Goal: Task Accomplishment & Management: Manage account settings

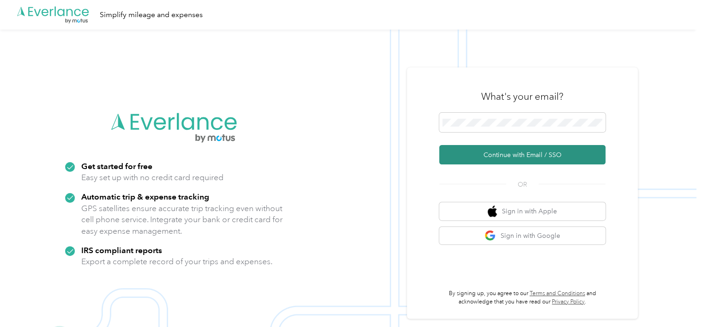
click at [491, 153] on button "Continue with Email / SSO" at bounding box center [522, 154] width 166 height 19
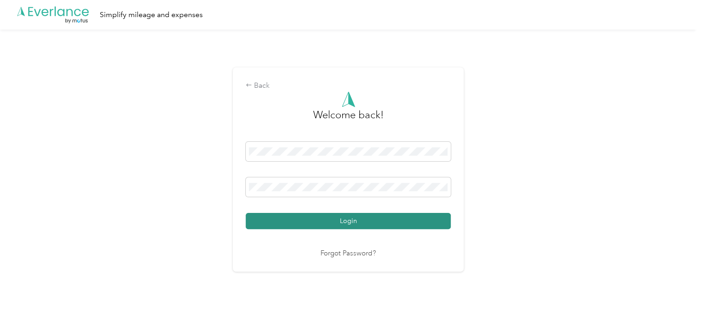
click at [287, 222] on button "Login" at bounding box center [348, 221] width 205 height 16
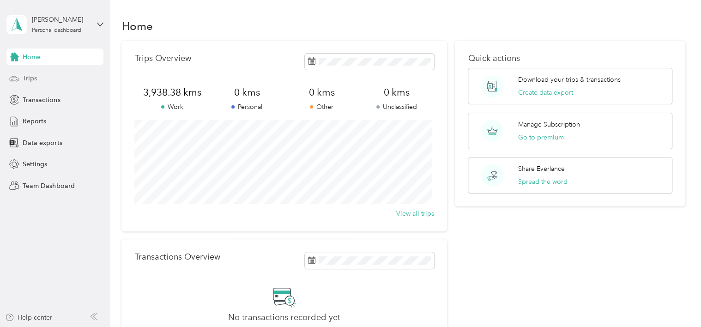
click at [30, 82] on span "Trips" at bounding box center [30, 78] width 14 height 10
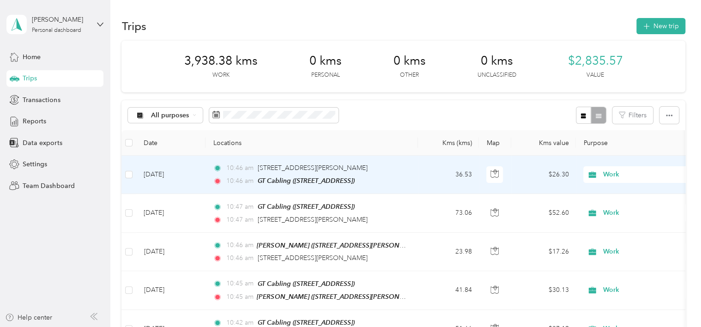
click at [179, 174] on td "[DATE]" at bounding box center [170, 175] width 69 height 38
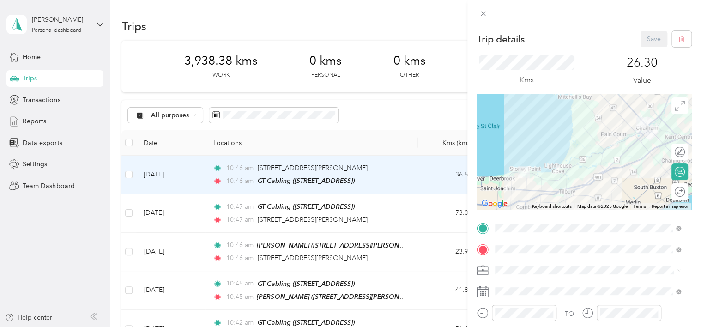
click at [484, 292] on icon at bounding box center [483, 292] width 12 height 12
click at [504, 296] on span at bounding box center [592, 291] width 200 height 15
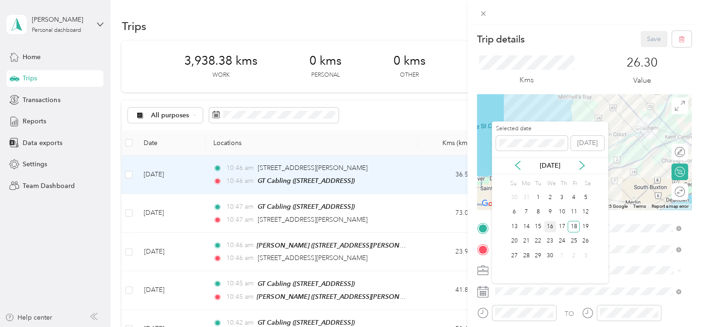
click at [547, 225] on div "16" at bounding box center [550, 227] width 12 height 12
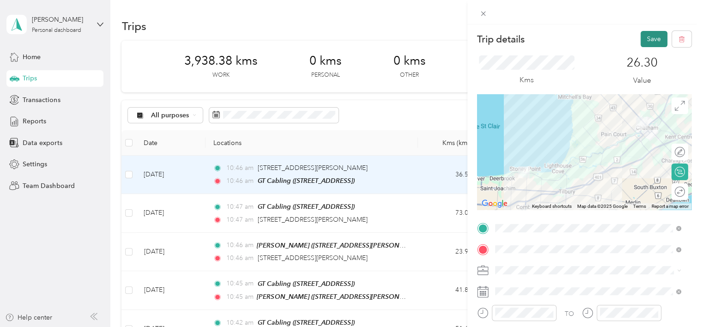
click at [647, 43] on button "Save" at bounding box center [654, 39] width 27 height 16
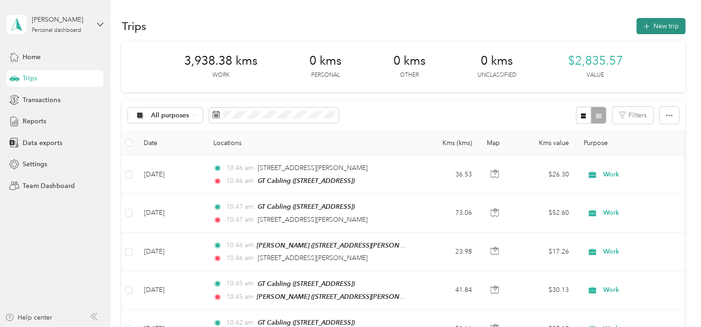
click at [666, 29] on button "New trip" at bounding box center [660, 26] width 49 height 16
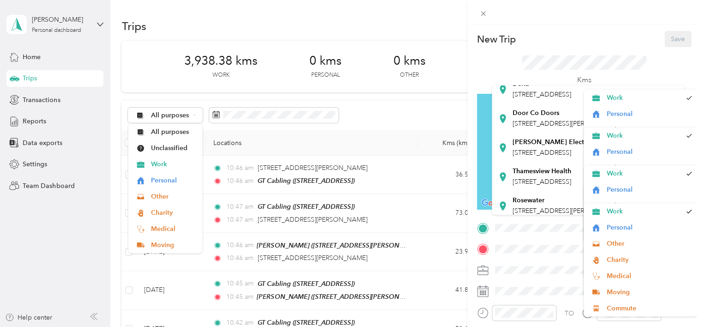
scroll to position [78, 0]
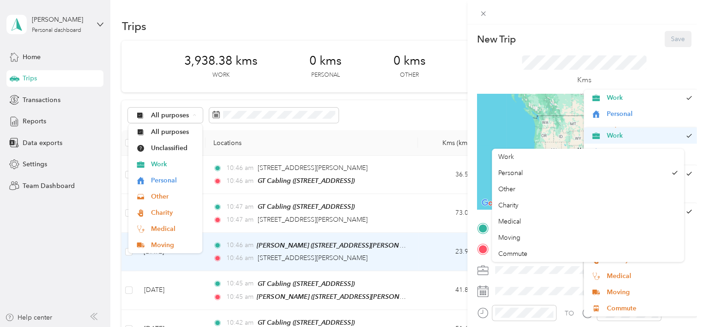
drag, startPoint x: 681, startPoint y: 124, endPoint x: 681, endPoint y: 142, distance: 18.0
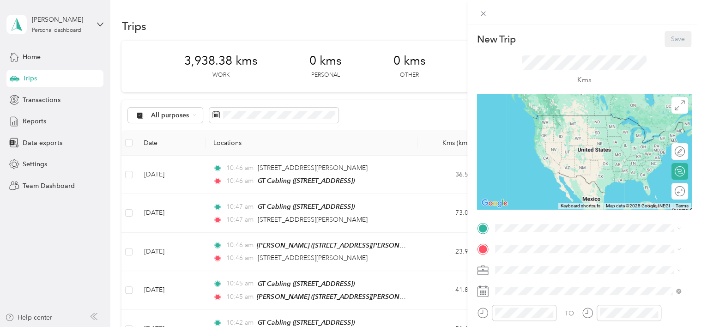
click at [524, 142] on div at bounding box center [584, 151] width 214 height 115
click at [514, 232] on span at bounding box center [592, 228] width 200 height 15
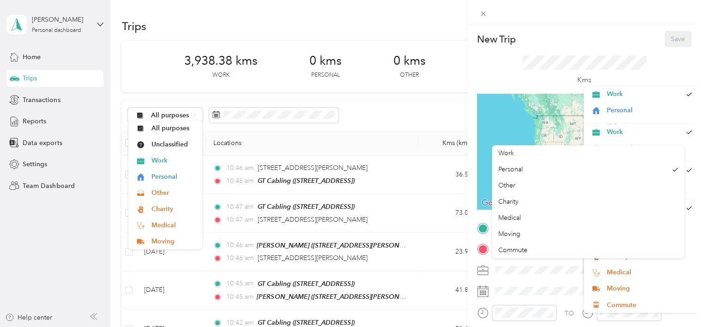
scroll to position [113, 0]
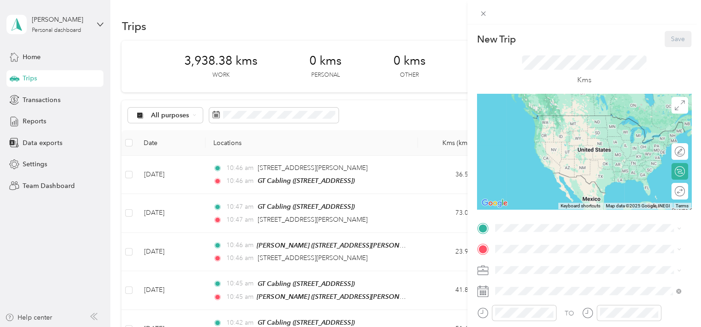
click at [528, 158] on li "Work" at bounding box center [588, 155] width 193 height 16
click at [547, 133] on span "[STREET_ADDRESS]" at bounding box center [541, 129] width 59 height 8
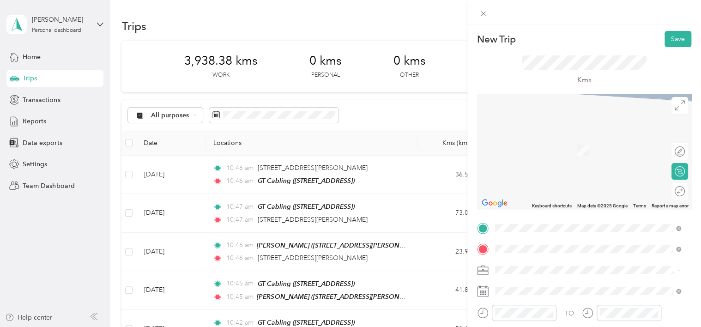
click at [556, 136] on span "[STREET_ADDRESS]" at bounding box center [541, 137] width 59 height 8
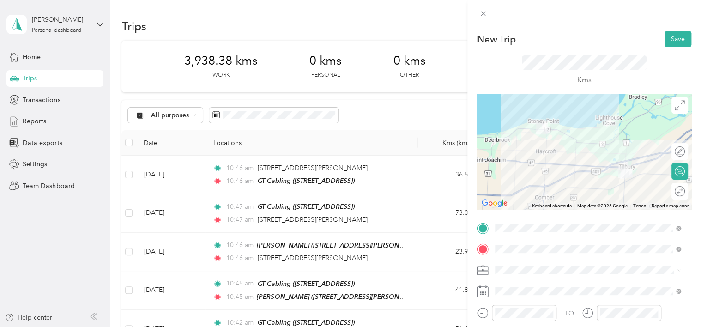
click at [571, 159] on span "[STREET_ADDRESS]" at bounding box center [541, 155] width 59 height 8
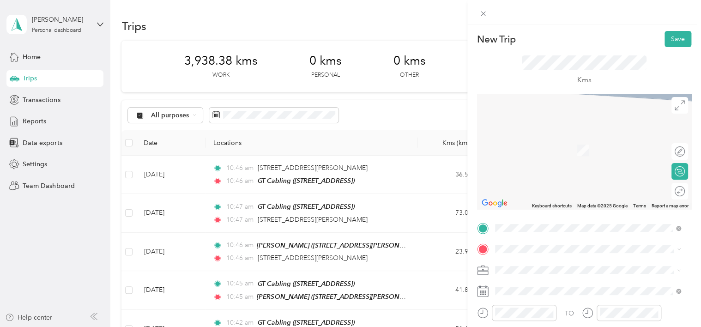
click at [548, 159] on div "[STREET_ADDRESS]" at bounding box center [588, 153] width 180 height 12
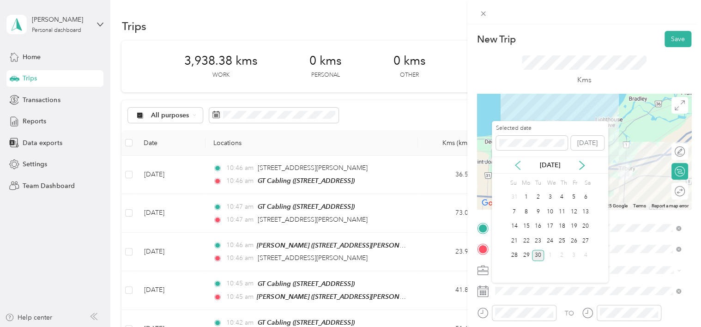
click at [517, 163] on icon at bounding box center [517, 165] width 9 height 9
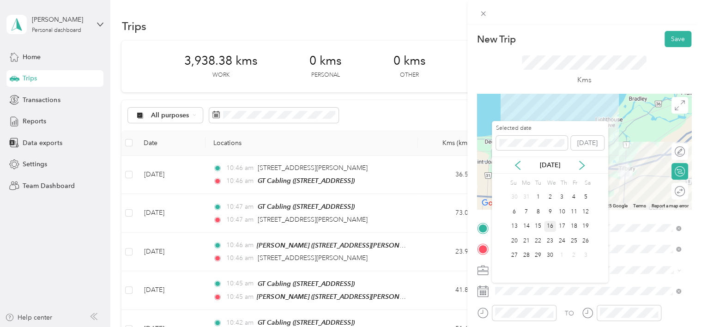
click at [547, 225] on div "16" at bounding box center [550, 227] width 12 height 12
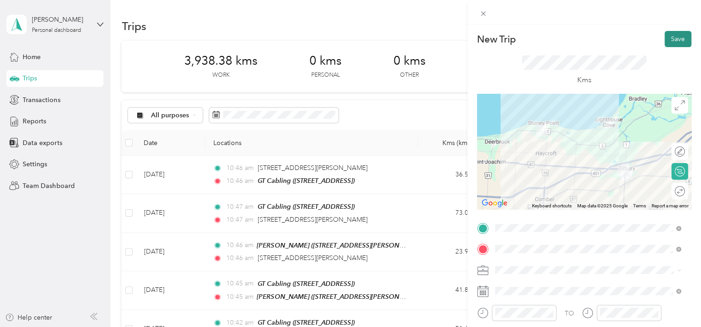
click at [669, 39] on button "Save" at bounding box center [678, 39] width 27 height 16
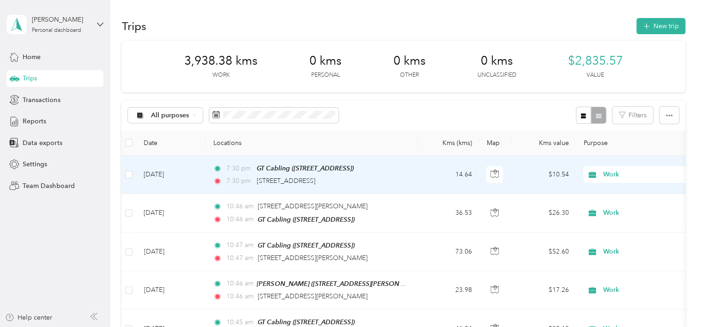
click at [184, 173] on td "[DATE]" at bounding box center [170, 175] width 69 height 38
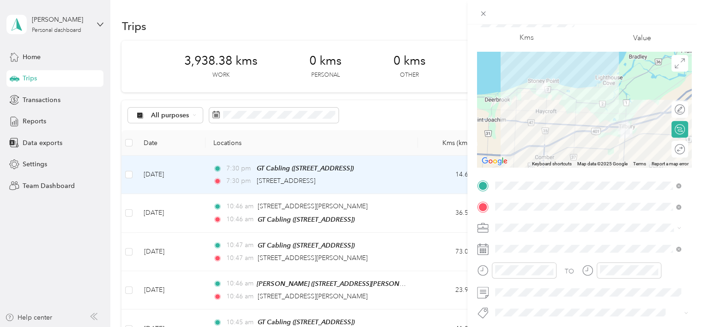
scroll to position [52, 0]
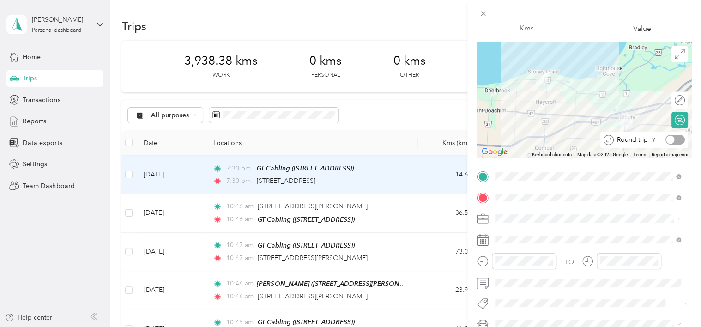
click at [673, 139] on div at bounding box center [674, 140] width 19 height 10
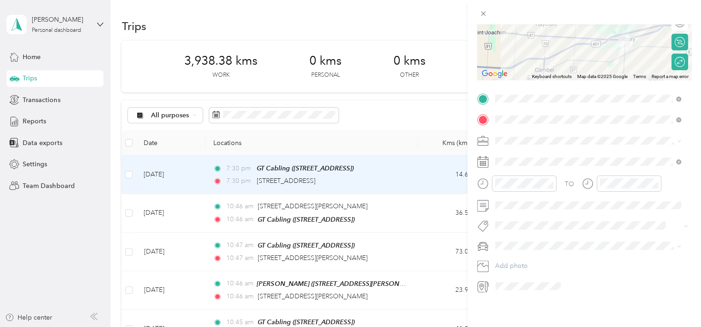
scroll to position [0, 0]
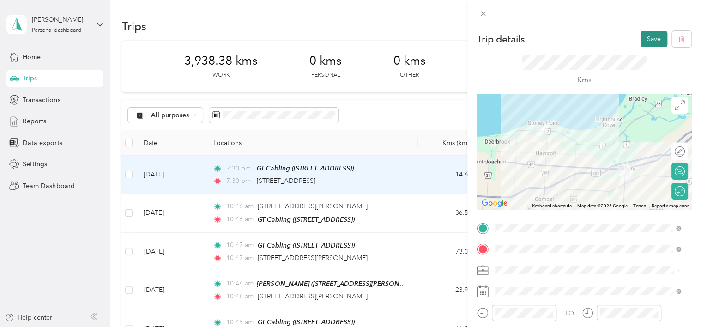
click at [647, 41] on button "Save" at bounding box center [654, 39] width 27 height 16
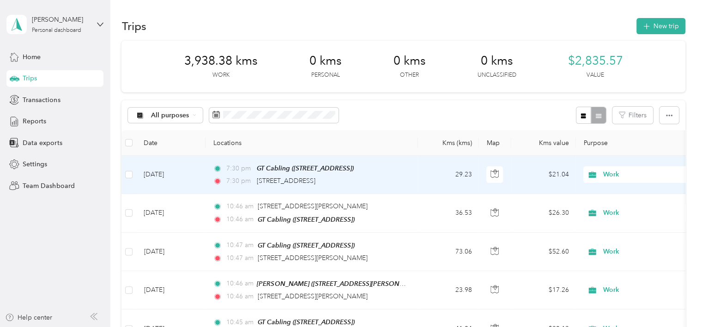
click at [247, 161] on td "7:30 pm GT Cabling ([STREET_ADDRESS]) 7:30 pm [STREET_ADDRESS]" at bounding box center [312, 175] width 212 height 38
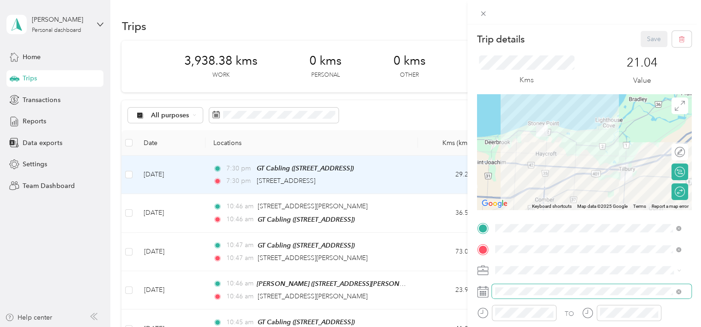
click at [513, 286] on span at bounding box center [592, 291] width 200 height 15
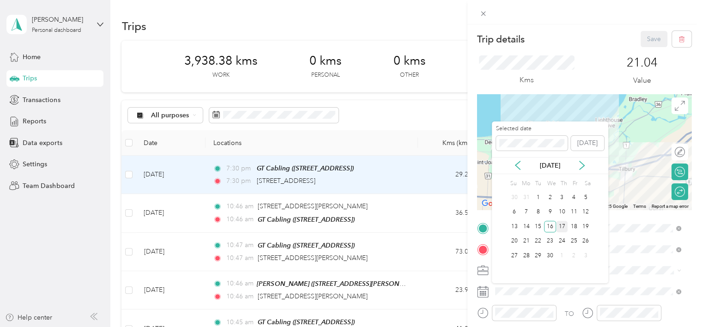
click at [561, 225] on div "17" at bounding box center [562, 227] width 12 height 12
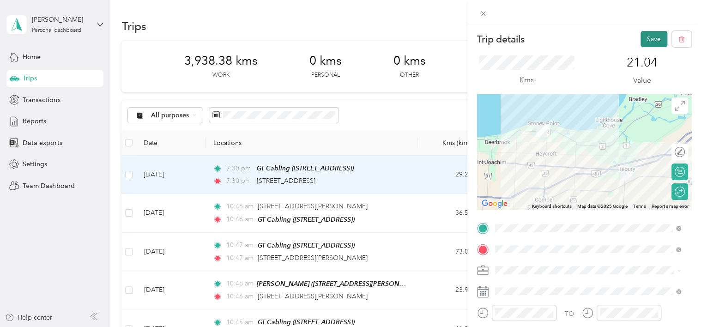
click at [645, 39] on button "Save" at bounding box center [654, 39] width 27 height 16
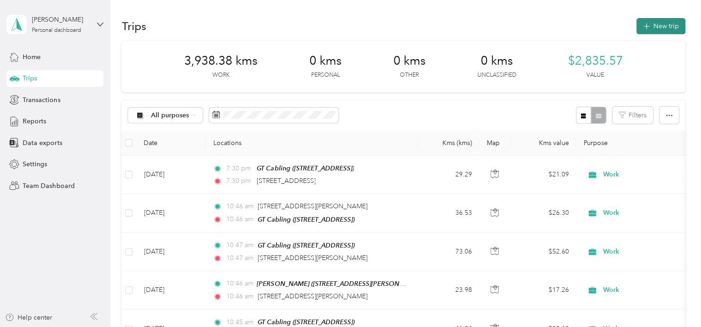
click at [658, 24] on button "New trip" at bounding box center [660, 26] width 49 height 16
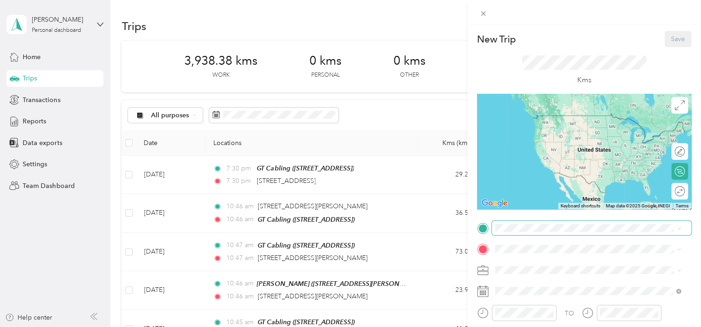
click at [529, 223] on span at bounding box center [592, 228] width 200 height 15
click at [520, 231] on span at bounding box center [592, 228] width 200 height 15
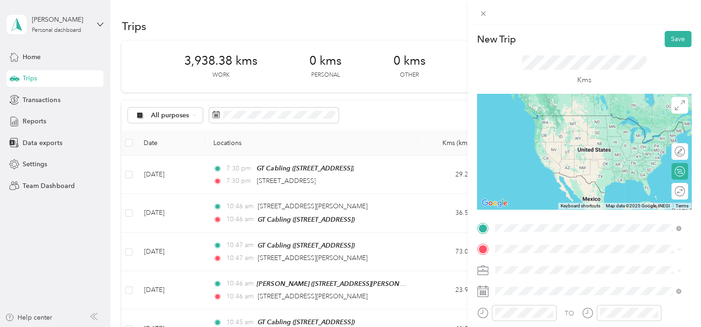
click at [556, 133] on span "[STREET_ADDRESS]" at bounding box center [541, 129] width 59 height 8
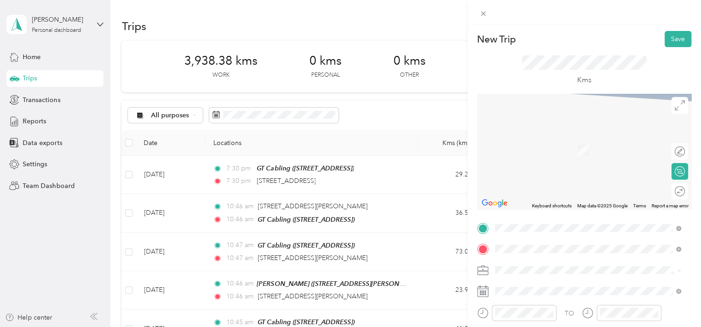
click at [594, 140] on span "[STREET_ADDRESS][PERSON_NAME]" at bounding box center [567, 137] width 110 height 8
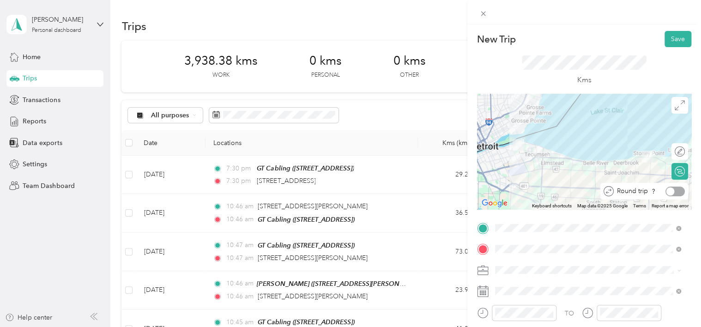
click at [672, 190] on div at bounding box center [674, 192] width 19 height 10
click at [526, 158] on li "Work" at bounding box center [588, 154] width 193 height 16
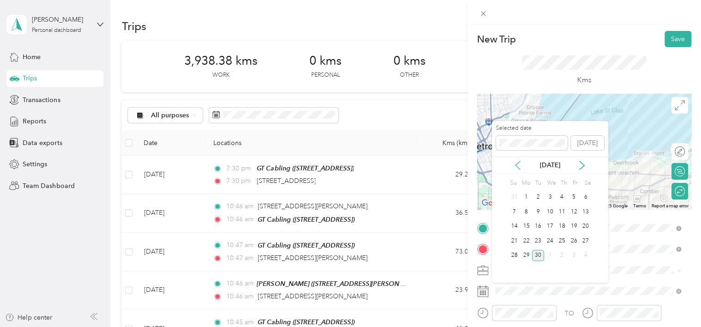
click at [517, 166] on icon at bounding box center [517, 165] width 9 height 9
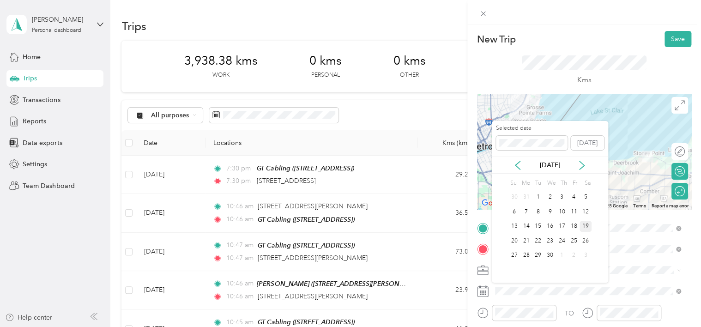
click at [586, 224] on div "19" at bounding box center [586, 227] width 12 height 12
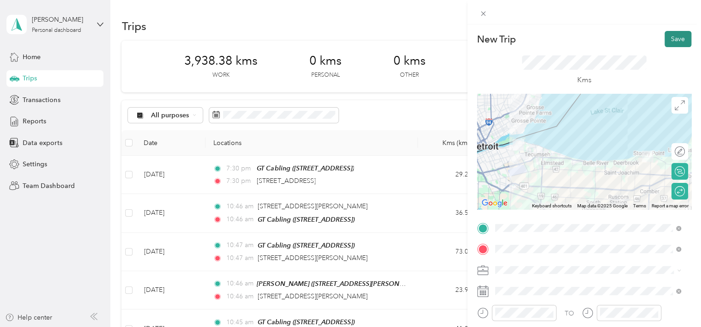
click at [674, 41] on button "Save" at bounding box center [678, 39] width 27 height 16
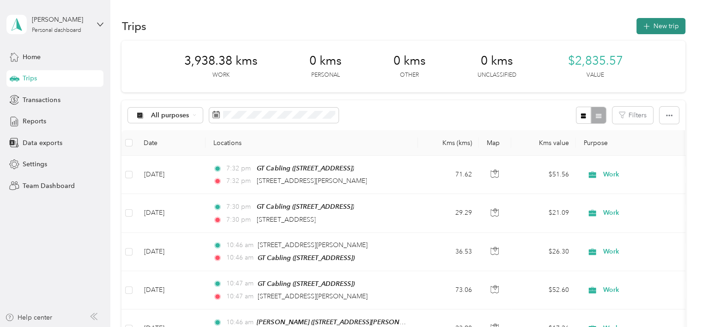
click at [653, 22] on button "New trip" at bounding box center [660, 26] width 49 height 16
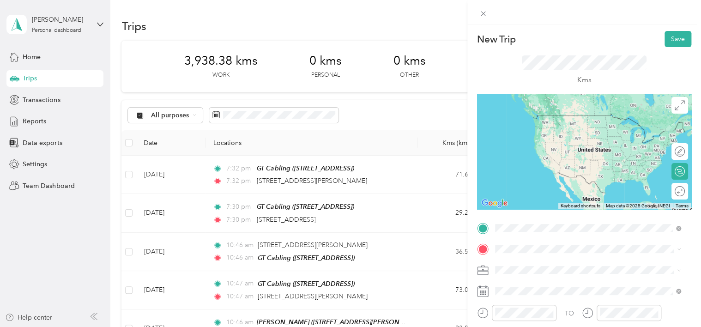
click at [544, 124] on div "GT Cabling [STREET_ADDRESS]" at bounding box center [541, 124] width 59 height 19
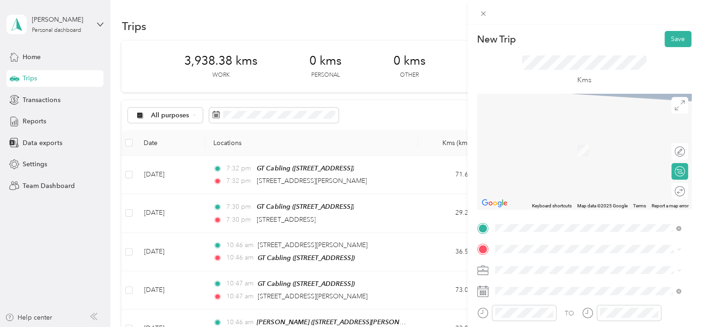
click at [551, 143] on span "Tilbury [GEOGRAPHIC_DATA], [GEOGRAPHIC_DATA]" at bounding box center [580, 138] width 137 height 16
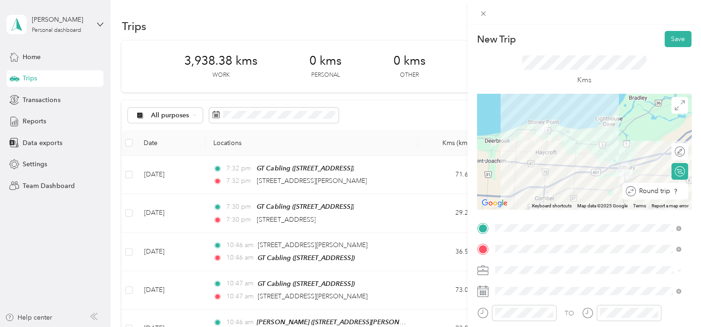
click at [674, 194] on div "Round trip" at bounding box center [660, 192] width 49 height 10
click at [672, 190] on div at bounding box center [674, 192] width 19 height 10
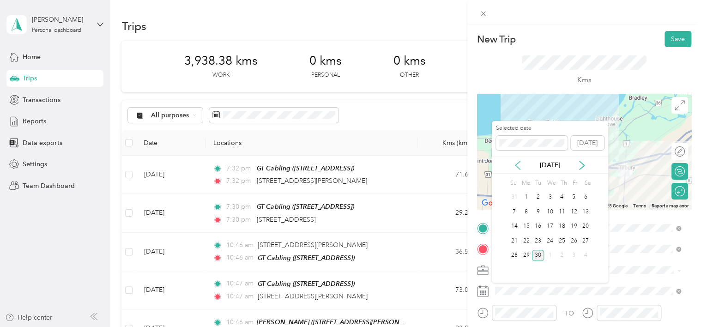
click at [519, 171] on div "[DATE]" at bounding box center [550, 165] width 116 height 17
click at [519, 165] on icon at bounding box center [517, 165] width 9 height 9
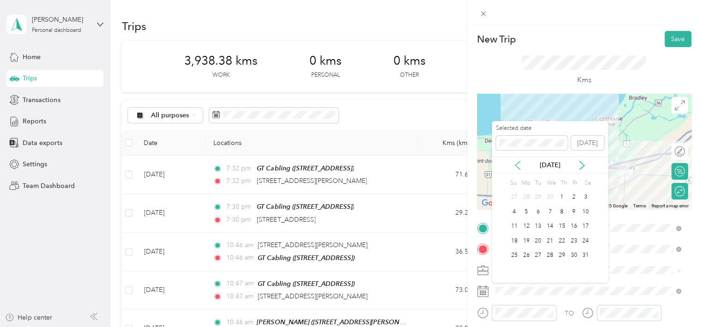
click at [519, 165] on icon at bounding box center [517, 165] width 9 height 9
click at [582, 168] on icon at bounding box center [581, 165] width 9 height 9
click at [537, 240] on div "22" at bounding box center [538, 241] width 12 height 12
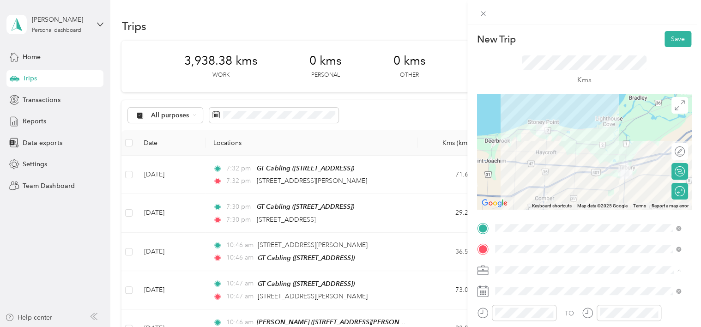
click at [519, 153] on div "Work" at bounding box center [588, 157] width 180 height 10
click at [670, 42] on button "Save" at bounding box center [678, 39] width 27 height 16
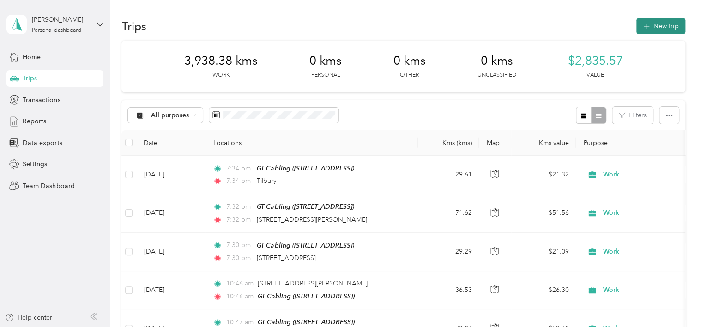
click at [655, 27] on button "New trip" at bounding box center [660, 26] width 49 height 16
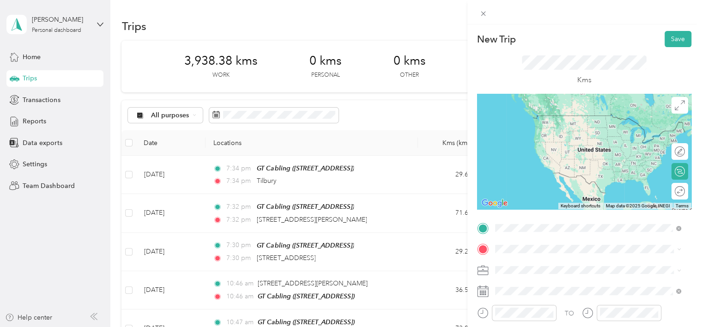
click at [535, 133] on span "[STREET_ADDRESS]" at bounding box center [541, 129] width 59 height 8
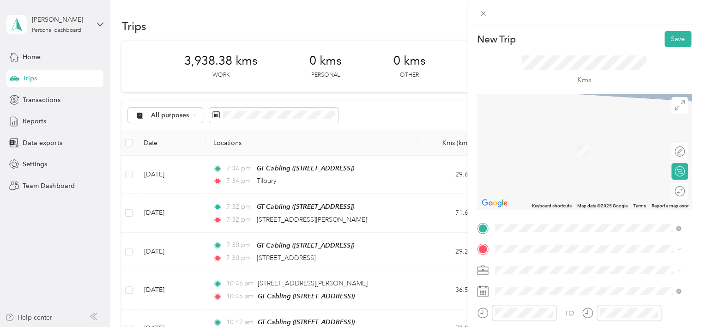
click at [530, 159] on li "Work" at bounding box center [588, 157] width 193 height 16
click at [520, 161] on icon at bounding box center [517, 165] width 5 height 8
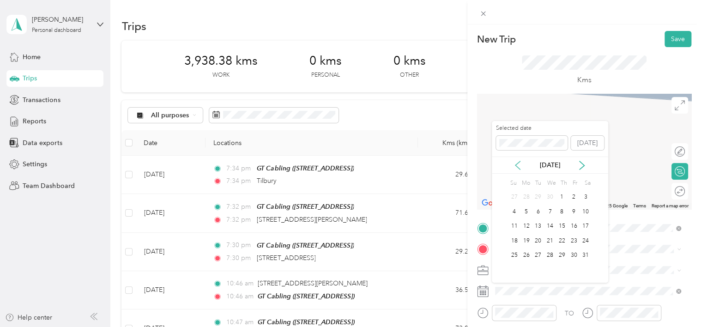
click at [520, 161] on icon at bounding box center [517, 165] width 5 height 8
click at [574, 225] on div "18" at bounding box center [574, 227] width 12 height 12
click at [562, 238] on div "24" at bounding box center [562, 241] width 12 height 12
click at [550, 142] on span "Tilbury [GEOGRAPHIC_DATA], [GEOGRAPHIC_DATA]" at bounding box center [580, 141] width 137 height 16
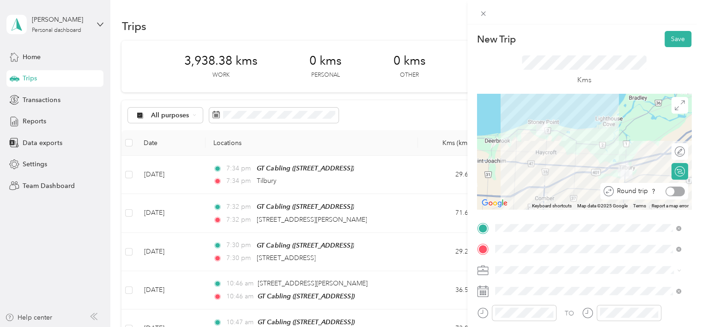
click at [674, 192] on div at bounding box center [674, 192] width 19 height 10
click at [676, 41] on button "Save" at bounding box center [678, 39] width 27 height 16
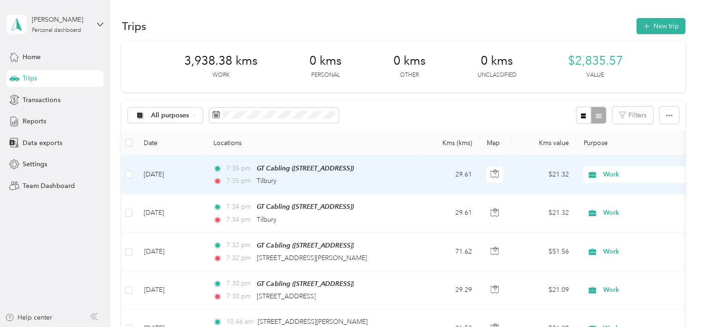
click at [356, 181] on div "7:35 pm Tilbury" at bounding box center [310, 181] width 194 height 10
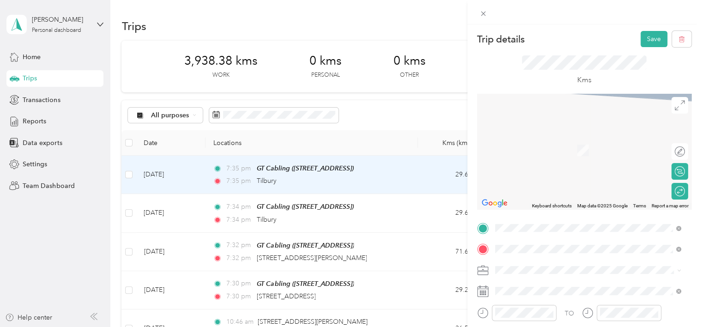
click at [416, 87] on div "Trip details Save This trip cannot be edited because it is either under review,…" at bounding box center [350, 163] width 701 height 327
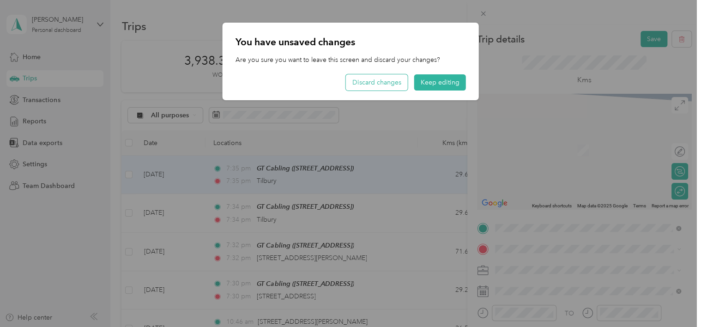
click at [386, 81] on button "Discard changes" at bounding box center [377, 82] width 62 height 16
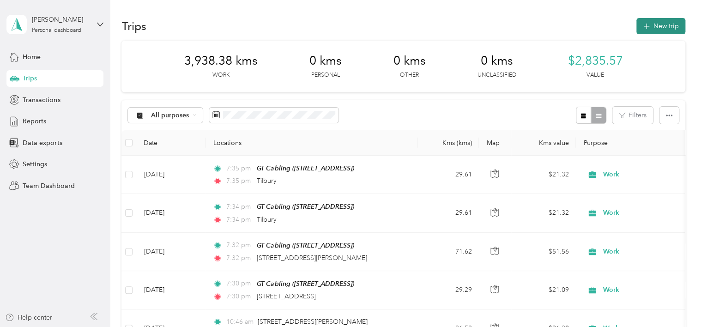
click at [659, 30] on button "New trip" at bounding box center [660, 26] width 49 height 16
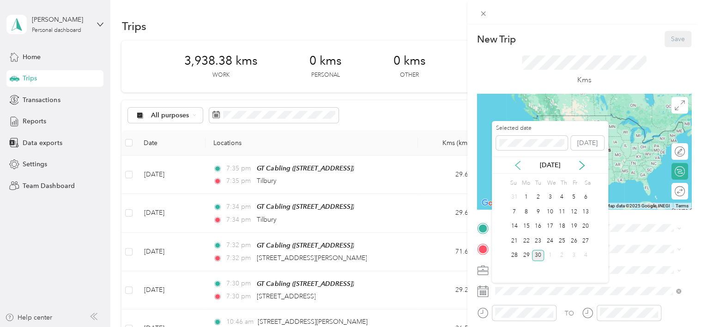
click at [517, 164] on icon at bounding box center [517, 165] width 9 height 9
click at [516, 164] on icon at bounding box center [517, 165] width 5 height 8
click at [514, 254] on div "25" at bounding box center [514, 256] width 12 height 12
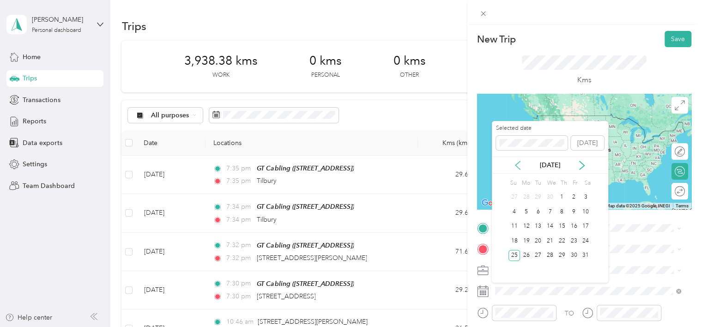
click at [518, 163] on icon at bounding box center [517, 165] width 5 height 8
click at [575, 243] on div "25" at bounding box center [574, 241] width 12 height 12
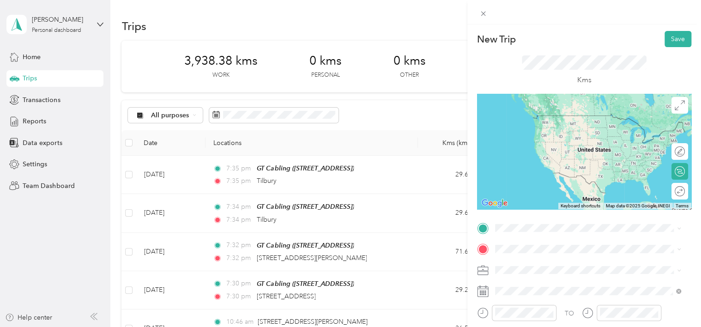
click at [517, 263] on span at bounding box center [592, 270] width 200 height 15
click at [520, 157] on div "Work" at bounding box center [588, 157] width 180 height 10
click at [541, 130] on span "[STREET_ADDRESS]" at bounding box center [541, 126] width 59 height 8
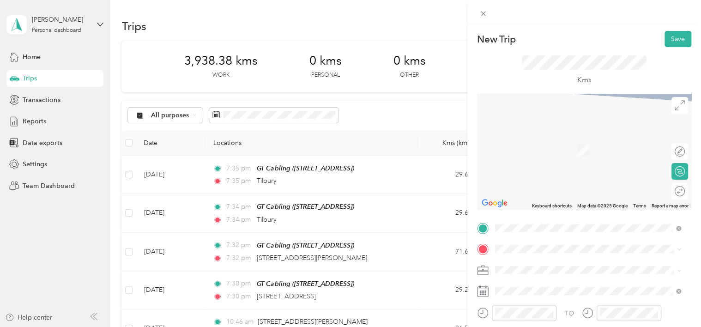
click at [545, 181] on li "[STREET_ADDRESS]" at bounding box center [588, 171] width 193 height 19
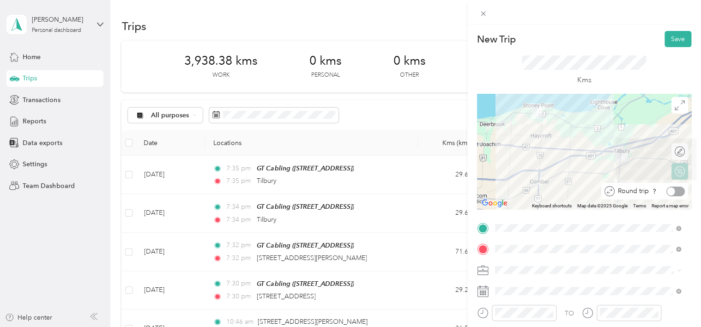
click at [672, 189] on div "Round trip" at bounding box center [650, 192] width 70 height 10
click at [672, 189] on div at bounding box center [674, 192] width 19 height 10
click at [676, 42] on button "Save" at bounding box center [678, 39] width 27 height 16
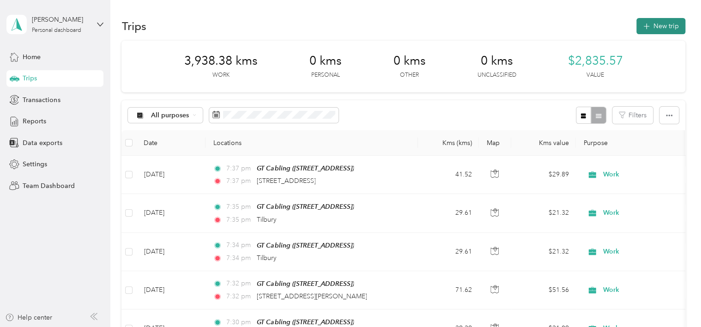
click at [645, 20] on button "New trip" at bounding box center [660, 26] width 49 height 16
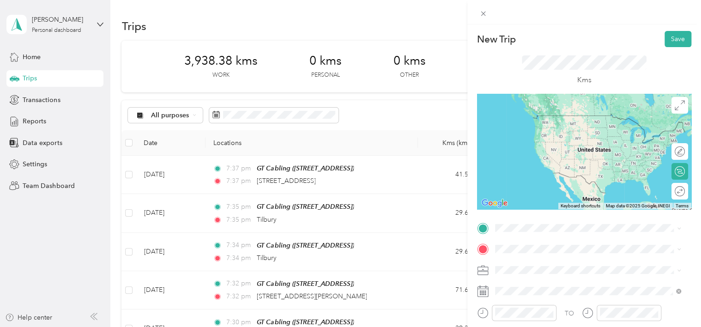
click at [558, 130] on span "[STREET_ADDRESS]" at bounding box center [541, 126] width 59 height 8
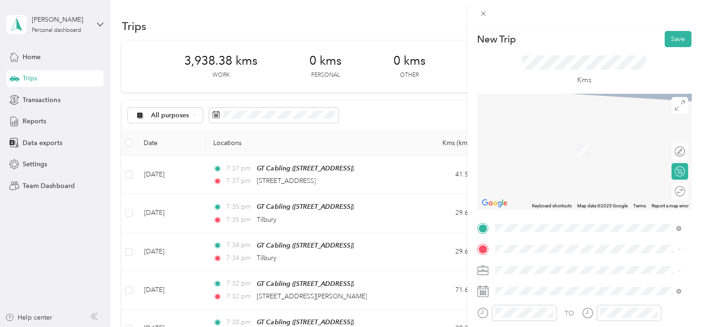
click at [557, 148] on li "Tilbury [GEOGRAPHIC_DATA], [GEOGRAPHIC_DATA]" at bounding box center [588, 137] width 193 height 26
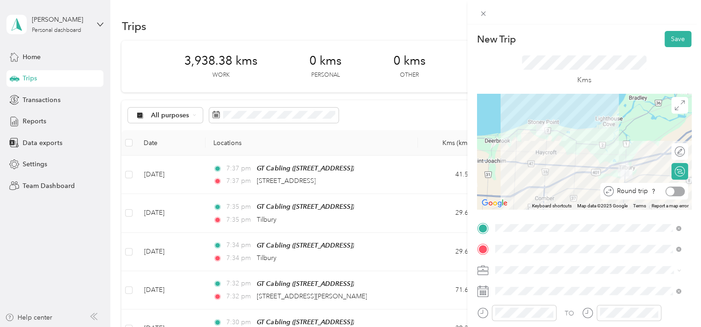
click at [671, 192] on div at bounding box center [674, 192] width 19 height 10
click at [509, 274] on span at bounding box center [592, 270] width 200 height 15
click at [519, 161] on ol "Work Personal Other Charity Medical Moving Commute" at bounding box center [588, 205] width 193 height 113
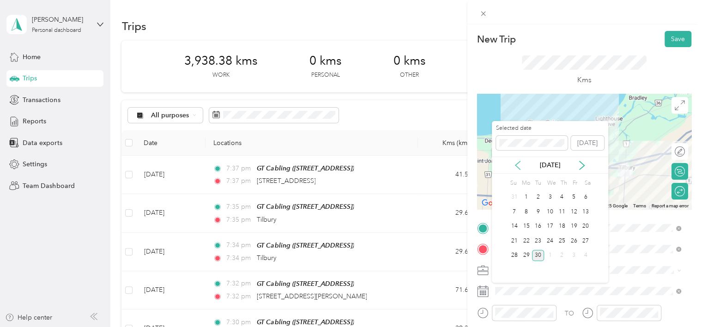
click at [519, 163] on icon at bounding box center [517, 165] width 9 height 9
click at [518, 165] on icon at bounding box center [517, 165] width 9 height 9
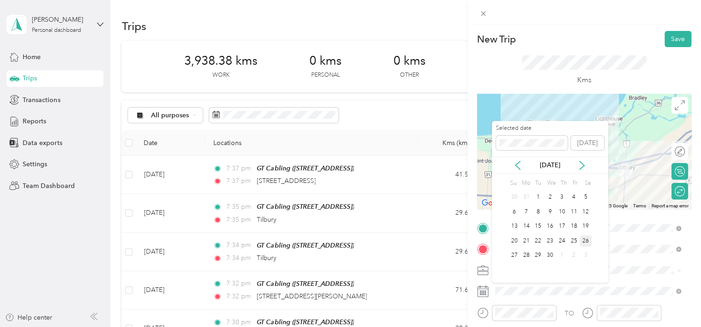
click at [582, 238] on div "26" at bounding box center [586, 241] width 12 height 12
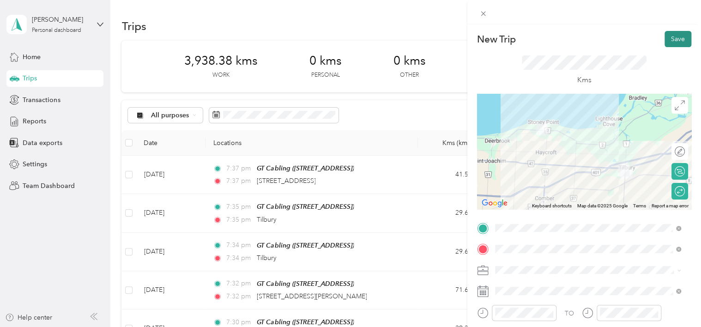
click at [669, 39] on button "Save" at bounding box center [678, 39] width 27 height 16
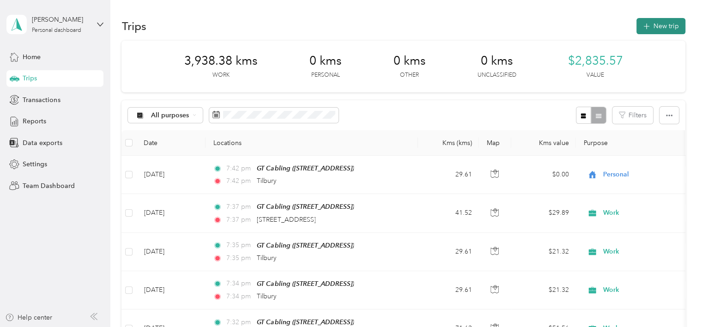
click at [660, 23] on button "New trip" at bounding box center [660, 26] width 49 height 16
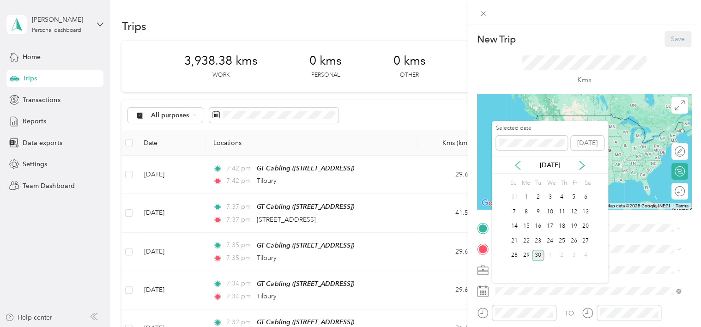
click at [518, 167] on icon at bounding box center [517, 165] width 5 height 8
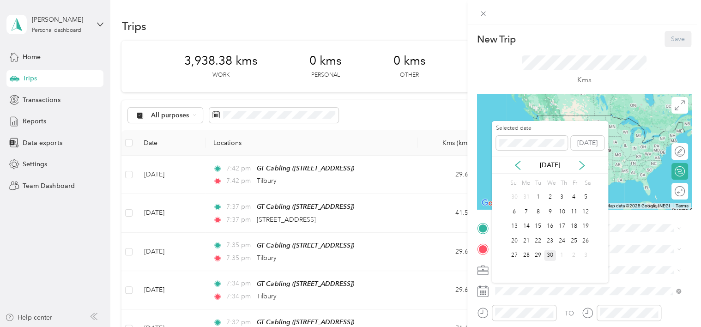
click at [547, 255] on div "30" at bounding box center [550, 256] width 12 height 12
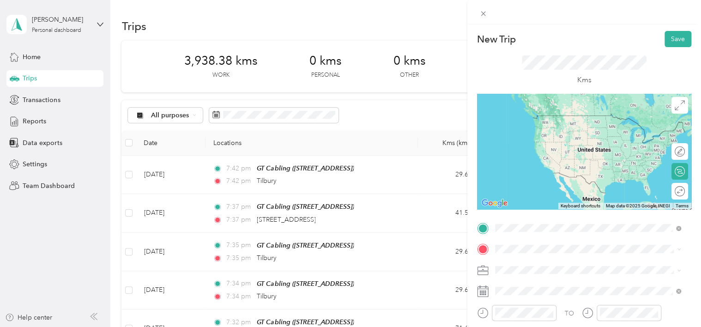
click at [533, 131] on div "GT Cabling [STREET_ADDRESS]" at bounding box center [541, 124] width 59 height 19
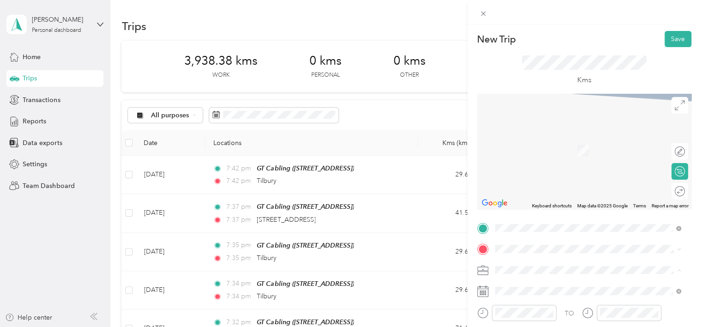
click at [520, 160] on li "Work" at bounding box center [588, 157] width 193 height 16
click at [550, 146] on li "[STREET_ADDRESS][PERSON_NAME]" at bounding box center [588, 136] width 193 height 19
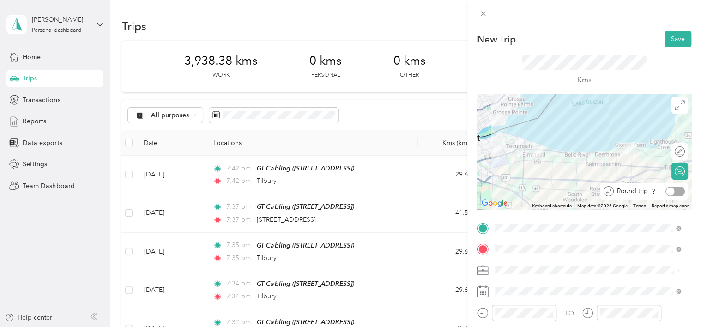
click at [671, 193] on div at bounding box center [674, 192] width 19 height 10
click at [674, 45] on button "Save" at bounding box center [678, 39] width 27 height 16
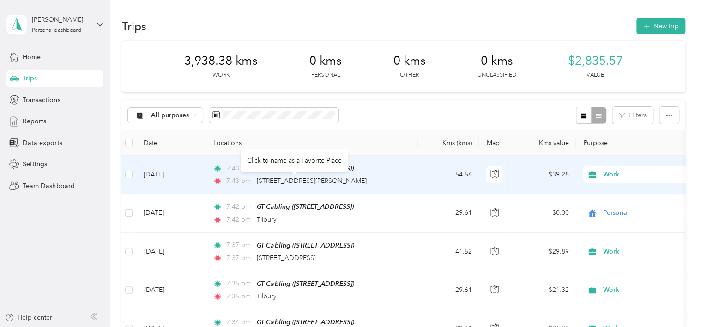
click at [316, 163] on div "Click to name as a Favorite Place" at bounding box center [295, 160] width 108 height 23
click at [273, 163] on div "Click to name as a Favorite Place" at bounding box center [295, 160] width 108 height 23
click at [292, 180] on span "[STREET_ADDRESS][PERSON_NAME]" at bounding box center [312, 181] width 110 height 8
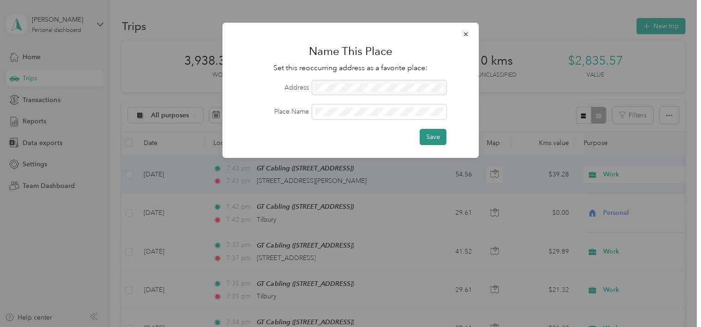
click at [431, 135] on button "Save" at bounding box center [433, 137] width 27 height 16
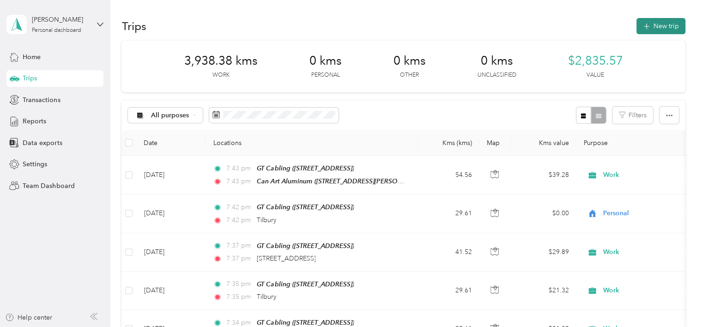
click at [658, 25] on button "New trip" at bounding box center [660, 26] width 49 height 16
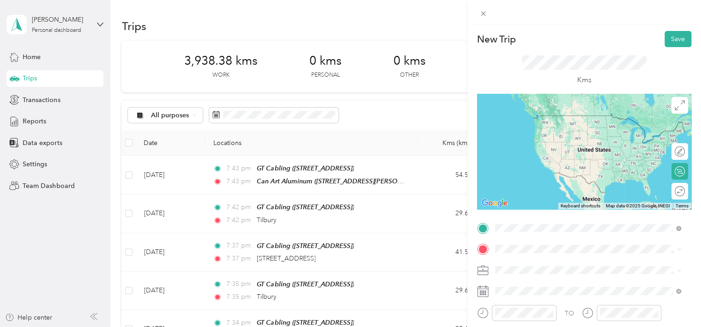
click at [540, 131] on div "GT Cabling [STREET_ADDRESS]" at bounding box center [541, 124] width 59 height 19
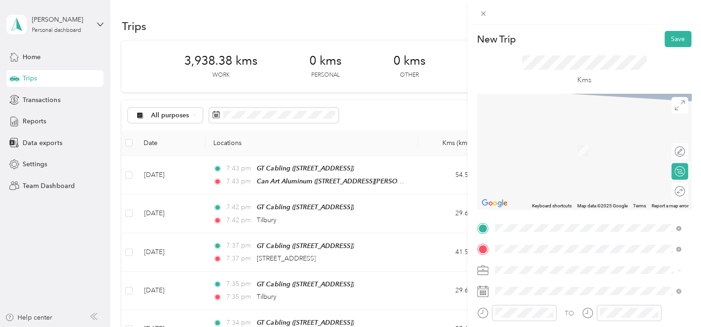
click at [531, 284] on span "[STREET_ADDRESS]" at bounding box center [541, 282] width 59 height 8
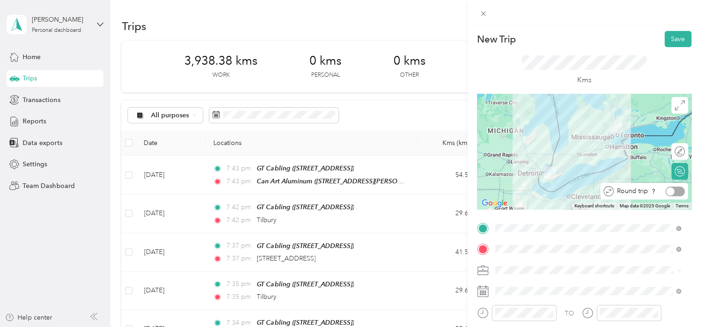
click at [672, 188] on div at bounding box center [674, 192] width 19 height 10
click at [519, 274] on span at bounding box center [592, 270] width 200 height 15
click at [532, 152] on div "Work" at bounding box center [588, 157] width 180 height 10
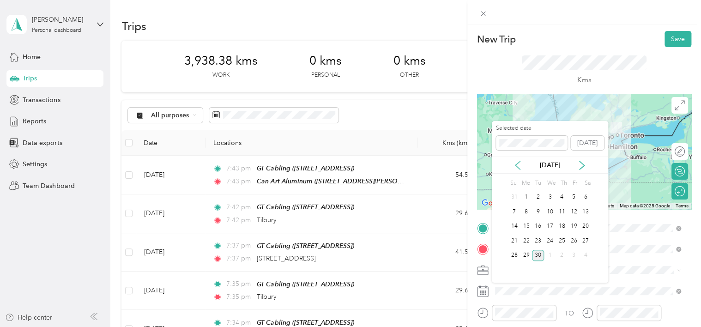
click at [519, 166] on icon at bounding box center [517, 165] width 9 height 9
click at [561, 198] on div "1" at bounding box center [562, 198] width 12 height 12
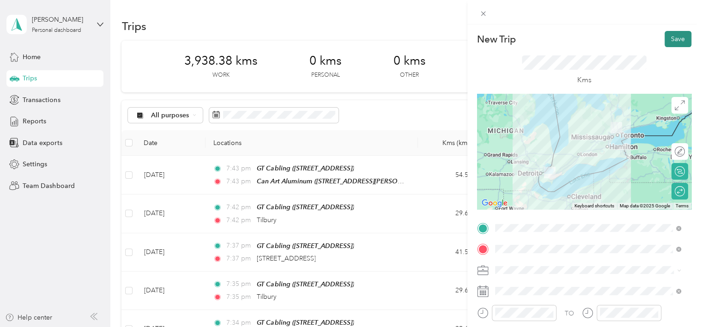
click at [670, 37] on button "Save" at bounding box center [678, 39] width 27 height 16
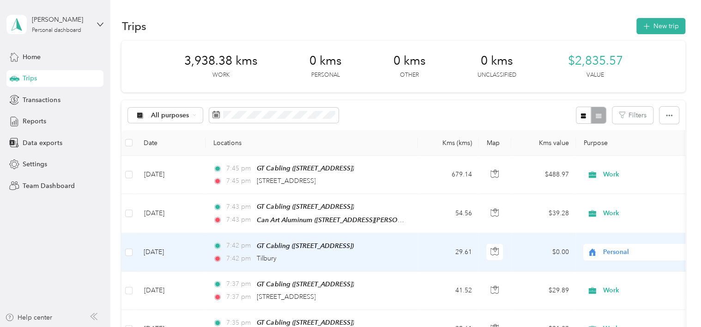
click at [440, 246] on td "29.61" at bounding box center [448, 252] width 61 height 38
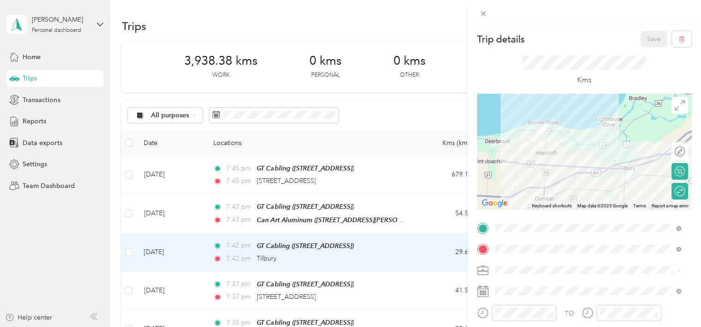
click at [518, 157] on div "Work" at bounding box center [588, 157] width 180 height 10
click at [645, 39] on button "Save" at bounding box center [654, 39] width 27 height 16
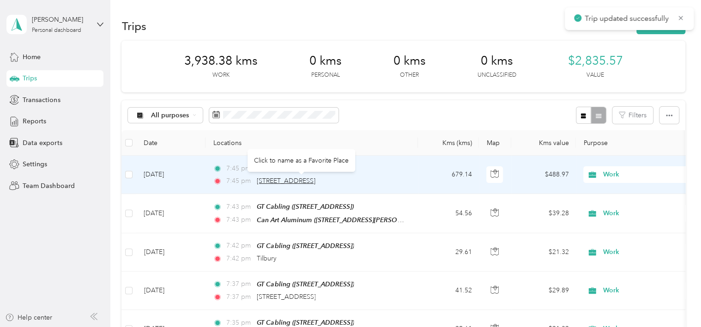
click at [315, 181] on span "[STREET_ADDRESS]" at bounding box center [286, 181] width 59 height 8
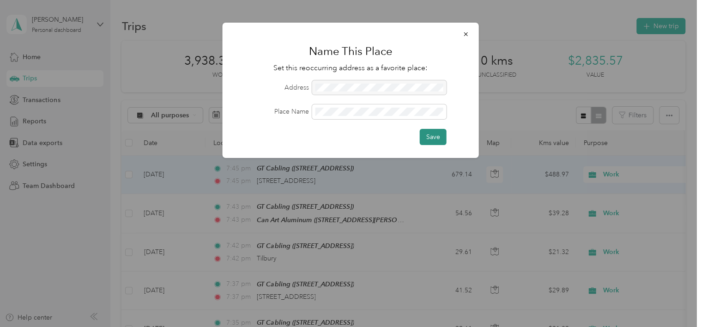
click at [424, 133] on button "Save" at bounding box center [433, 137] width 27 height 16
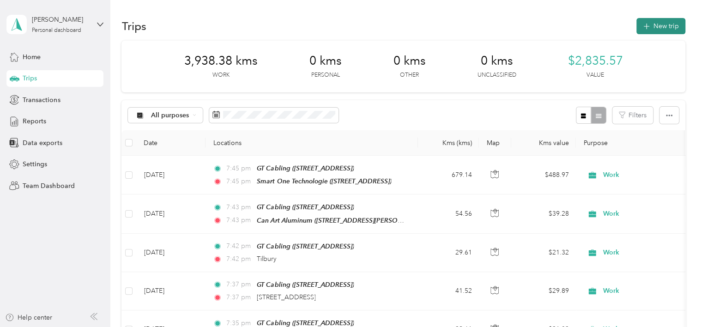
click at [645, 28] on icon "button" at bounding box center [646, 26] width 11 height 11
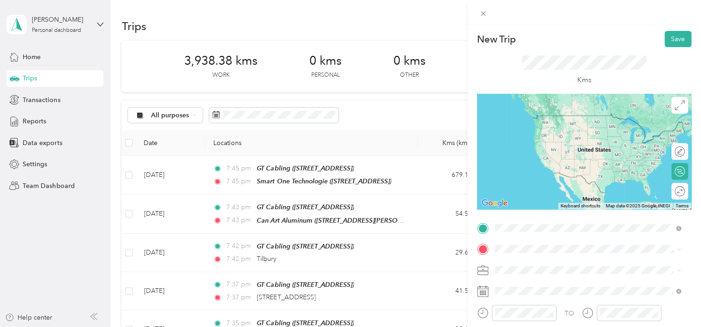
click at [543, 121] on div "GT Cabling [STREET_ADDRESS]" at bounding box center [541, 124] width 59 height 19
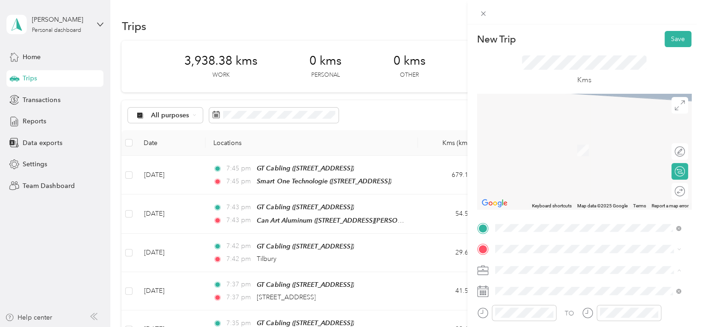
click at [525, 151] on li "Work" at bounding box center [588, 157] width 193 height 16
click at [517, 164] on icon at bounding box center [517, 165] width 5 height 8
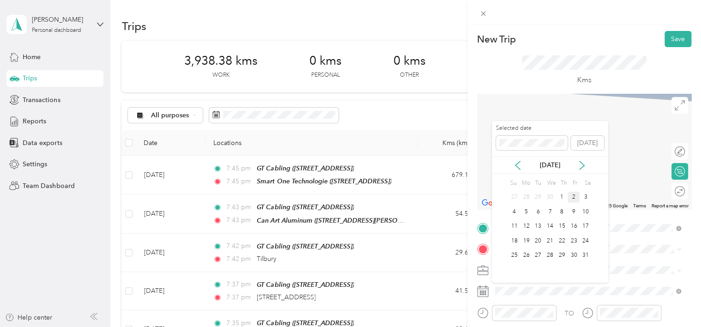
click at [577, 199] on div "2" at bounding box center [574, 198] width 12 height 12
click at [561, 146] on li "[STREET_ADDRESS][PERSON_NAME]" at bounding box center [588, 136] width 193 height 19
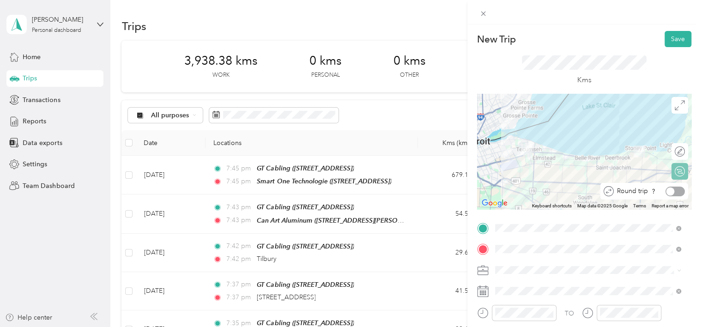
click at [669, 192] on div at bounding box center [674, 192] width 19 height 10
click at [672, 39] on button "Save" at bounding box center [678, 39] width 27 height 16
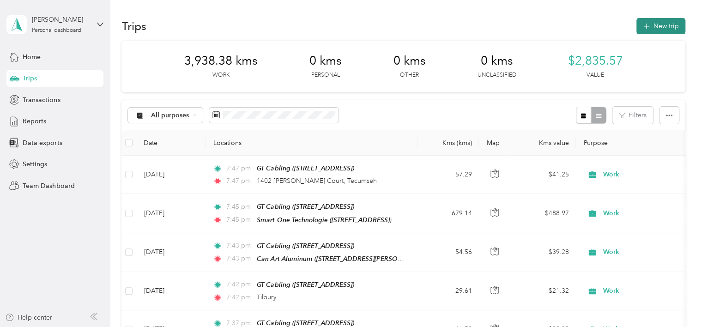
click at [662, 30] on button "New trip" at bounding box center [660, 26] width 49 height 16
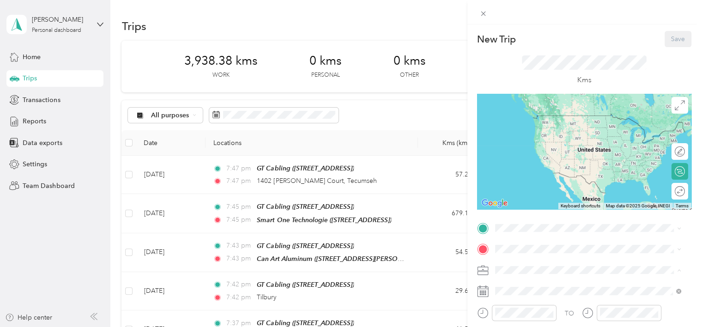
click at [515, 160] on li "Work" at bounding box center [588, 157] width 193 height 16
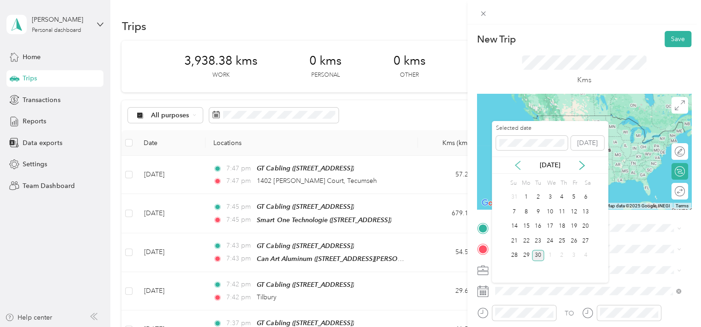
click at [520, 165] on icon at bounding box center [517, 165] width 9 height 9
click at [527, 208] on div "5" at bounding box center [526, 212] width 12 height 12
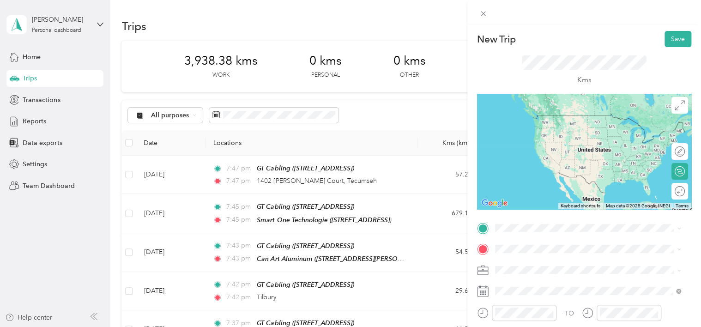
click at [537, 129] on span "[STREET_ADDRESS]" at bounding box center [541, 129] width 59 height 8
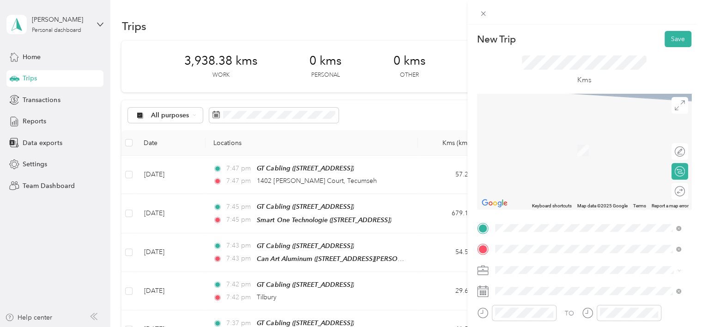
click at [557, 154] on span "[STREET_ADDRESS][PERSON_NAME]" at bounding box center [567, 150] width 110 height 8
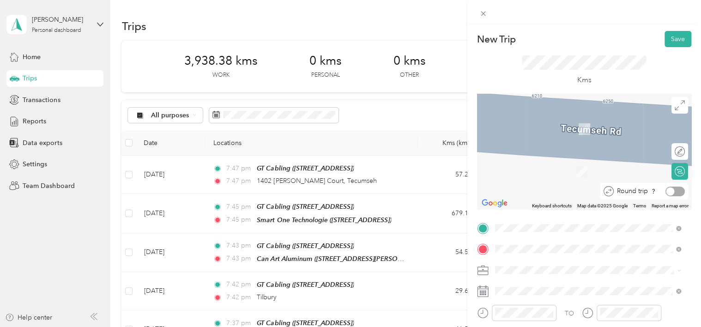
click at [671, 188] on div at bounding box center [674, 192] width 19 height 10
click at [671, 37] on button "Save" at bounding box center [678, 39] width 27 height 16
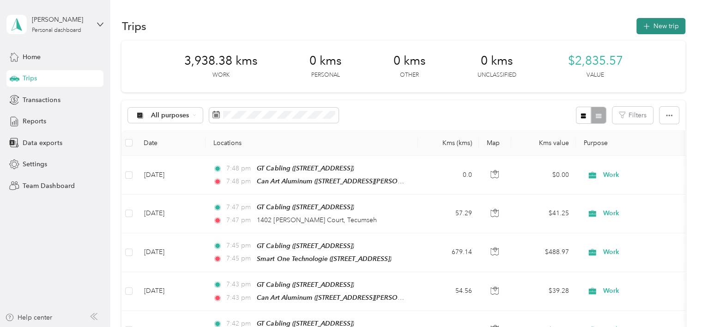
click at [655, 28] on button "New trip" at bounding box center [660, 26] width 49 height 16
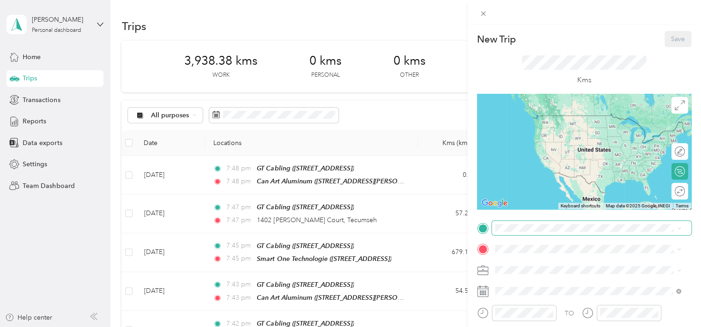
click at [514, 235] on div "TO Add photo" at bounding box center [584, 322] width 214 height 202
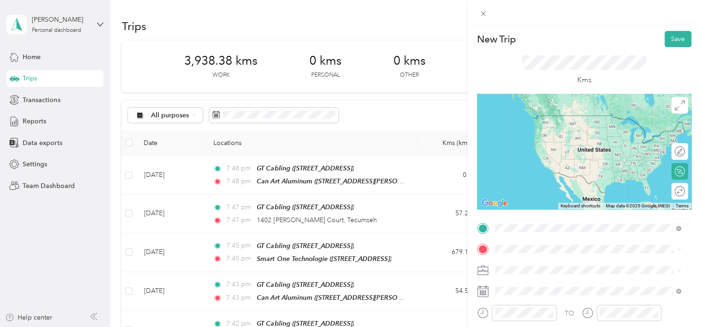
click at [547, 133] on span "[STREET_ADDRESS]" at bounding box center [541, 129] width 59 height 8
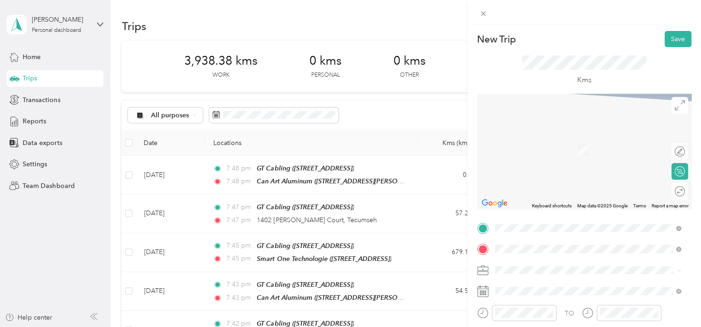
click at [539, 144] on span "Tilbury [GEOGRAPHIC_DATA], [GEOGRAPHIC_DATA]" at bounding box center [580, 141] width 137 height 16
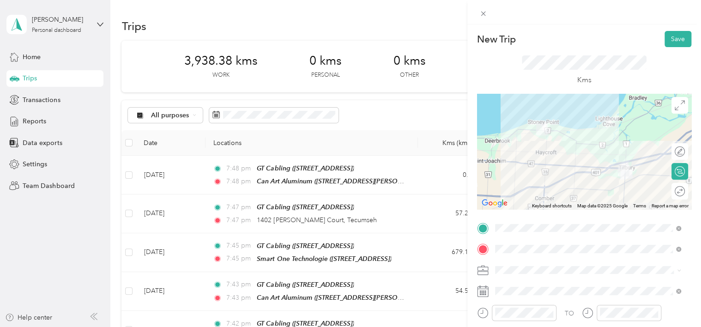
click at [532, 158] on li "Work" at bounding box center [588, 157] width 193 height 16
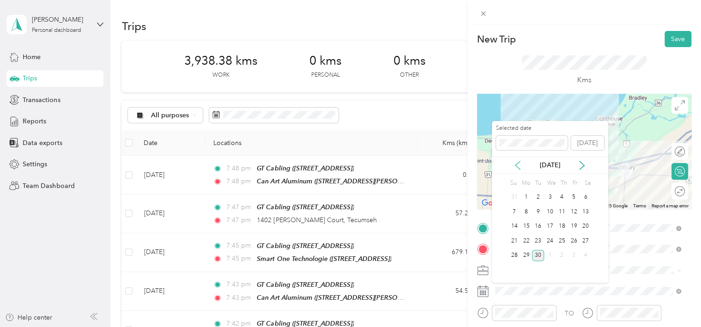
click at [517, 168] on icon at bounding box center [517, 165] width 9 height 9
click at [516, 168] on icon at bounding box center [517, 165] width 9 height 9
click at [516, 163] on icon at bounding box center [517, 165] width 9 height 9
click at [528, 211] on div "5" at bounding box center [526, 212] width 12 height 12
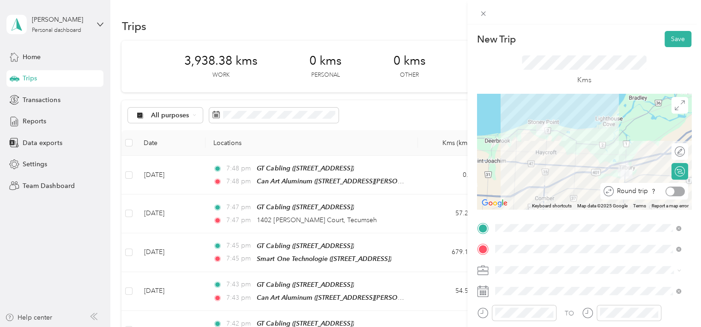
click at [672, 193] on div at bounding box center [674, 192] width 19 height 10
click at [673, 42] on button "Save" at bounding box center [678, 39] width 27 height 16
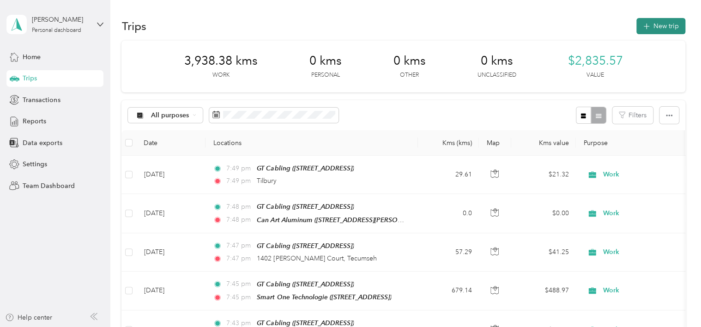
click at [653, 28] on button "New trip" at bounding box center [660, 26] width 49 height 16
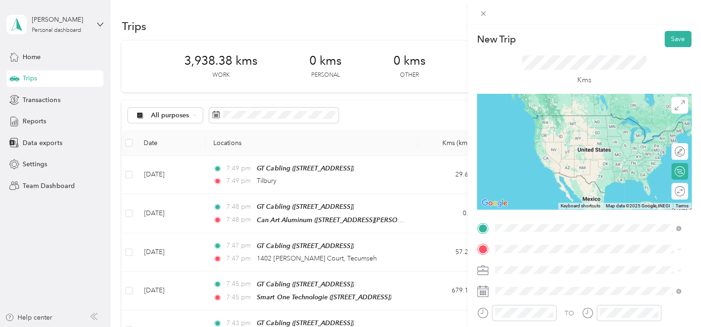
click at [527, 133] on span "[STREET_ADDRESS]" at bounding box center [541, 129] width 59 height 8
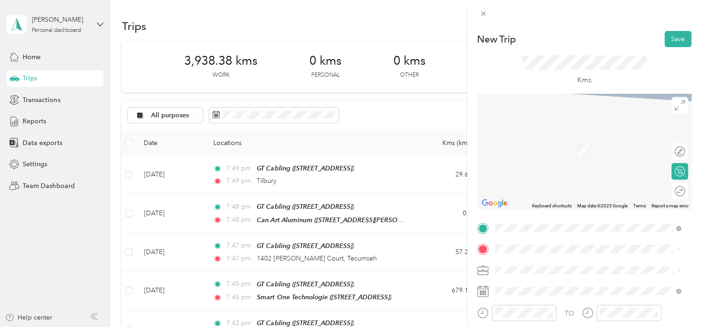
click at [559, 140] on span "[STREET_ADDRESS][PERSON_NAME]" at bounding box center [567, 136] width 110 height 8
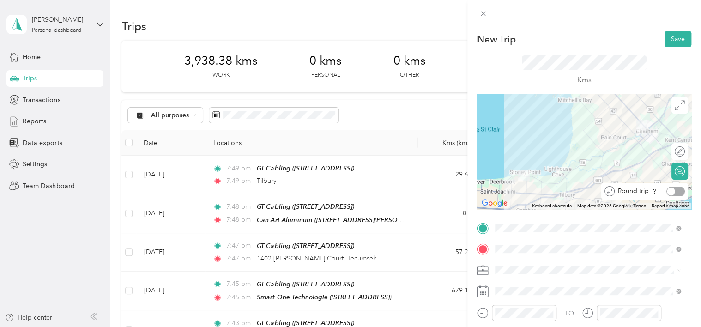
click at [674, 192] on div at bounding box center [675, 192] width 18 height 10
click at [520, 157] on div "Work" at bounding box center [588, 157] width 180 height 10
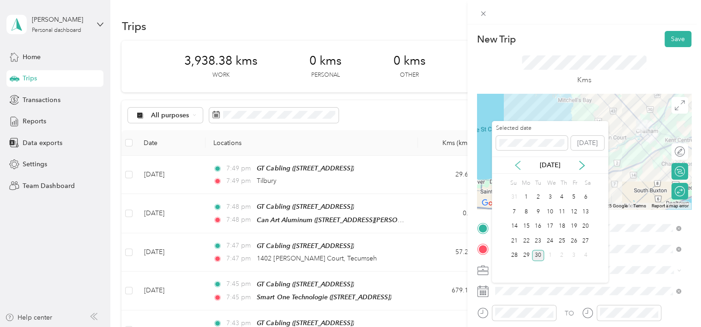
click at [520, 163] on icon at bounding box center [517, 165] width 9 height 9
click at [549, 212] on div "7" at bounding box center [550, 212] width 12 height 12
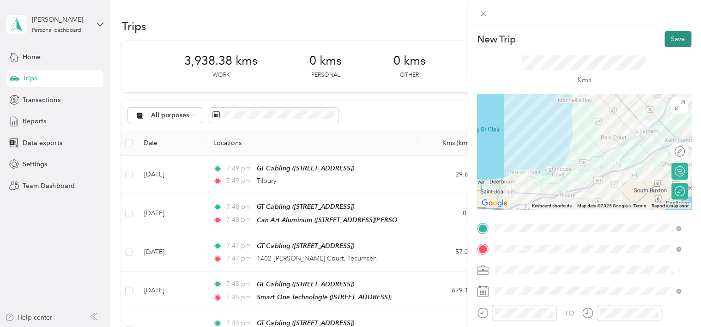
click at [674, 42] on button "Save" at bounding box center [678, 39] width 27 height 16
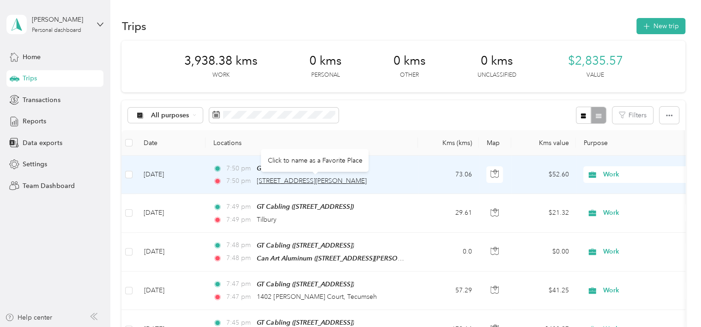
click at [357, 179] on span "[STREET_ADDRESS][PERSON_NAME]" at bounding box center [312, 181] width 110 height 8
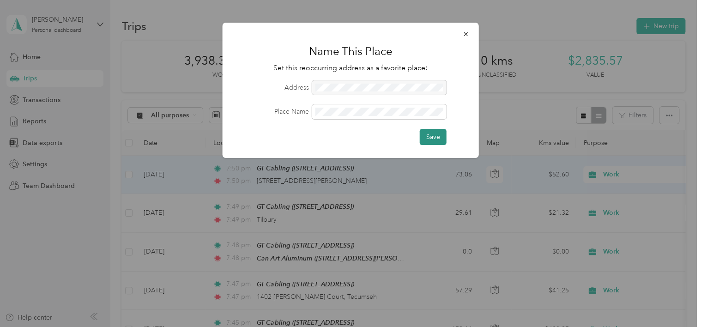
click at [431, 137] on button "Save" at bounding box center [433, 137] width 27 height 16
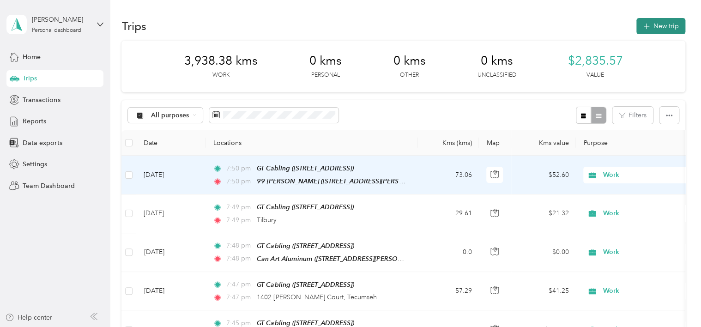
click at [652, 26] on button "New trip" at bounding box center [660, 26] width 49 height 16
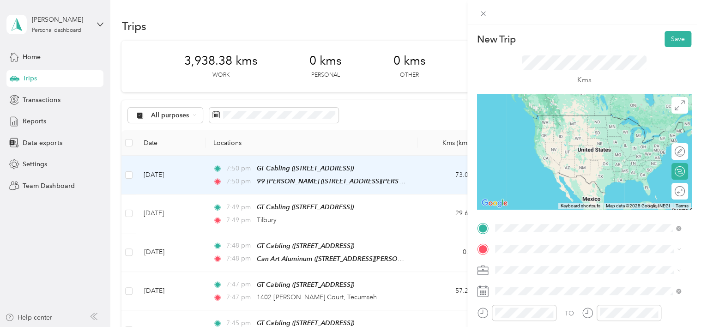
click at [544, 133] on span "[STREET_ADDRESS]" at bounding box center [541, 129] width 59 height 8
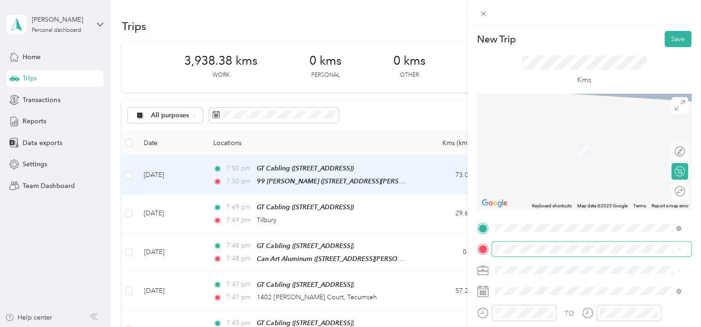
click at [516, 254] on span at bounding box center [592, 249] width 200 height 15
click at [532, 151] on div "Can Art Aluminum [STREET_ADDRESS][PERSON_NAME]" at bounding box center [567, 145] width 110 height 19
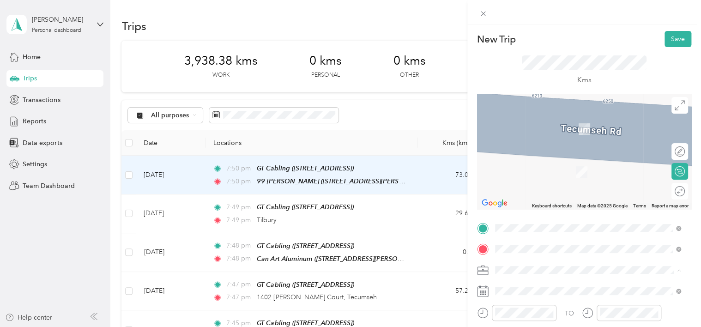
click at [526, 154] on div "Work" at bounding box center [588, 157] width 180 height 10
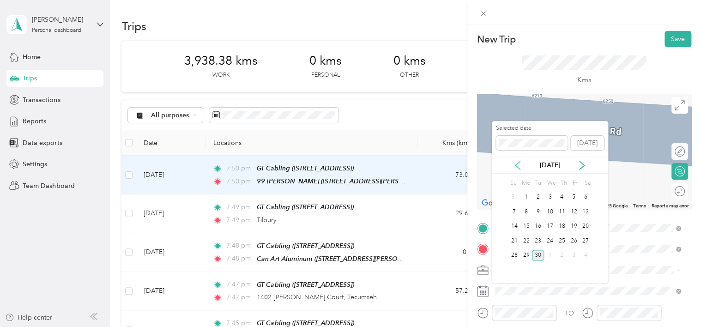
click at [516, 163] on icon at bounding box center [517, 165] width 9 height 9
click at [559, 212] on div "8" at bounding box center [562, 212] width 12 height 12
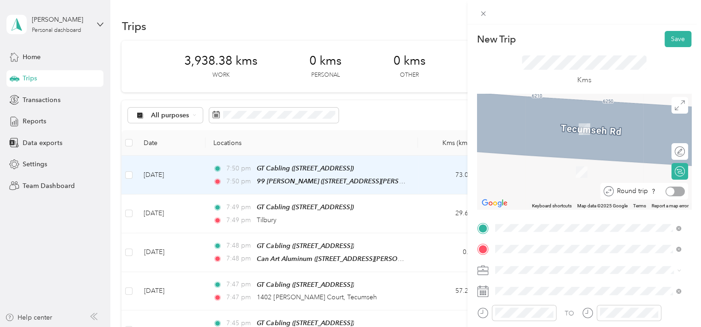
click at [672, 192] on div at bounding box center [674, 192] width 19 height 10
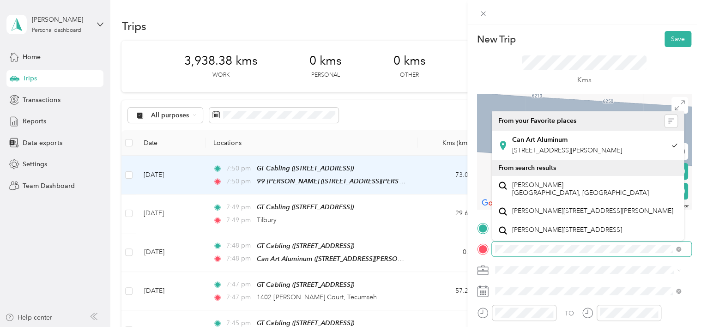
scroll to position [0, 65]
click at [695, 251] on div "New Trip Save This trip cannot be edited because it is either under review, app…" at bounding box center [584, 187] width 234 height 327
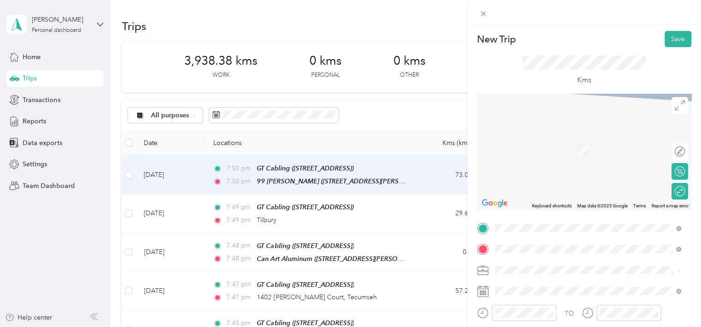
click at [622, 147] on span "[STREET_ADDRESS][PERSON_NAME]" at bounding box center [567, 150] width 110 height 8
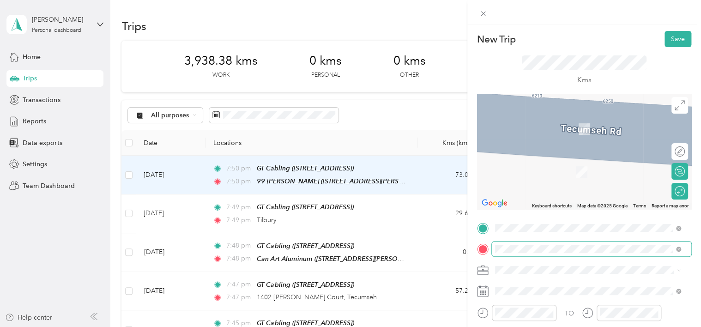
click at [462, 249] on div "New Trip Save This trip cannot be edited because it is either under review, app…" at bounding box center [350, 163] width 701 height 327
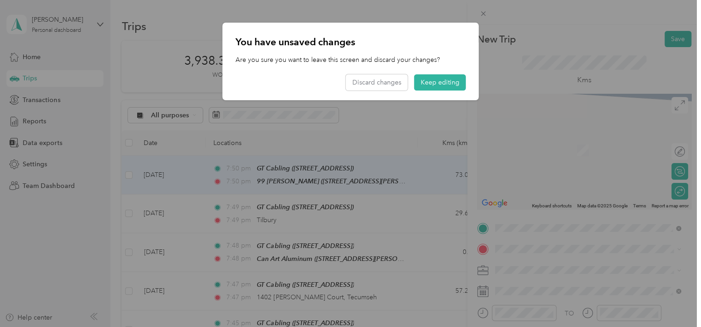
click at [540, 170] on span "[STREET_ADDRESS][PERSON_NAME]" at bounding box center [567, 172] width 110 height 8
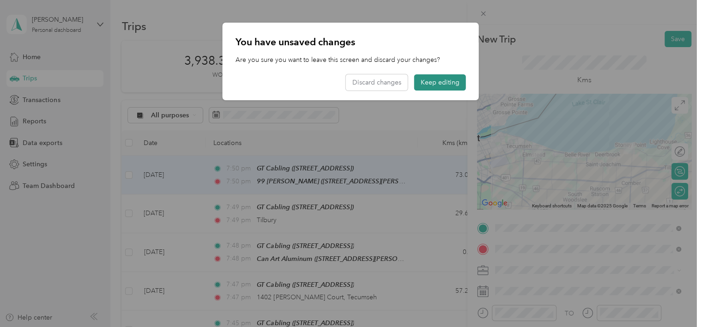
click at [434, 84] on button "Keep editing" at bounding box center [440, 82] width 52 height 16
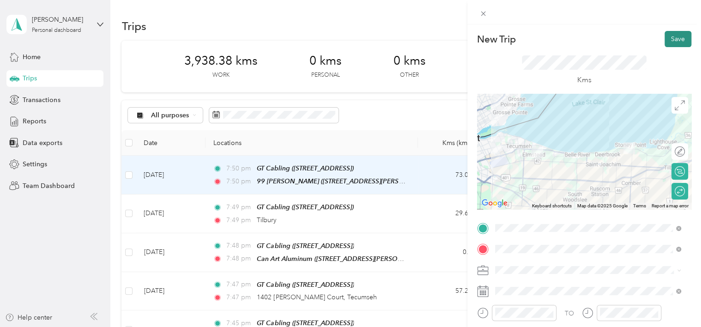
click at [672, 38] on button "Save" at bounding box center [678, 39] width 27 height 16
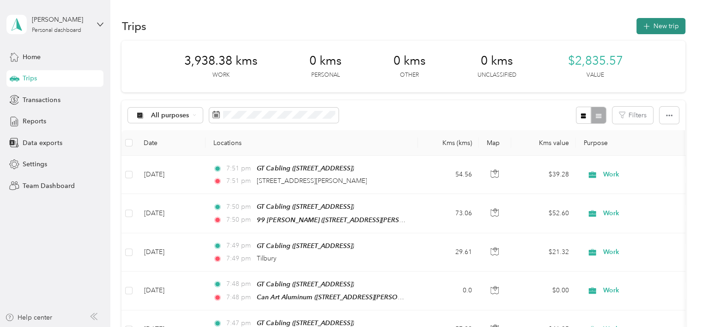
click at [649, 24] on button "New trip" at bounding box center [660, 26] width 49 height 16
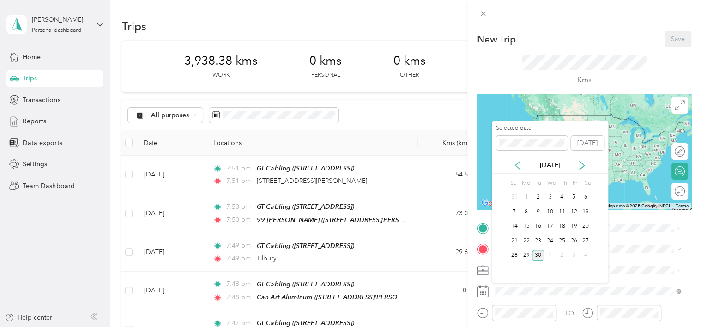
click at [519, 163] on icon at bounding box center [517, 165] width 9 height 9
click at [527, 227] on div "12" at bounding box center [526, 227] width 12 height 12
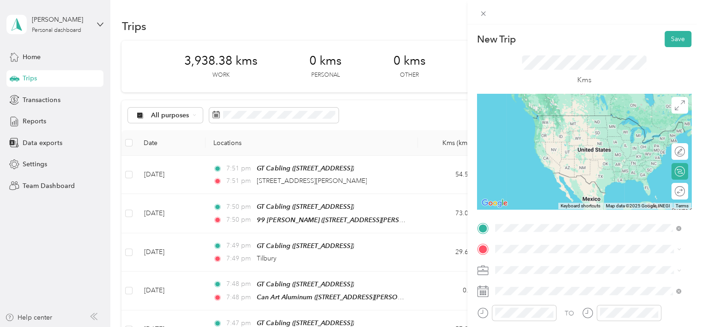
click at [540, 119] on strong "GT Cabling" at bounding box center [529, 119] width 34 height 8
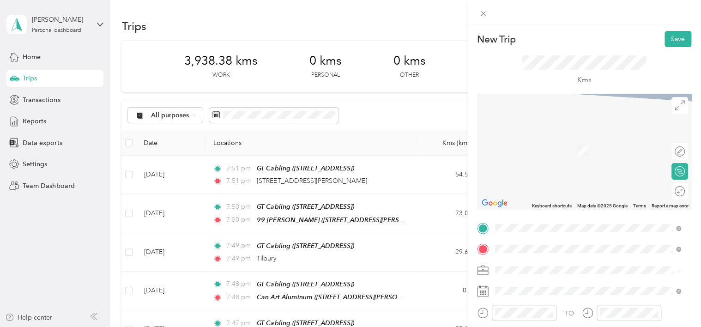
click at [545, 169] on div "[STREET_ADDRESS]" at bounding box center [588, 163] width 180 height 12
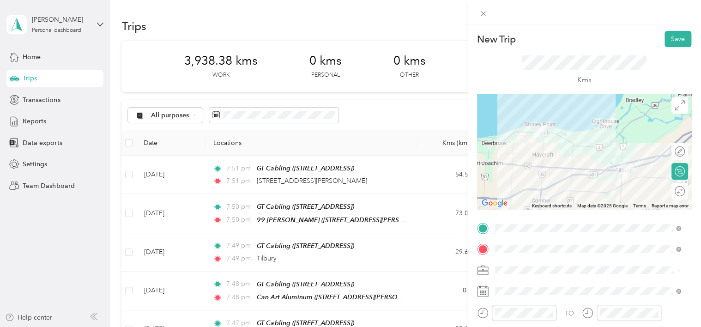
click at [685, 188] on div "Round trip" at bounding box center [685, 192] width 0 height 10
click at [671, 188] on div at bounding box center [674, 192] width 19 height 10
click at [533, 163] on ol "Work Personal Other Charity Medical Moving Commute" at bounding box center [588, 205] width 193 height 113
click at [526, 158] on li "Work" at bounding box center [588, 157] width 193 height 16
click at [670, 37] on button "Save" at bounding box center [678, 39] width 27 height 16
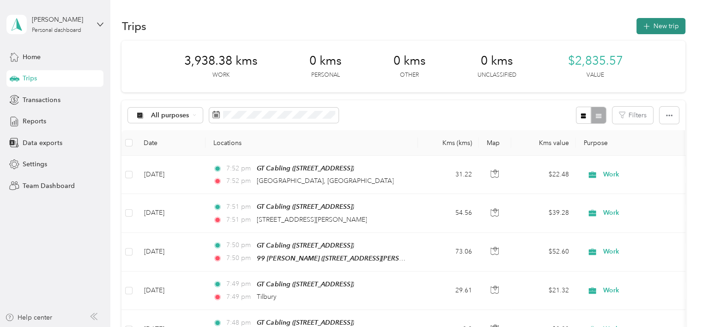
click at [659, 24] on button "New trip" at bounding box center [660, 26] width 49 height 16
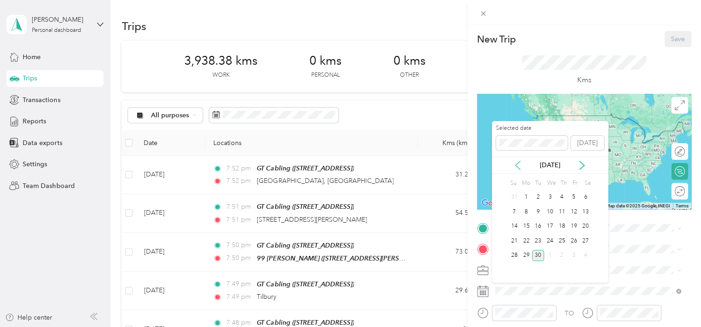
click at [521, 166] on icon at bounding box center [517, 165] width 9 height 9
click at [523, 168] on div "[DATE]" at bounding box center [550, 165] width 116 height 10
click at [519, 168] on icon at bounding box center [517, 165] width 5 height 8
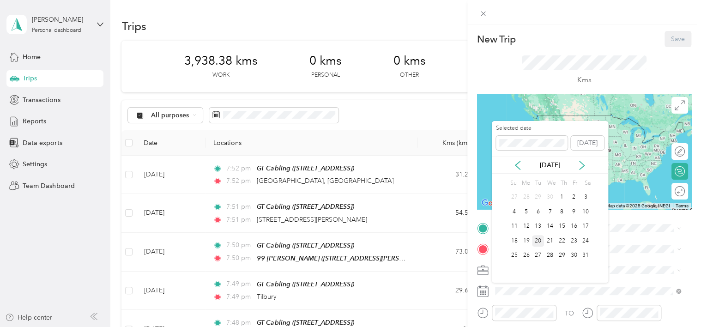
click at [538, 238] on div "20" at bounding box center [538, 241] width 12 height 12
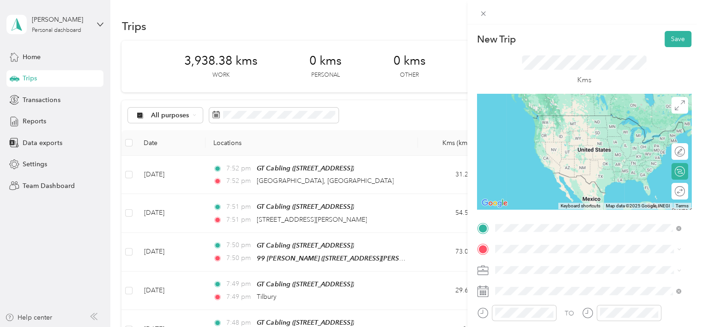
click at [550, 162] on span "[STREET_ADDRESS]" at bounding box center [541, 158] width 59 height 8
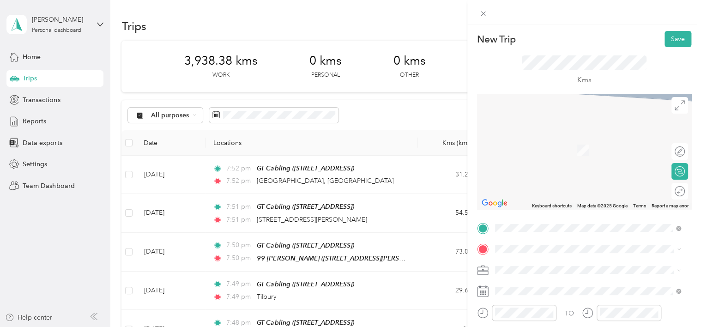
click at [571, 149] on span "[STREET_ADDRESS][PERSON_NAME]" at bounding box center [567, 146] width 110 height 8
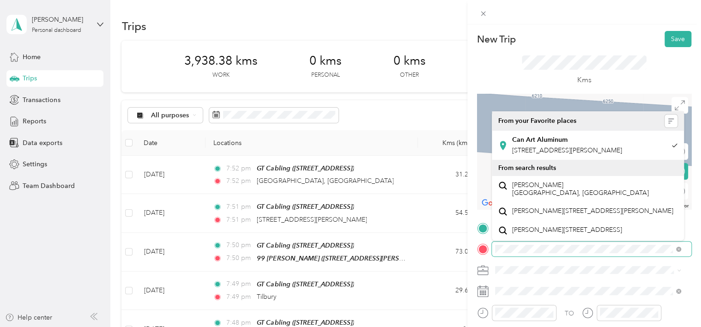
click at [464, 247] on div "New Trip Save This trip cannot be edited because it is either under review, app…" at bounding box center [350, 163] width 701 height 327
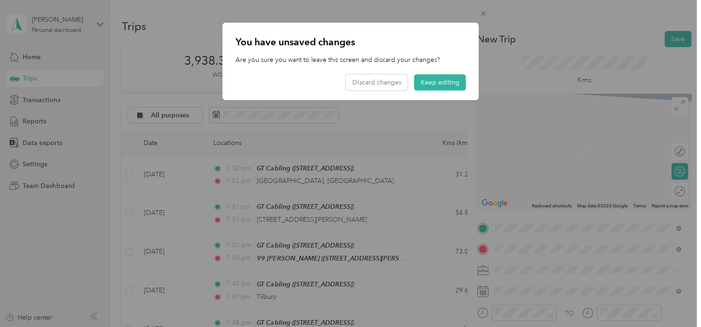
click at [536, 182] on li "[STREET_ADDRESS][PERSON_NAME]" at bounding box center [588, 172] width 193 height 19
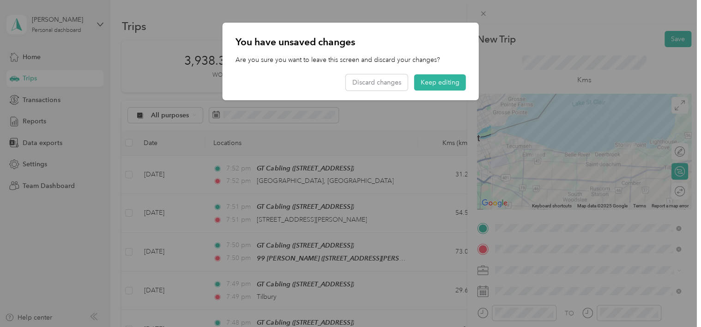
click at [674, 196] on div at bounding box center [350, 163] width 701 height 327
click at [447, 87] on button "Keep editing" at bounding box center [440, 82] width 52 height 16
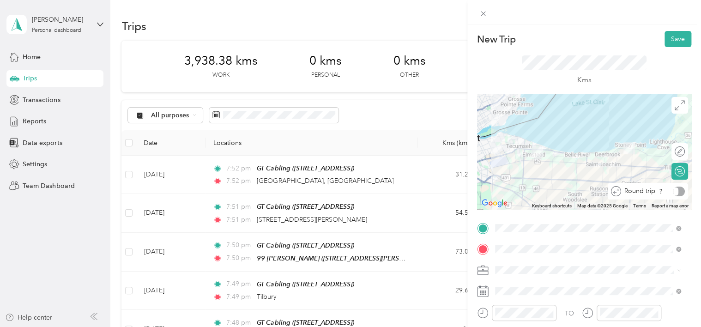
click at [675, 189] on div at bounding box center [679, 192] width 12 height 10
click at [526, 160] on li "Work" at bounding box center [588, 157] width 193 height 16
click at [673, 42] on button "Save" at bounding box center [678, 39] width 27 height 16
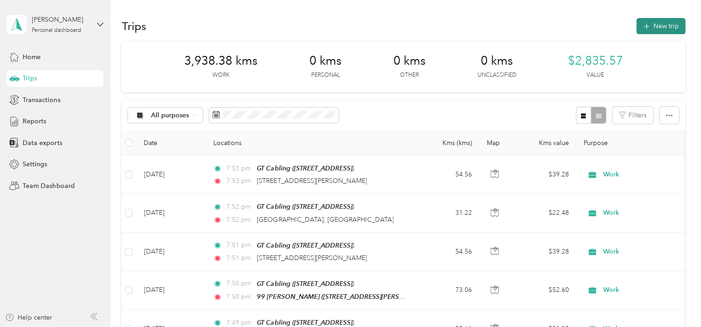
click at [648, 24] on button "New trip" at bounding box center [660, 26] width 49 height 16
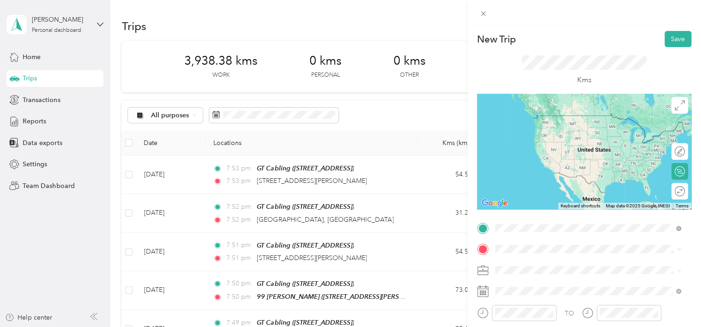
click at [536, 116] on strong "GT Cabling" at bounding box center [529, 119] width 34 height 8
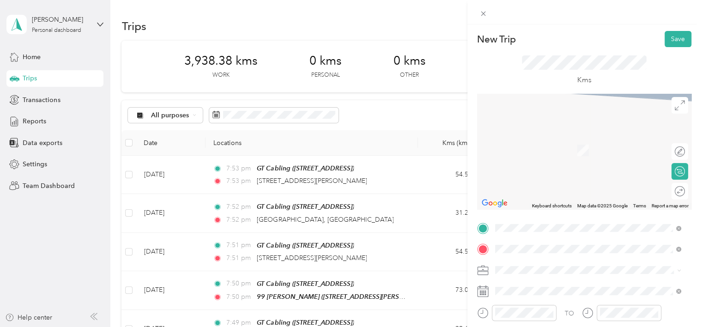
click at [561, 152] on div "Can Art Aluminum [STREET_ADDRESS][PERSON_NAME]" at bounding box center [567, 145] width 110 height 19
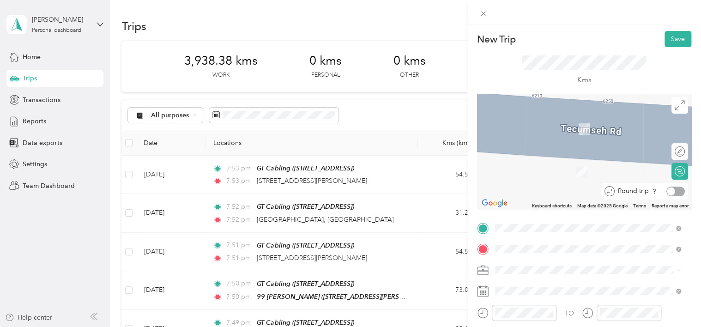
click at [671, 193] on div at bounding box center [675, 192] width 18 height 10
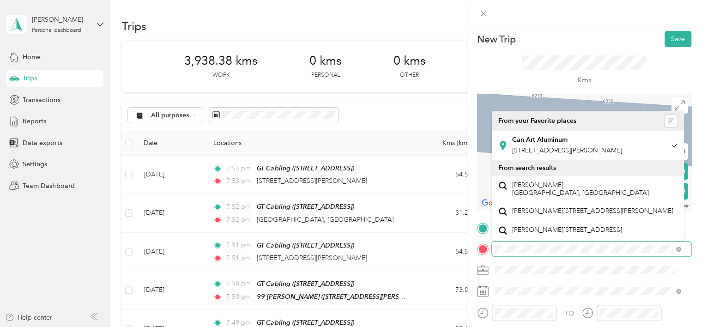
click at [484, 244] on div at bounding box center [584, 249] width 214 height 15
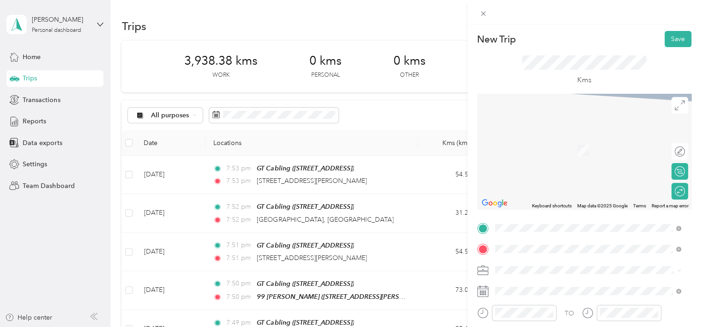
click at [540, 179] on div "[STREET_ADDRESS][PERSON_NAME]" at bounding box center [588, 172] width 180 height 12
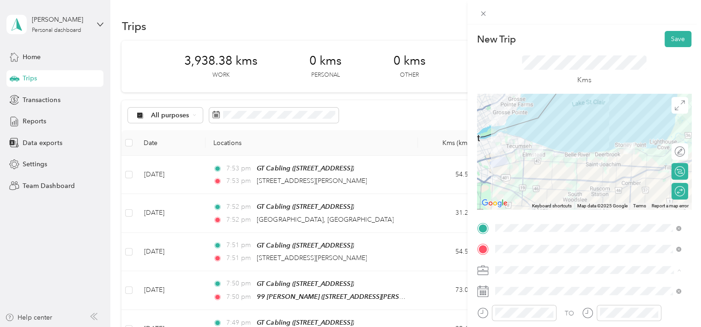
click at [531, 161] on li "Work" at bounding box center [588, 157] width 193 height 16
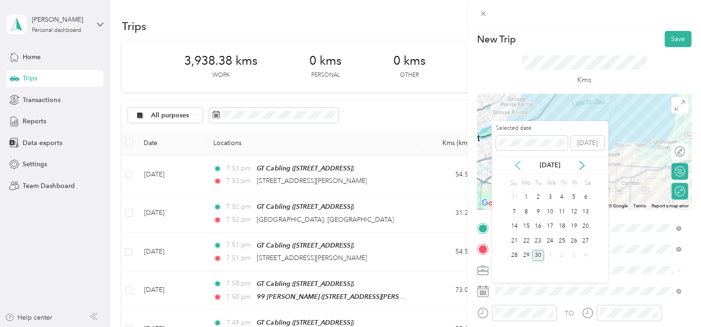
click at [514, 161] on icon at bounding box center [517, 165] width 9 height 9
click at [539, 198] on div "3" at bounding box center [538, 198] width 12 height 12
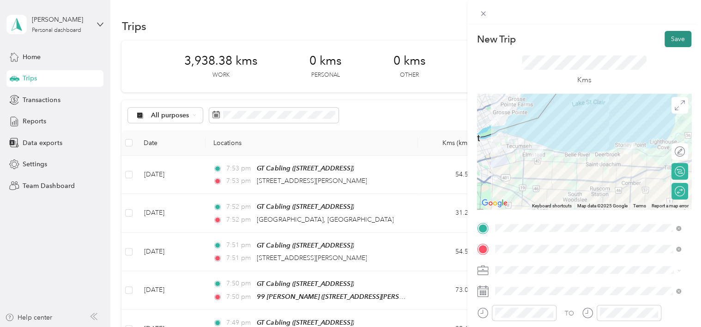
click at [675, 45] on button "Save" at bounding box center [678, 39] width 27 height 16
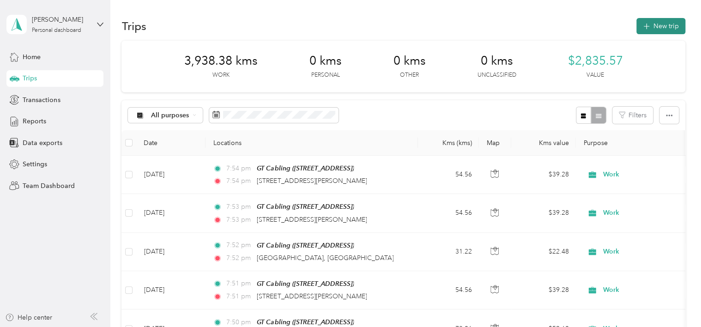
click at [663, 24] on button "New trip" at bounding box center [660, 26] width 49 height 16
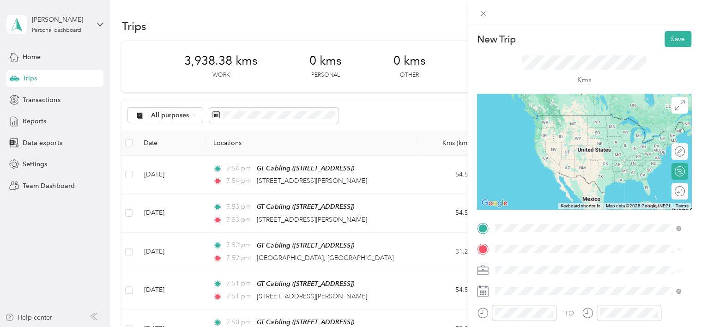
click at [538, 134] on div "GT Cabling [STREET_ADDRESS]" at bounding box center [541, 124] width 59 height 19
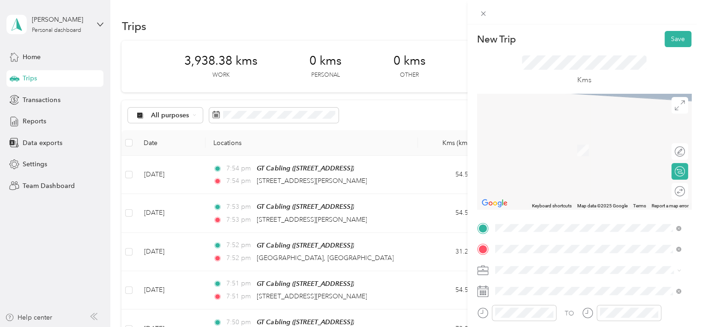
click at [539, 154] on span "[STREET_ADDRESS][PERSON_NAME]" at bounding box center [567, 150] width 110 height 8
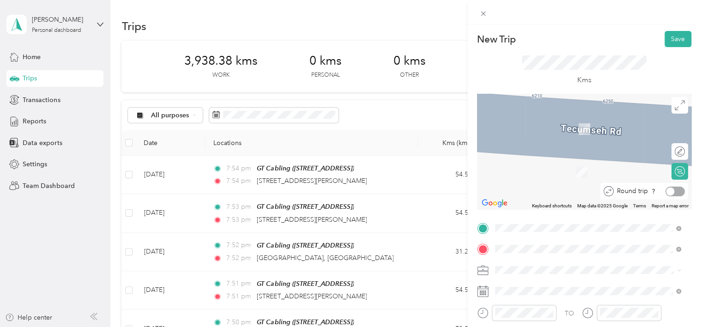
click at [667, 194] on div at bounding box center [674, 192] width 19 height 10
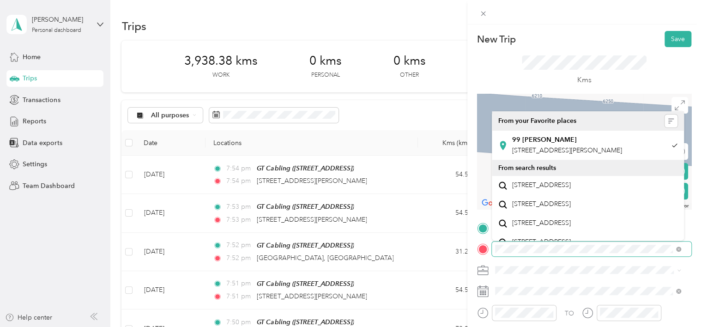
click at [473, 262] on form "New Trip Save This trip cannot be edited because it is either under review, app…" at bounding box center [584, 227] width 234 height 392
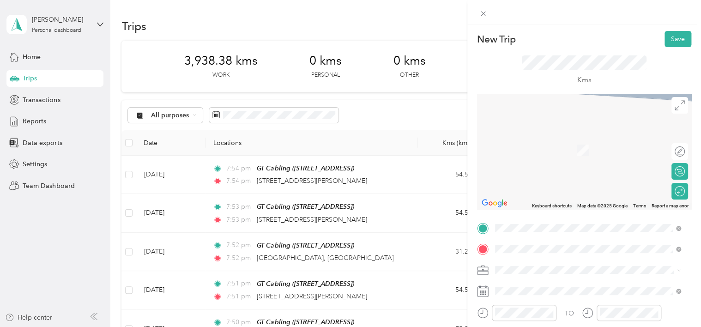
click at [564, 140] on span "[STREET_ADDRESS][PERSON_NAME]" at bounding box center [567, 137] width 110 height 8
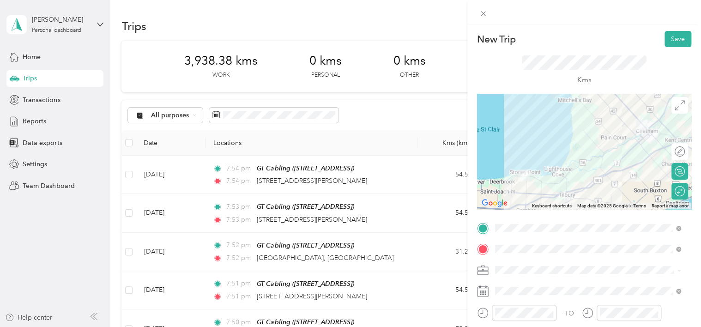
click at [524, 153] on div "Work" at bounding box center [588, 156] width 180 height 10
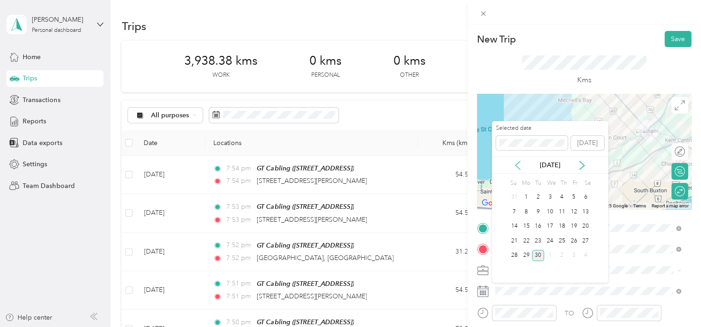
click at [517, 163] on icon at bounding box center [517, 165] width 9 height 9
click at [571, 196] on div "6" at bounding box center [574, 198] width 12 height 12
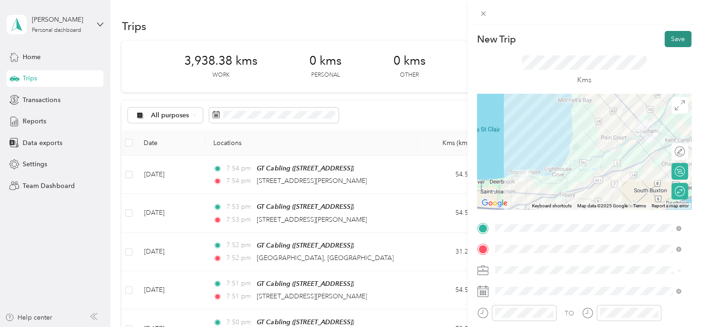
click at [677, 43] on button "Save" at bounding box center [678, 39] width 27 height 16
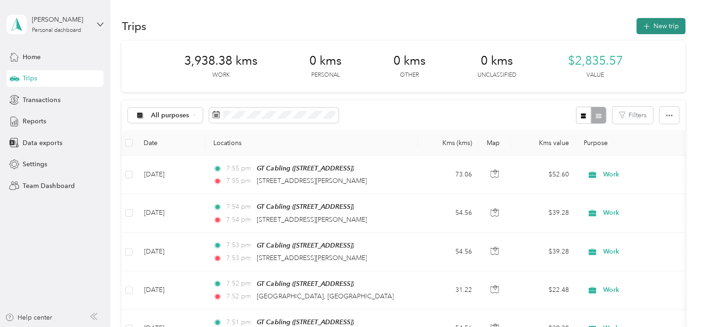
click at [645, 27] on icon "button" at bounding box center [646, 26] width 11 height 11
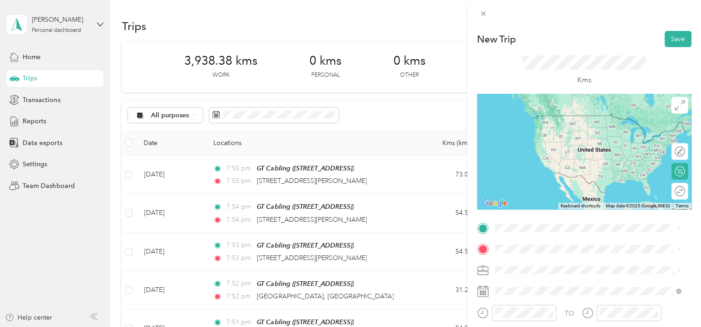
click at [536, 133] on div "GT Cabling [STREET_ADDRESS]" at bounding box center [541, 124] width 59 height 19
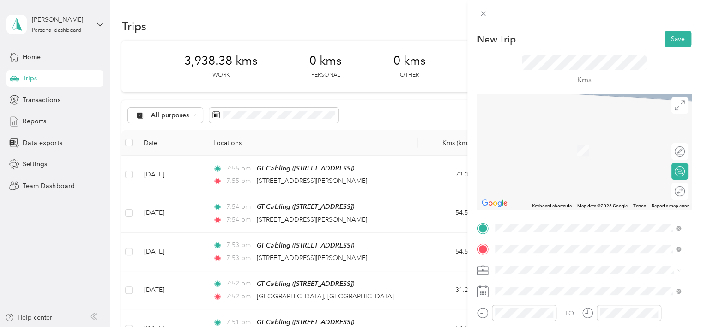
click at [562, 152] on div "99 [PERSON_NAME] [STREET_ADDRESS][PERSON_NAME]" at bounding box center [567, 145] width 110 height 19
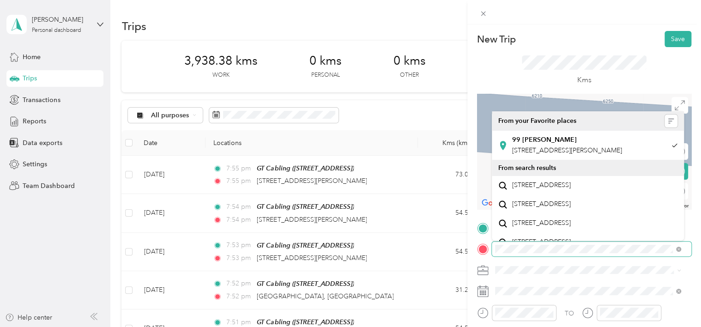
click at [467, 255] on form "New Trip Save This trip cannot be edited because it is either under review, app…" at bounding box center [584, 227] width 234 height 392
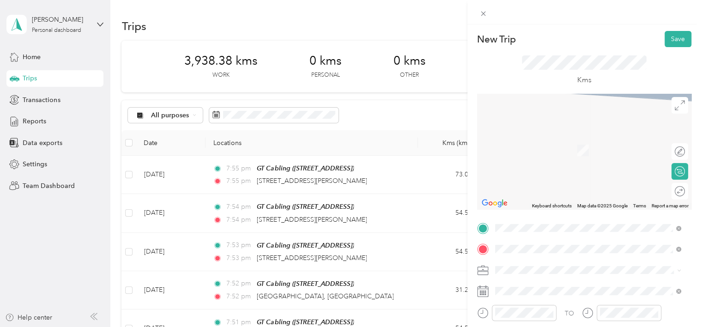
click at [541, 141] on span "[STREET_ADDRESS][PERSON_NAME]" at bounding box center [567, 137] width 110 height 8
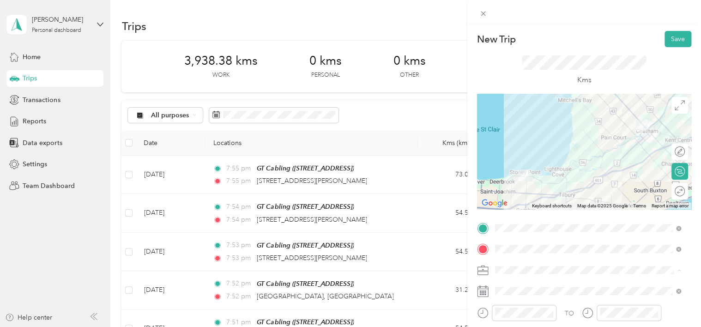
click at [519, 157] on div "Work" at bounding box center [588, 157] width 180 height 10
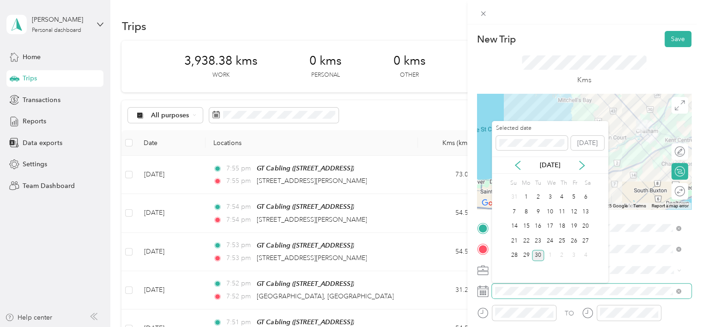
click at [529, 327] on div "New Trip Save This trip cannot be edited because it is either under review, app…" at bounding box center [348, 327] width 696 height 0
click at [520, 164] on icon at bounding box center [517, 165] width 9 height 9
click at [514, 210] on div "8" at bounding box center [514, 212] width 12 height 12
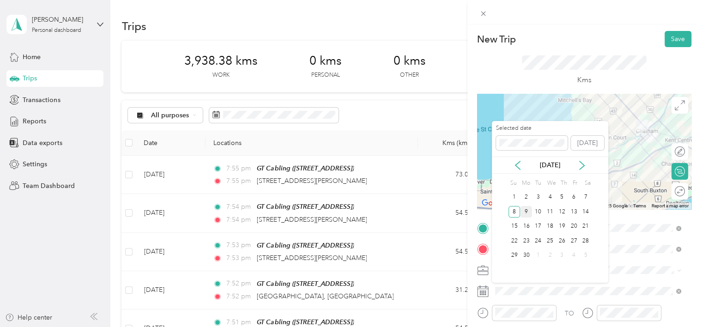
click at [527, 211] on div "9" at bounding box center [526, 212] width 12 height 12
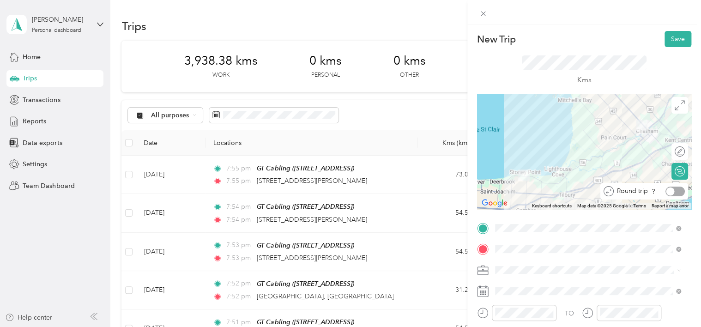
click at [676, 188] on div at bounding box center [674, 192] width 19 height 10
click at [671, 39] on button "Save" at bounding box center [678, 39] width 27 height 16
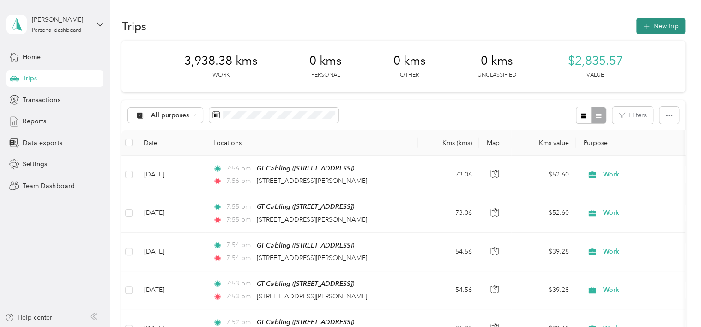
click at [670, 30] on button "New trip" at bounding box center [660, 26] width 49 height 16
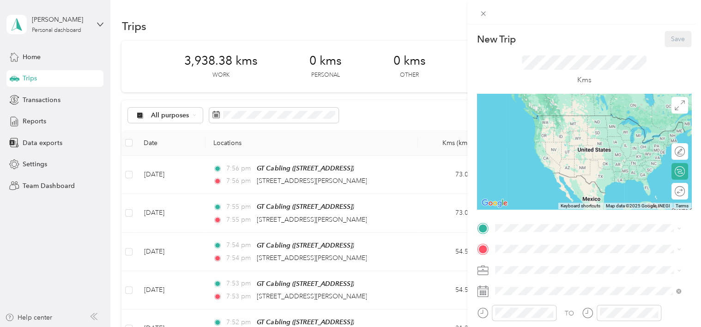
click at [514, 154] on div "Work" at bounding box center [588, 156] width 180 height 10
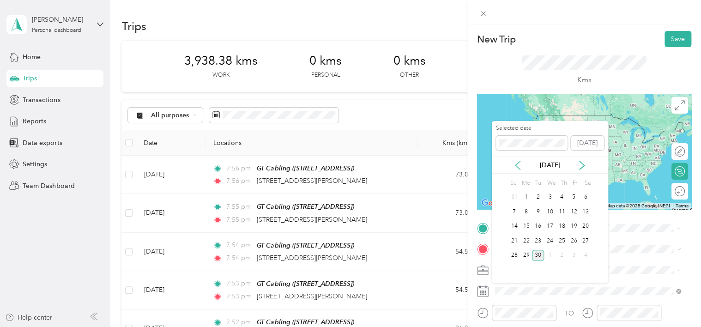
click at [519, 168] on icon at bounding box center [517, 165] width 9 height 9
click at [564, 212] on div "12" at bounding box center [562, 212] width 12 height 12
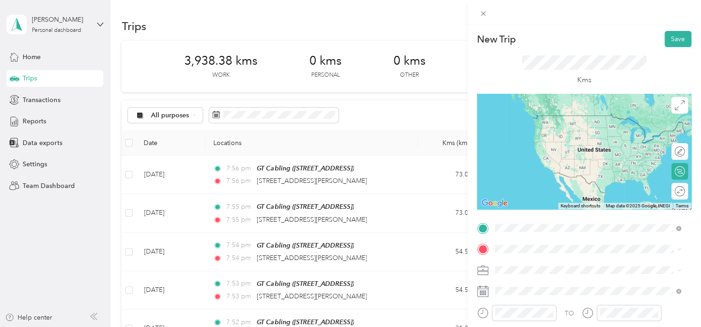
click at [531, 124] on div "GT Cabling [STREET_ADDRESS]" at bounding box center [541, 124] width 59 height 19
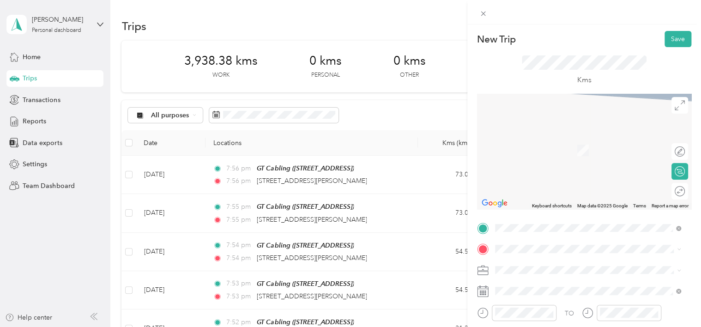
click at [530, 161] on span "[STREET_ADDRESS]" at bounding box center [541, 159] width 59 height 8
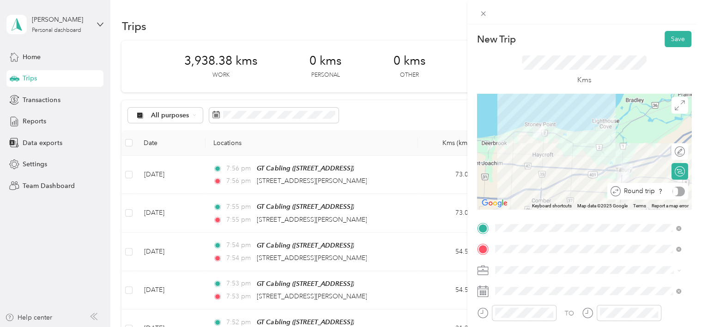
click at [676, 192] on div "Round trip" at bounding box center [653, 192] width 64 height 10
click at [671, 188] on div "Round trip" at bounding box center [655, 192] width 59 height 10
click at [671, 188] on div at bounding box center [674, 192] width 19 height 10
click at [665, 40] on button "Save" at bounding box center [678, 39] width 27 height 16
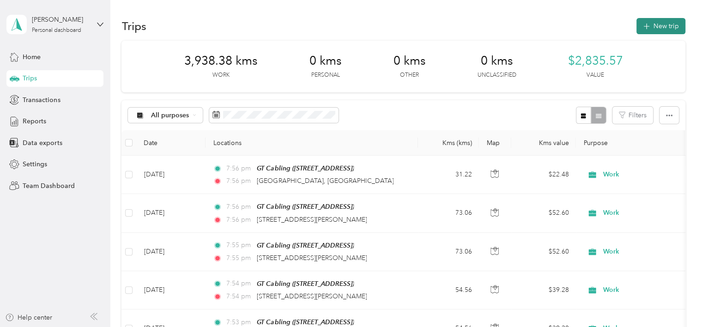
click at [642, 30] on icon "button" at bounding box center [646, 26] width 11 height 11
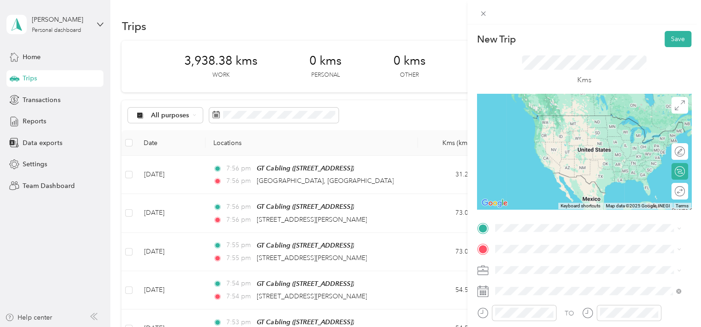
click at [534, 131] on span "[STREET_ADDRESS]" at bounding box center [541, 128] width 59 height 8
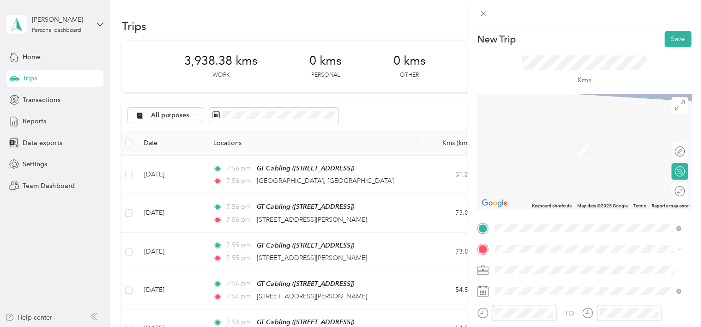
click at [552, 176] on ol "From search results [GEOGRAPHIC_DATA] [GEOGRAPHIC_DATA], [GEOGRAPHIC_DATA] [STR…" at bounding box center [588, 167] width 193 height 118
click at [525, 167] on span "[STREET_ADDRESS]" at bounding box center [541, 162] width 59 height 8
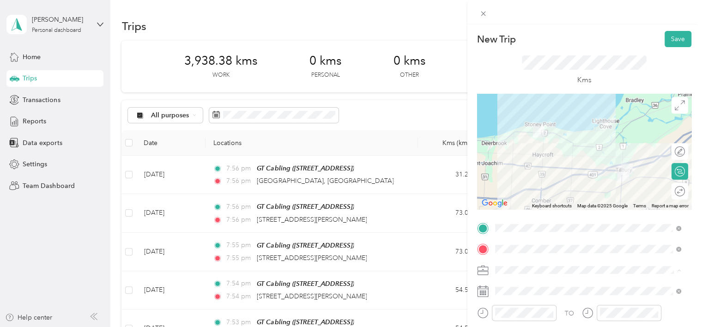
click at [519, 163] on ol "Work Personal Other Charity Medical Moving Commute" at bounding box center [588, 205] width 193 height 113
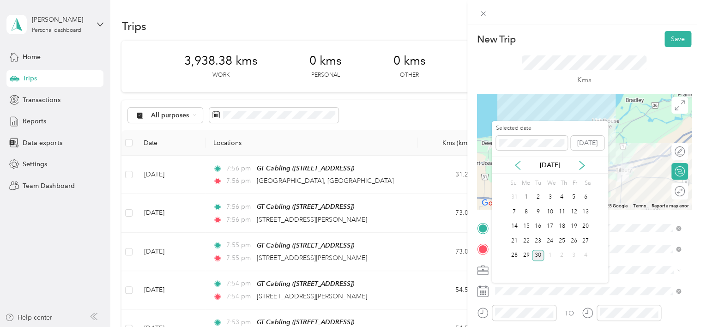
click at [520, 164] on icon at bounding box center [517, 165] width 9 height 9
click at [523, 229] on div "16" at bounding box center [526, 227] width 12 height 12
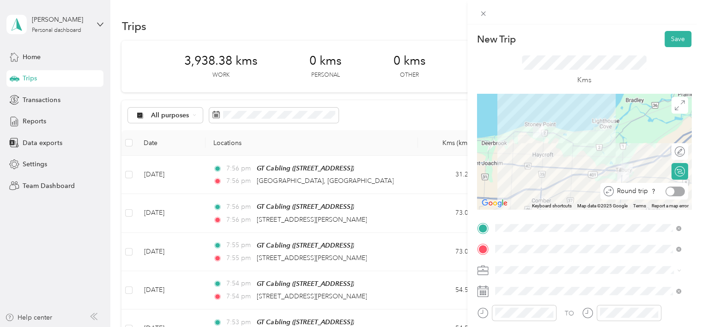
click at [673, 192] on div at bounding box center [674, 192] width 19 height 10
click at [673, 37] on button "Save" at bounding box center [678, 39] width 27 height 16
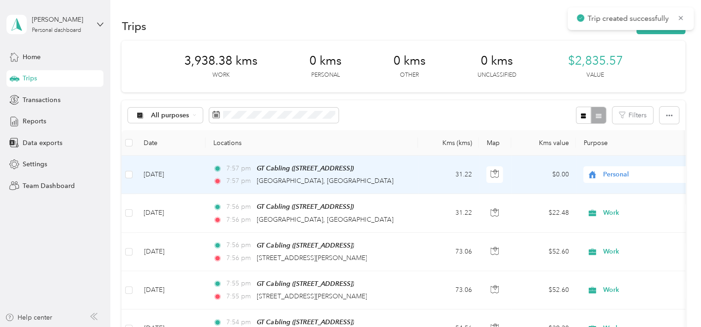
click at [617, 176] on span "Personal" at bounding box center [645, 174] width 85 height 10
click at [619, 193] on span "Work" at bounding box center [648, 192] width 85 height 10
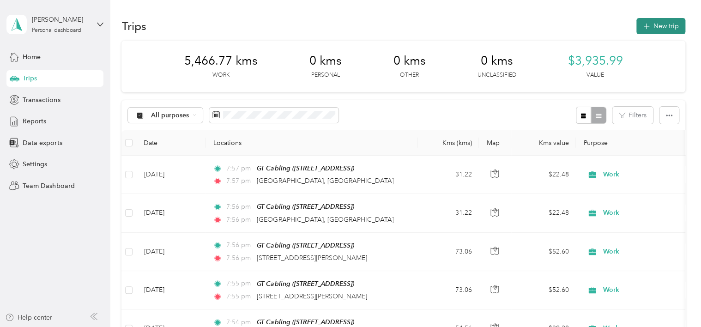
click at [650, 22] on button "New trip" at bounding box center [660, 26] width 49 height 16
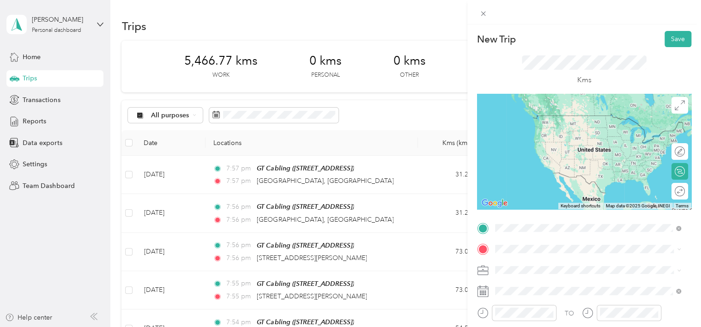
click at [540, 133] on span "[STREET_ADDRESS]" at bounding box center [541, 129] width 59 height 8
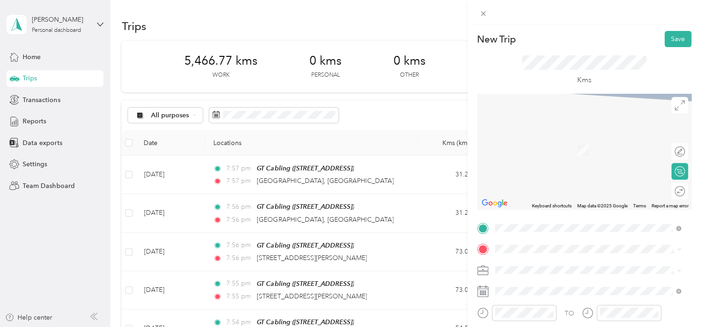
click at [530, 160] on span "[STREET_ADDRESS]" at bounding box center [541, 161] width 59 height 8
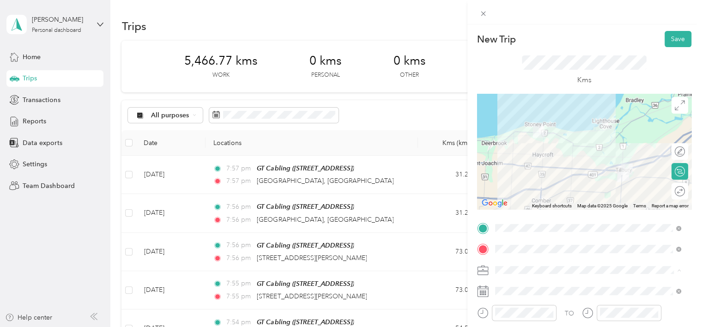
click at [520, 160] on li "Work" at bounding box center [588, 157] width 193 height 16
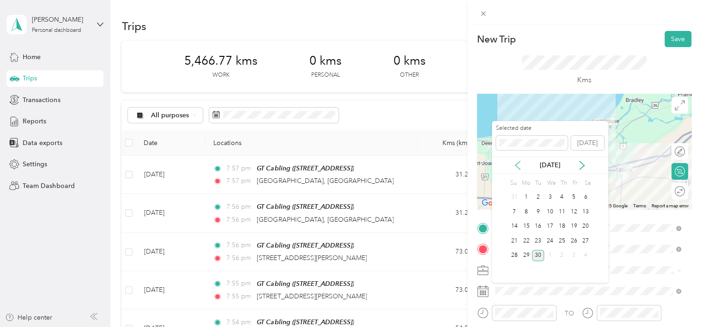
click at [519, 161] on icon at bounding box center [517, 165] width 9 height 9
click at [562, 222] on div "17" at bounding box center [562, 227] width 12 height 12
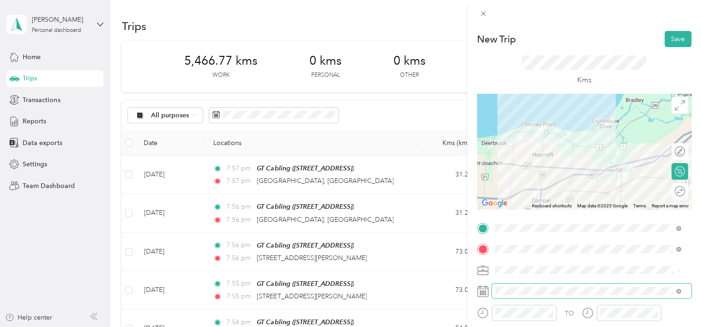
click at [509, 285] on span at bounding box center [592, 291] width 200 height 15
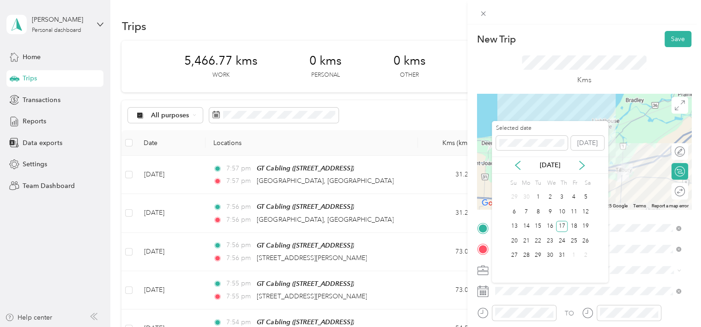
click at [509, 164] on div "[DATE]" at bounding box center [550, 165] width 116 height 10
click at [514, 164] on icon at bounding box center [517, 165] width 9 height 9
click at [539, 224] on div "17" at bounding box center [538, 227] width 12 height 12
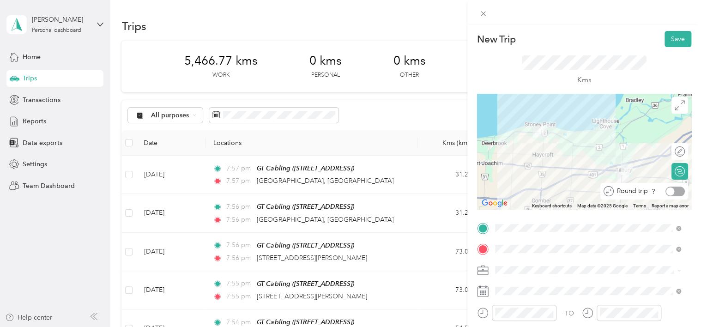
click at [669, 192] on div at bounding box center [674, 192] width 19 height 10
click at [673, 39] on button "Save" at bounding box center [678, 39] width 27 height 16
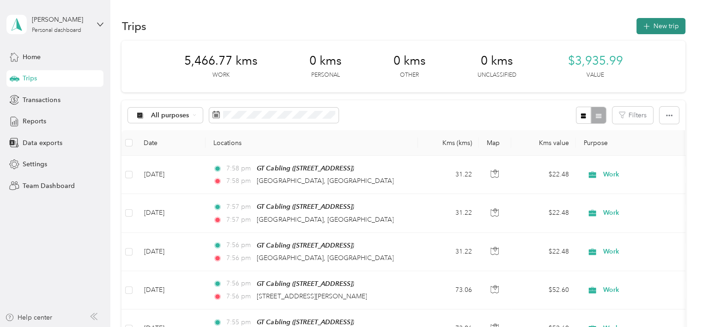
click at [665, 24] on button "New trip" at bounding box center [660, 26] width 49 height 16
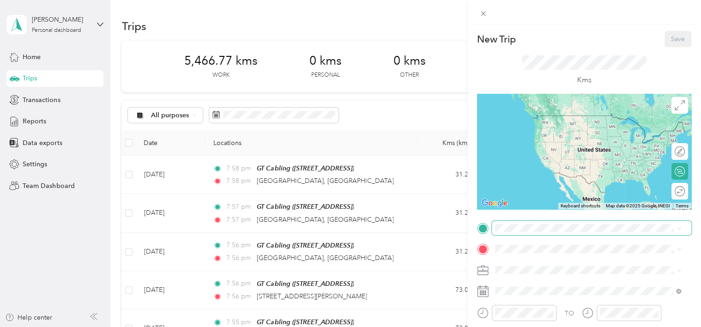
click at [534, 232] on span at bounding box center [592, 228] width 200 height 15
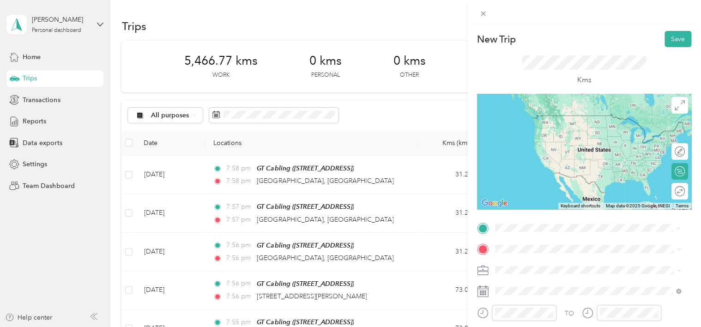
click at [547, 128] on span "[STREET_ADDRESS]" at bounding box center [541, 129] width 59 height 8
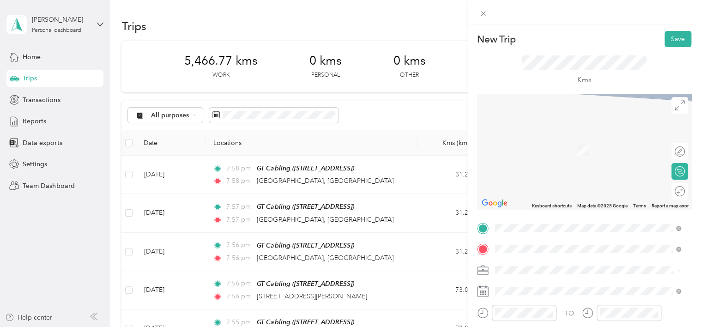
click at [556, 137] on span "[STREET_ADDRESS]" at bounding box center [541, 137] width 59 height 8
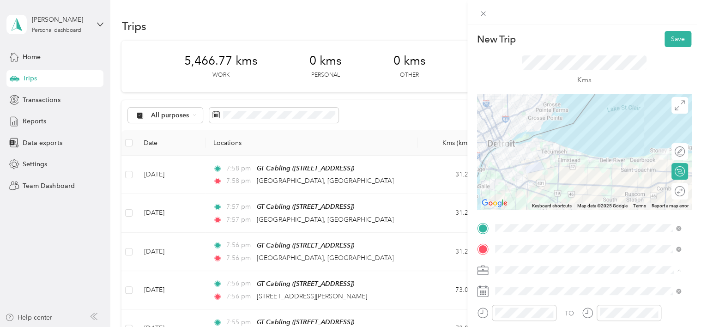
click at [522, 160] on li "Work" at bounding box center [588, 157] width 193 height 16
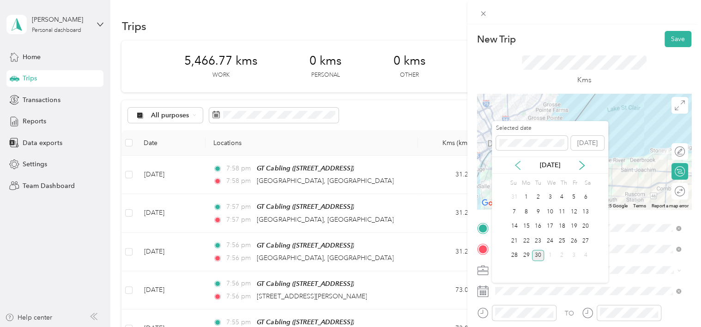
click at [521, 167] on icon at bounding box center [517, 165] width 9 height 9
click at [561, 224] on div "19" at bounding box center [562, 227] width 12 height 12
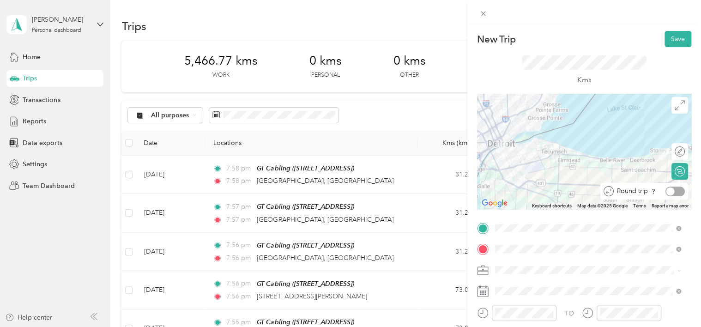
click at [672, 190] on div at bounding box center [674, 192] width 19 height 10
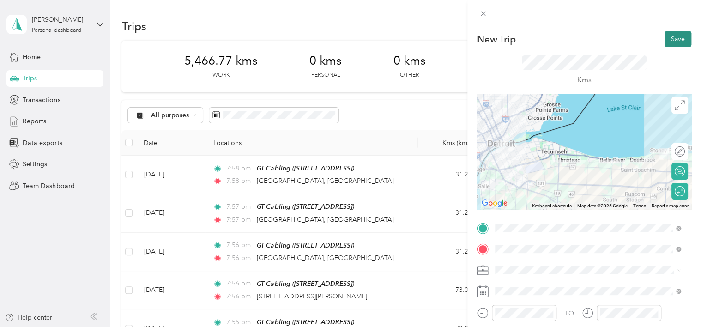
click at [669, 39] on button "Save" at bounding box center [678, 39] width 27 height 16
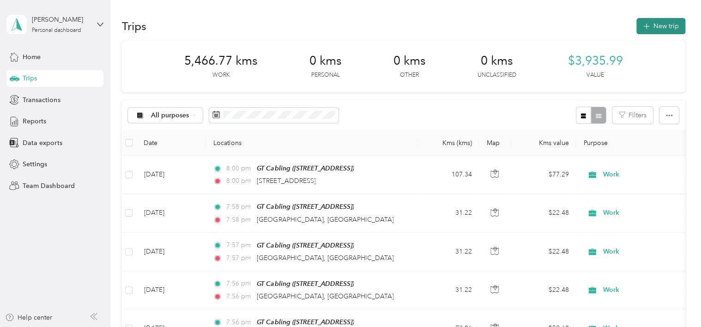
click at [659, 22] on button "New trip" at bounding box center [660, 26] width 49 height 16
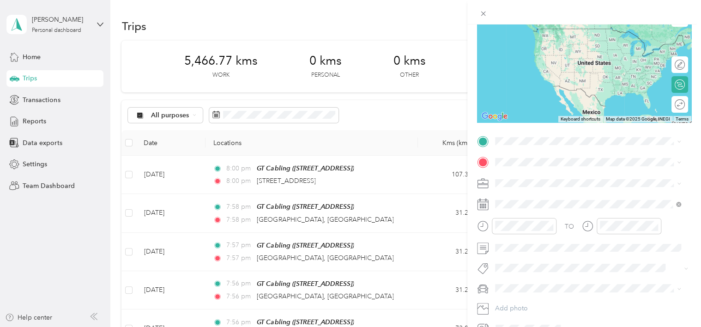
scroll to position [88, 0]
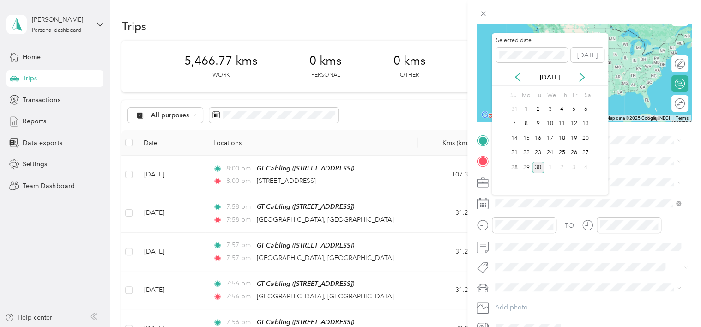
click at [517, 82] on div "[DATE]" at bounding box center [550, 77] width 116 height 17
click at [519, 76] on icon at bounding box center [517, 77] width 9 height 9
click at [564, 153] on div "26" at bounding box center [562, 153] width 12 height 12
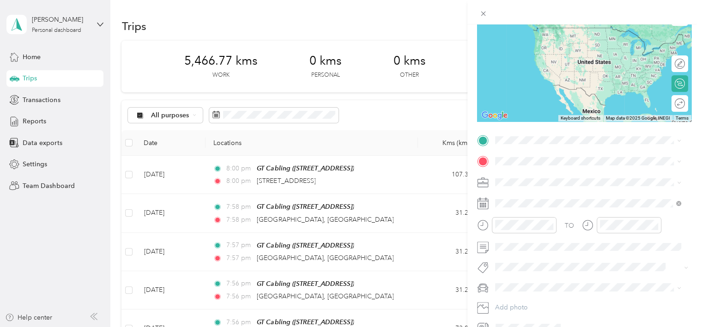
click at [528, 190] on div "TO Add photo" at bounding box center [584, 234] width 214 height 202
click at [528, 186] on span at bounding box center [592, 182] width 200 height 15
click at [506, 196] on span "Work" at bounding box center [506, 198] width 16 height 8
click at [532, 177] on strong "GT Cabling" at bounding box center [529, 176] width 34 height 8
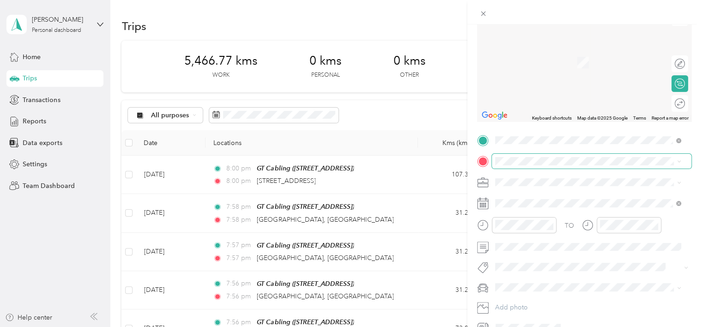
click at [522, 164] on span at bounding box center [592, 161] width 200 height 15
click at [531, 198] on span "[STREET_ADDRESS][PERSON_NAME]" at bounding box center [567, 193] width 110 height 8
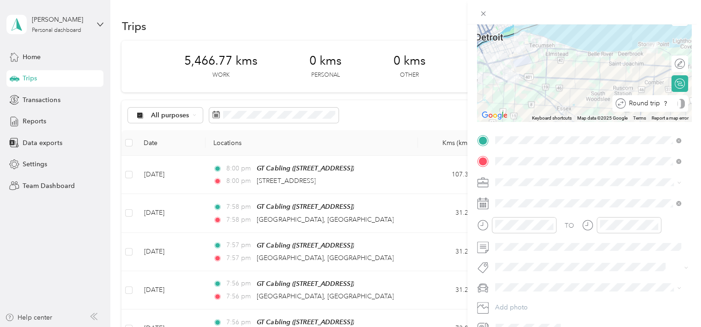
click at [672, 107] on div "Round trip" at bounding box center [655, 104] width 59 height 10
click at [672, 105] on div at bounding box center [674, 104] width 19 height 10
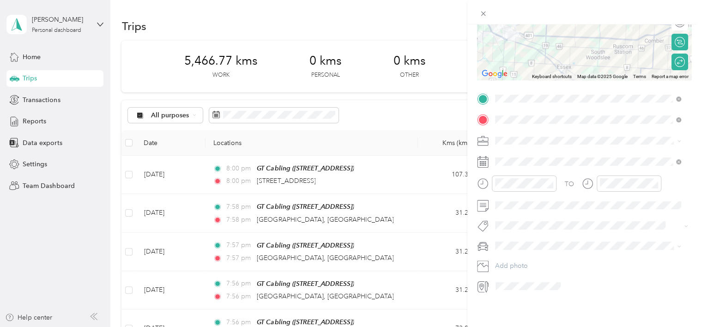
scroll to position [0, 0]
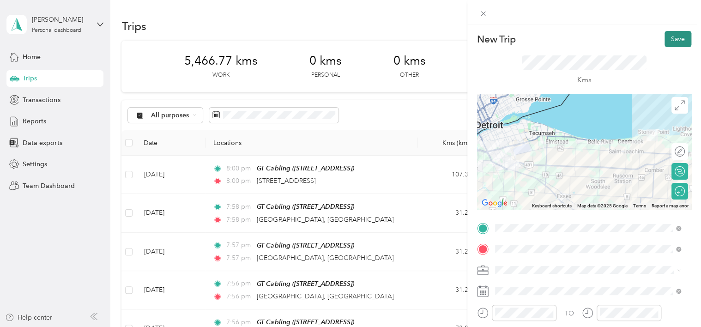
click at [671, 37] on button "Save" at bounding box center [678, 39] width 27 height 16
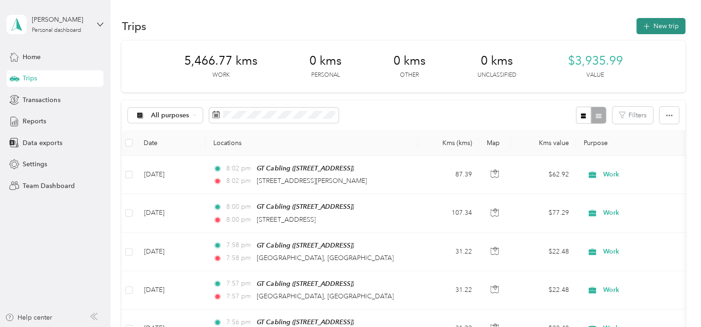
click at [660, 24] on button "New trip" at bounding box center [660, 26] width 49 height 16
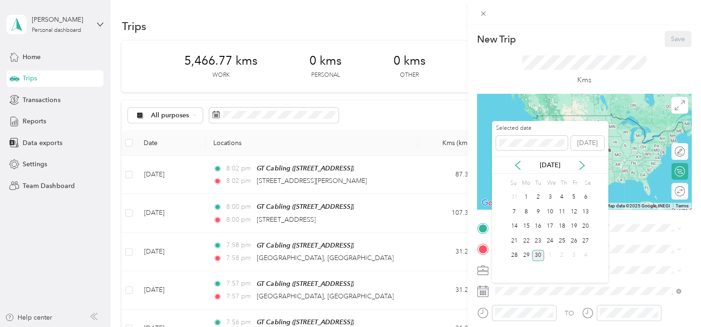
click at [520, 170] on div "[DATE]" at bounding box center [550, 165] width 116 height 17
click at [518, 165] on icon at bounding box center [517, 165] width 9 height 9
click at [562, 199] on div "3" at bounding box center [562, 198] width 12 height 12
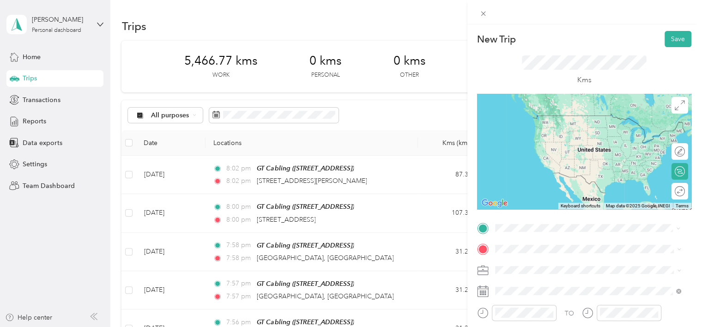
click at [538, 133] on div "GT Cabling [STREET_ADDRESS]" at bounding box center [541, 124] width 59 height 19
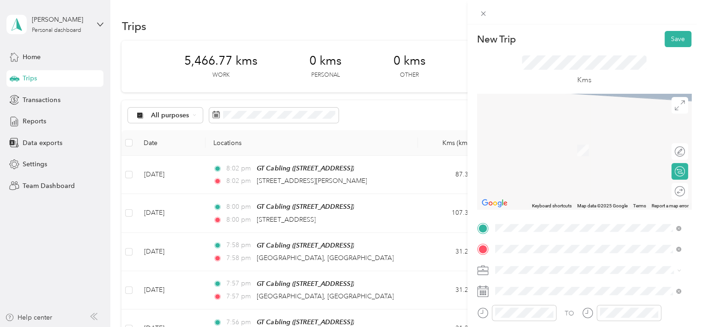
click at [552, 153] on ol "From search results [STREET_ADDRESS][PERSON_NAME] [GEOGRAPHIC_DATA], [GEOGRAPHI…" at bounding box center [588, 173] width 193 height 125
click at [537, 135] on span "[STREET_ADDRESS][PERSON_NAME]" at bounding box center [567, 137] width 110 height 8
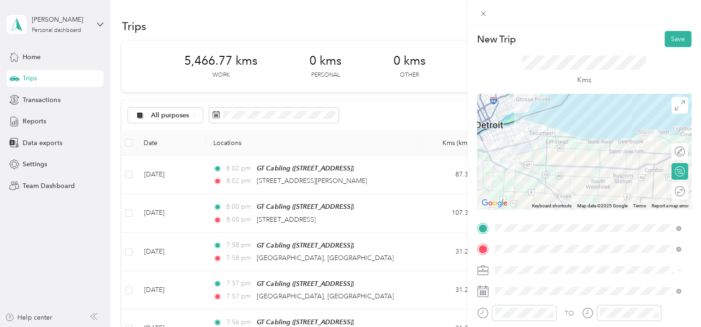
click at [517, 154] on div "Work" at bounding box center [588, 157] width 180 height 10
click at [673, 192] on div at bounding box center [674, 192] width 19 height 10
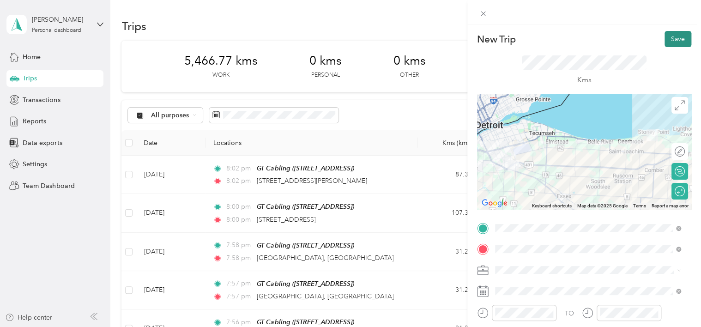
click at [675, 38] on button "Save" at bounding box center [678, 39] width 27 height 16
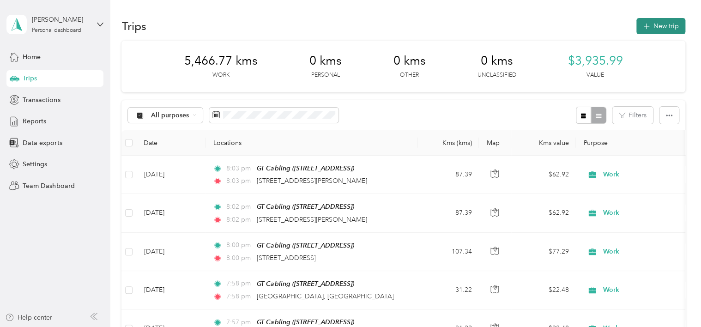
click at [650, 26] on button "New trip" at bounding box center [660, 26] width 49 height 16
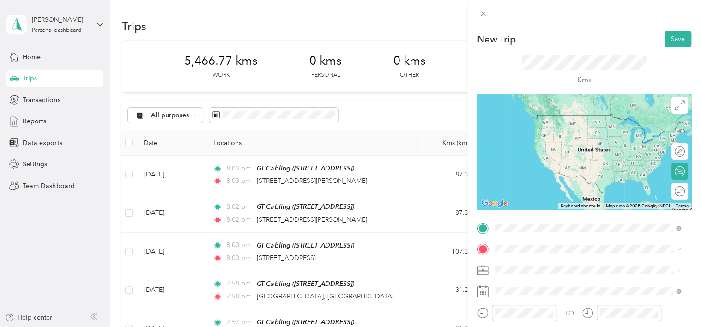
click at [536, 134] on div "GT Cabling [STREET_ADDRESS]" at bounding box center [541, 124] width 59 height 19
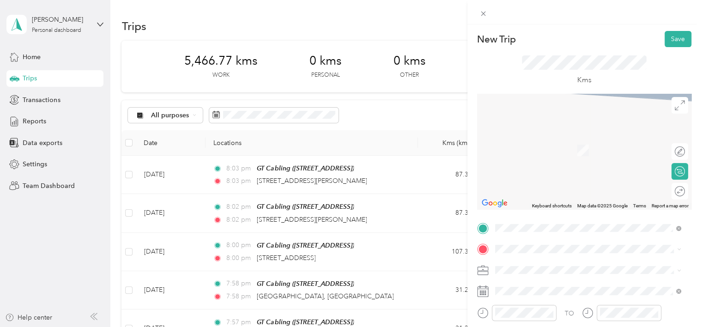
click at [555, 147] on span "[STREET_ADDRESS][PERSON_NAME][PERSON_NAME]" at bounding box center [592, 149] width 161 height 8
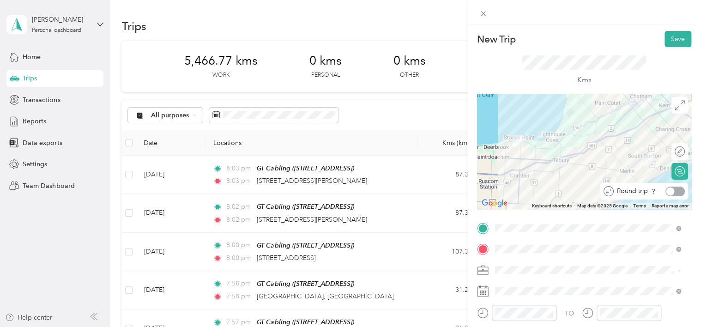
click at [670, 195] on div at bounding box center [674, 192] width 19 height 10
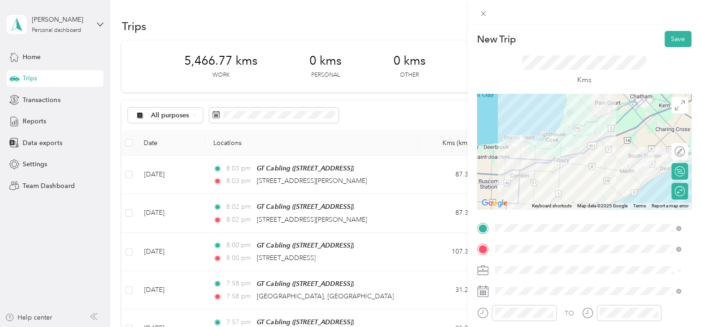
click at [511, 158] on li "Work" at bounding box center [588, 153] width 193 height 16
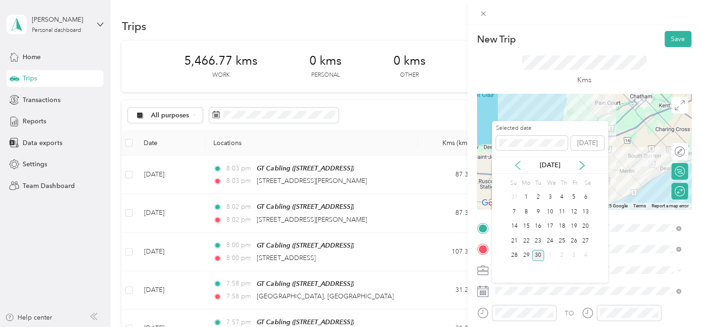
click at [517, 166] on icon at bounding box center [517, 165] width 5 height 8
click at [574, 194] on div "4" at bounding box center [574, 198] width 12 height 12
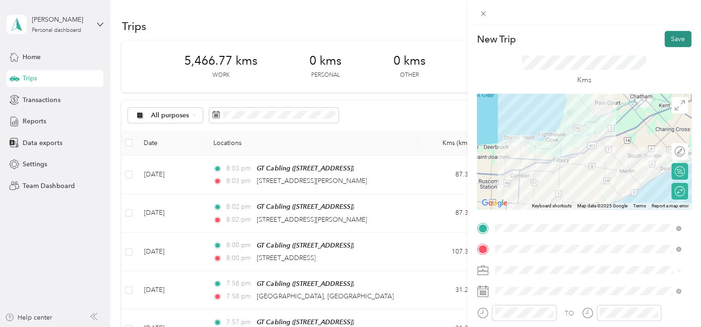
click at [672, 37] on button "Save" at bounding box center [678, 39] width 27 height 16
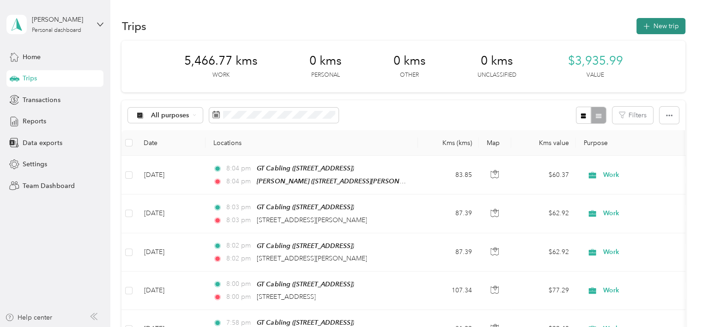
click at [660, 27] on button "New trip" at bounding box center [660, 26] width 49 height 16
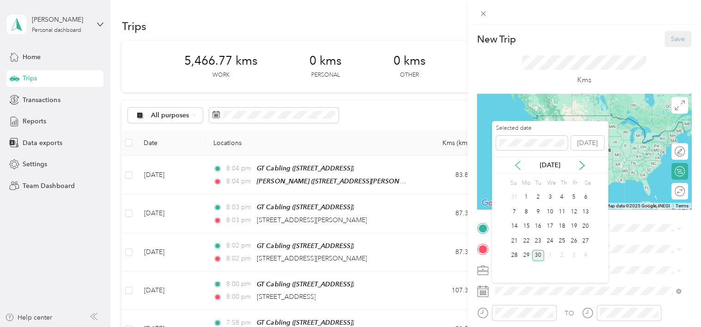
click at [517, 168] on icon at bounding box center [517, 165] width 9 height 9
click at [528, 212] on div "7" at bounding box center [526, 212] width 12 height 12
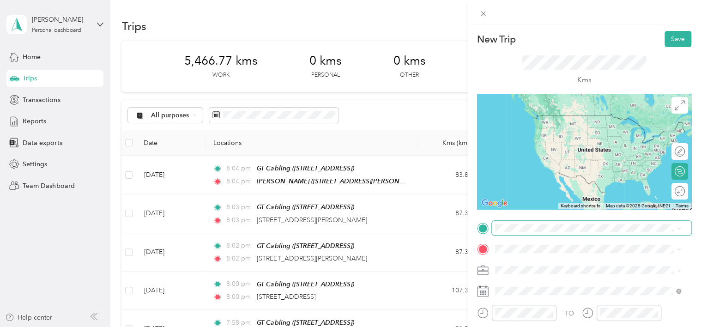
click at [530, 233] on span at bounding box center [592, 228] width 200 height 15
click at [532, 121] on div "GT Cabling [STREET_ADDRESS]" at bounding box center [541, 124] width 59 height 19
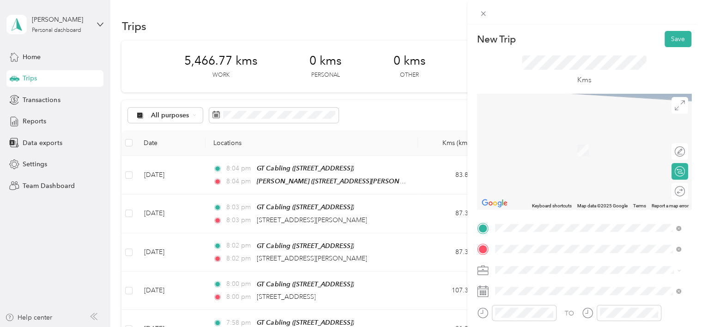
click at [543, 153] on span "[STREET_ADDRESS][PERSON_NAME]" at bounding box center [567, 150] width 110 height 8
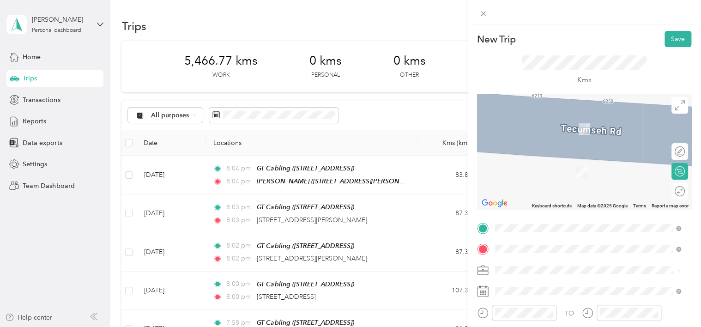
click at [520, 161] on li "Work" at bounding box center [588, 157] width 193 height 16
click at [669, 192] on div at bounding box center [674, 192] width 19 height 10
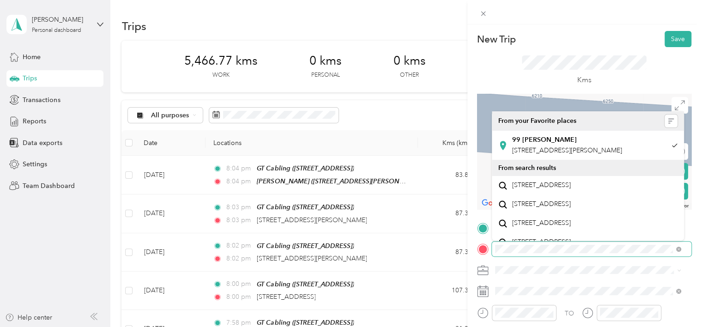
click at [466, 252] on div "New Trip Save This trip cannot be edited because it is either under review, app…" at bounding box center [350, 163] width 701 height 327
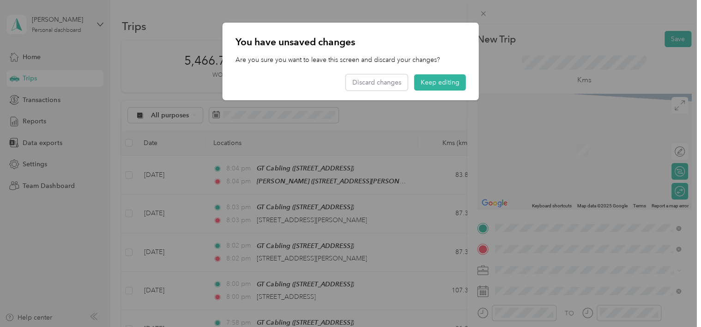
click at [538, 146] on li "[STREET_ADDRESS][PERSON_NAME]" at bounding box center [588, 136] width 193 height 19
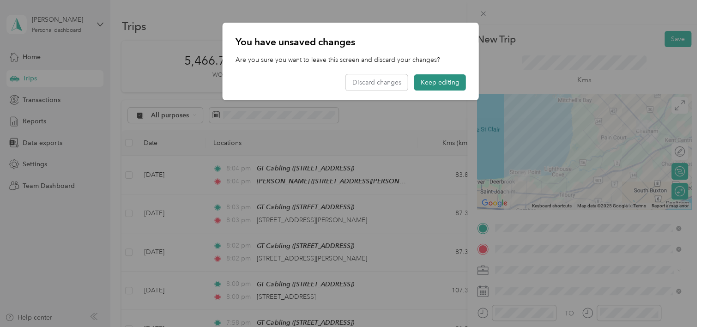
click at [443, 80] on button "Keep editing" at bounding box center [440, 82] width 52 height 16
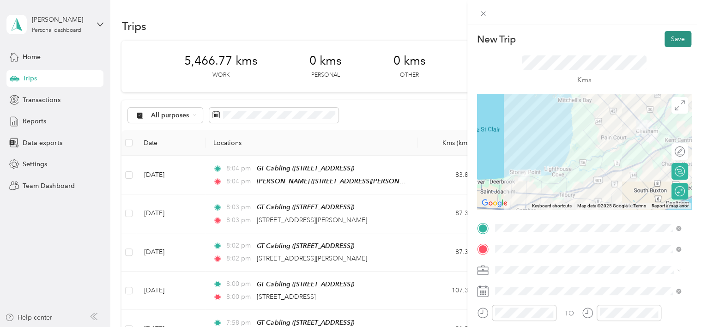
click at [674, 43] on button "Save" at bounding box center [678, 39] width 27 height 16
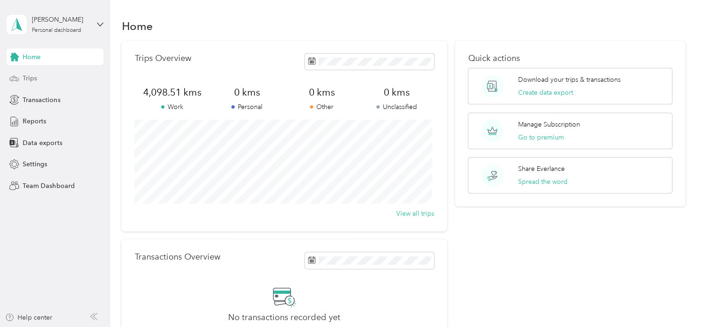
click at [37, 76] on span "Trips" at bounding box center [30, 78] width 14 height 10
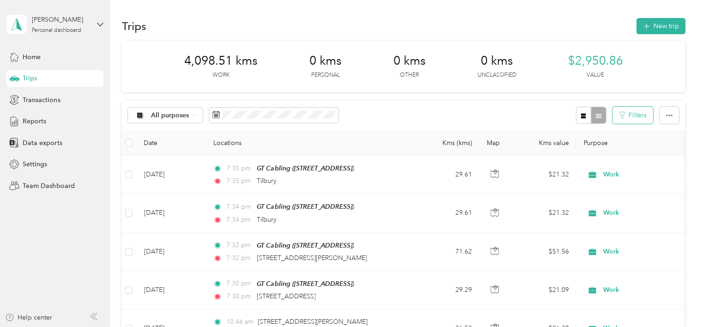
click at [628, 115] on button "Filters" at bounding box center [632, 115] width 41 height 17
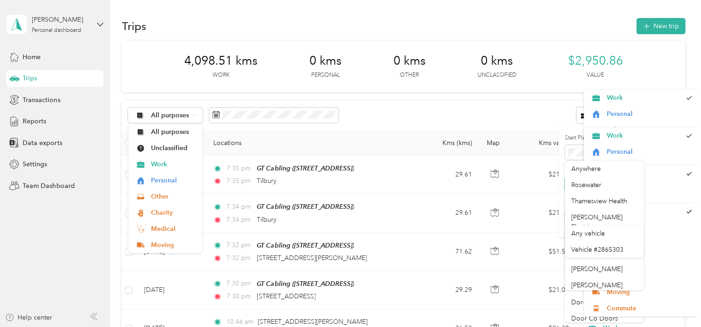
scroll to position [45, 0]
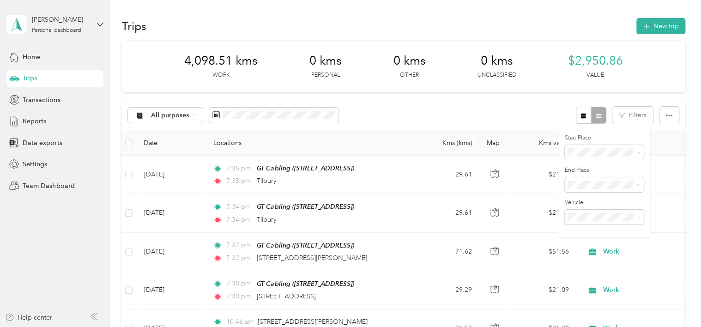
click at [392, 119] on div "All purposes Filters" at bounding box center [402, 115] width 563 height 30
click at [643, 120] on button "Filters" at bounding box center [632, 115] width 41 height 17
click at [637, 183] on span at bounding box center [638, 185] width 4 height 8
click at [640, 188] on span at bounding box center [604, 184] width 79 height 15
click at [640, 187] on icon at bounding box center [638, 185] width 4 height 4
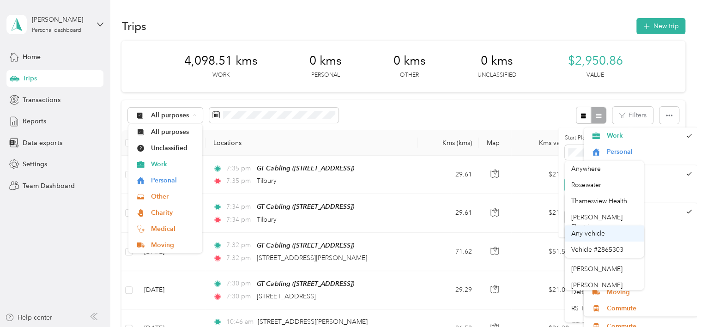
scroll to position [18, 0]
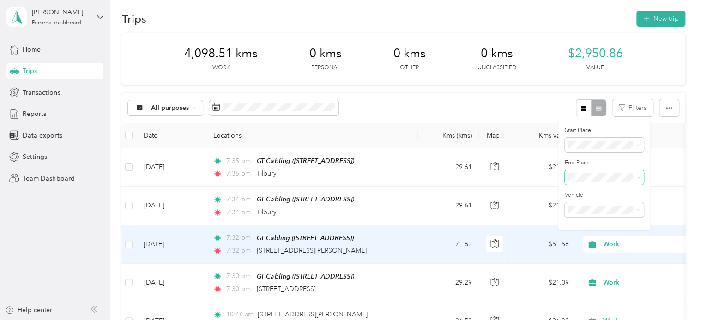
click at [626, 120] on li "Work" at bounding box center [641, 128] width 115 height 16
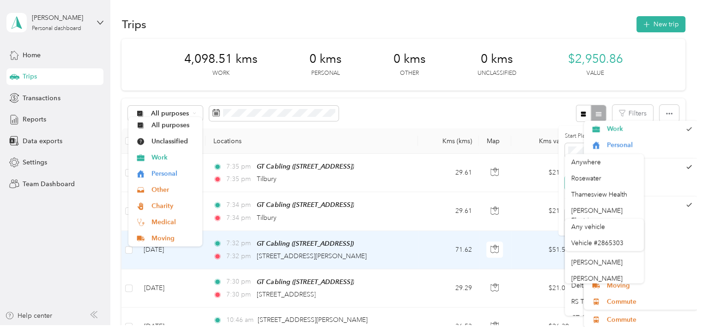
scroll to position [0, 0]
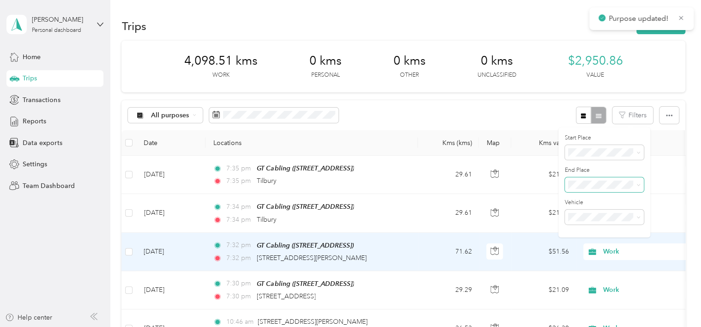
click at [633, 187] on span at bounding box center [636, 184] width 7 height 6
click at [637, 186] on icon at bounding box center [638, 185] width 4 height 4
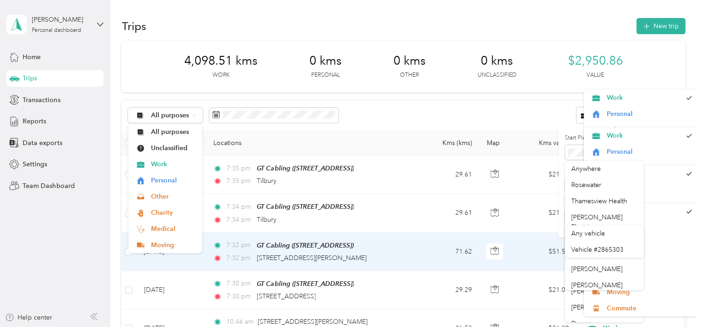
scroll to position [13, 0]
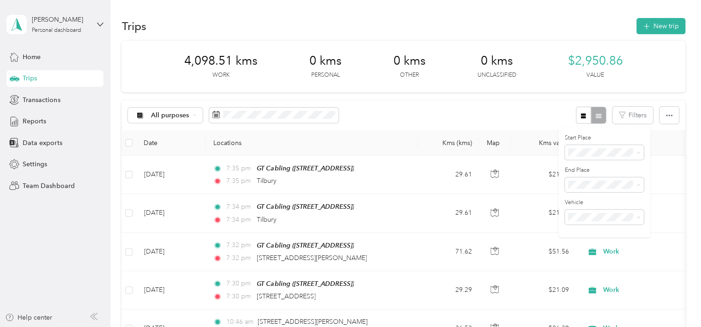
click at [251, 21] on div "Trips New trip" at bounding box center [402, 25] width 563 height 19
click at [35, 56] on span "Home" at bounding box center [32, 57] width 18 height 10
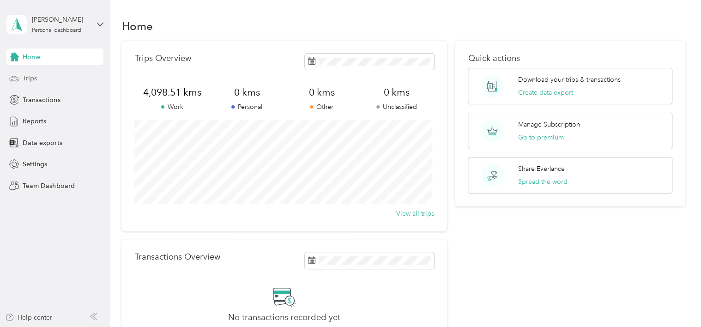
click at [29, 69] on div "Home Trips Transactions Reports Data exports Settings Team Dashboard" at bounding box center [54, 120] width 97 height 145
click at [28, 76] on span "Trips" at bounding box center [30, 78] width 14 height 10
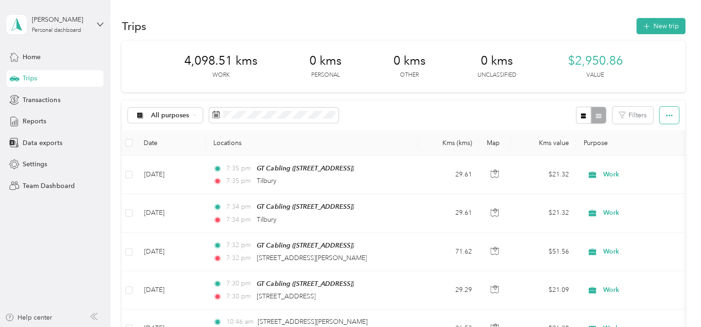
click at [670, 116] on button "button" at bounding box center [668, 115] width 19 height 17
click at [410, 109] on div "All purposes Filters" at bounding box center [402, 115] width 563 height 30
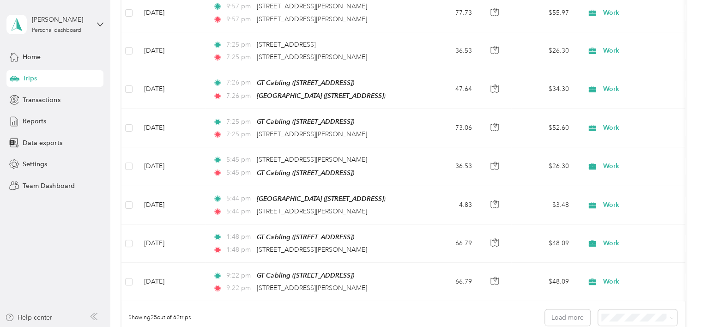
scroll to position [820, 0]
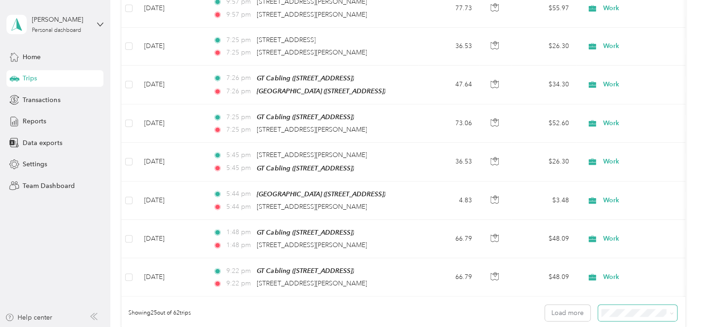
click at [616, 310] on span at bounding box center [637, 313] width 79 height 16
click at [633, 294] on body "Gary Thomas Personal dashboard Home Trips Transactions Reports Data exports Set…" at bounding box center [348, 163] width 696 height 327
click at [635, 285] on span "100 per load" at bounding box center [621, 289] width 38 height 8
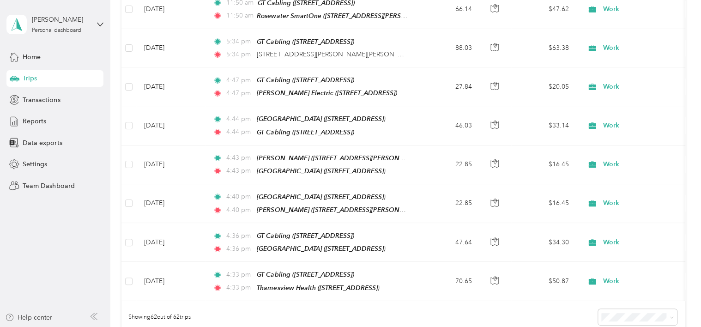
scroll to position [2250, 0]
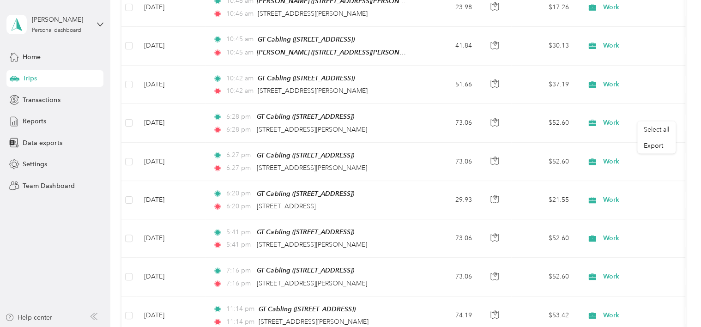
scroll to position [0, 0]
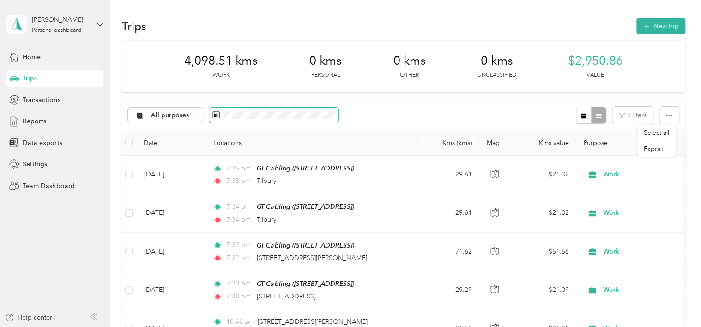
click at [246, 121] on span at bounding box center [273, 116] width 129 height 16
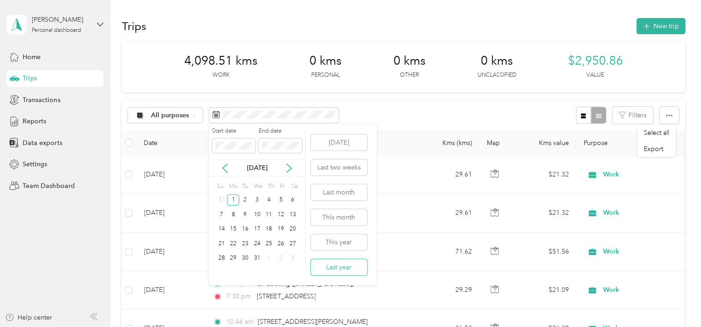
click at [349, 269] on button "Last year" at bounding box center [339, 267] width 56 height 16
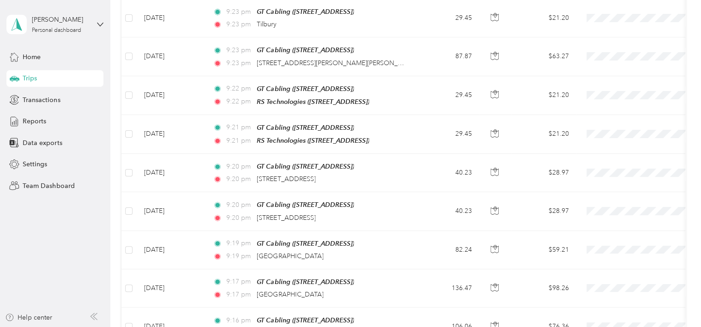
scroll to position [1248, 0]
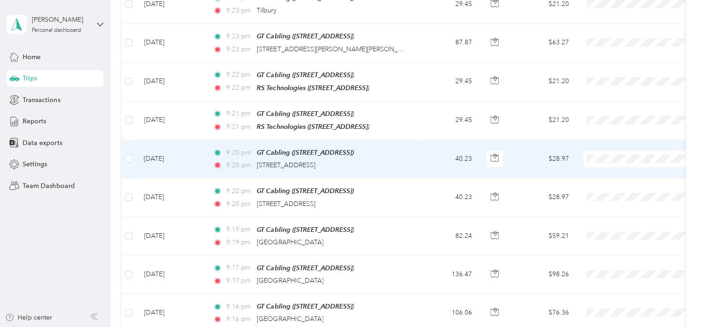
click at [427, 141] on td "40.23" at bounding box center [448, 159] width 61 height 38
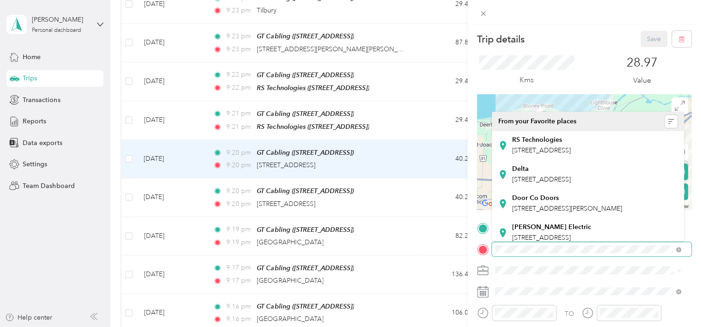
click at [483, 255] on div at bounding box center [584, 249] width 214 height 15
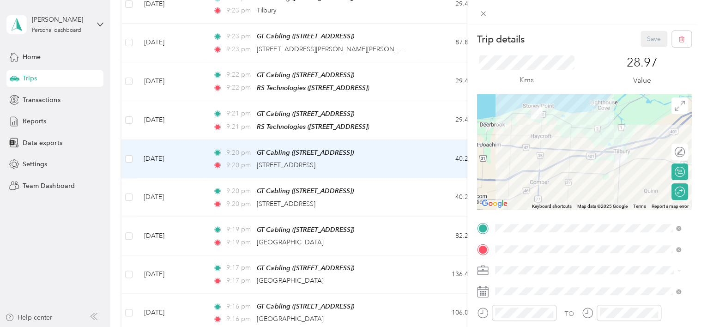
click at [33, 99] on div "Trip details Save This trip cannot be edited because it is either under review,…" at bounding box center [350, 163] width 701 height 327
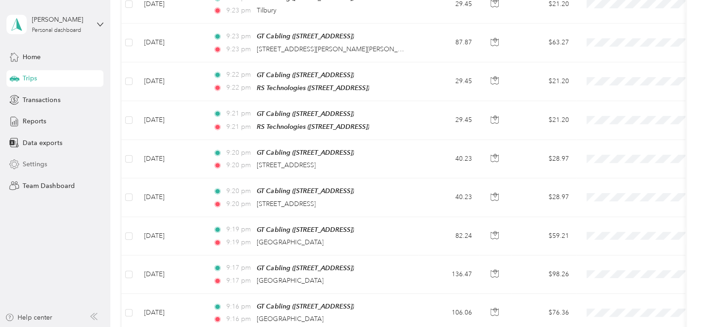
click at [36, 163] on span "Settings" at bounding box center [35, 164] width 24 height 10
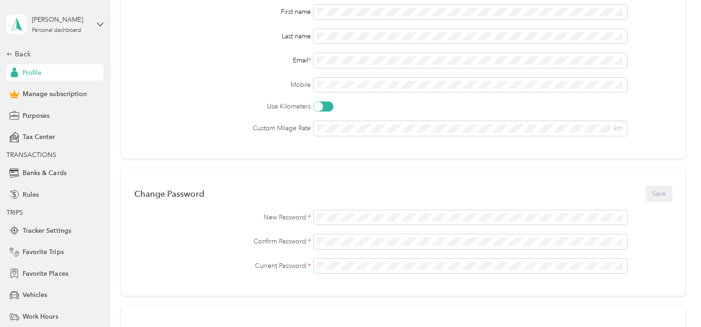
scroll to position [381, 0]
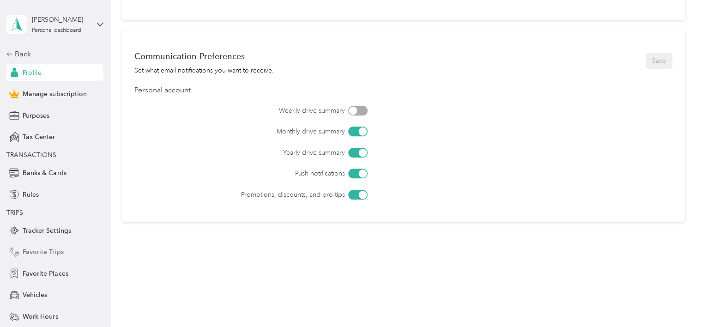
click at [37, 254] on span "Favorite Trips" at bounding box center [43, 252] width 41 height 10
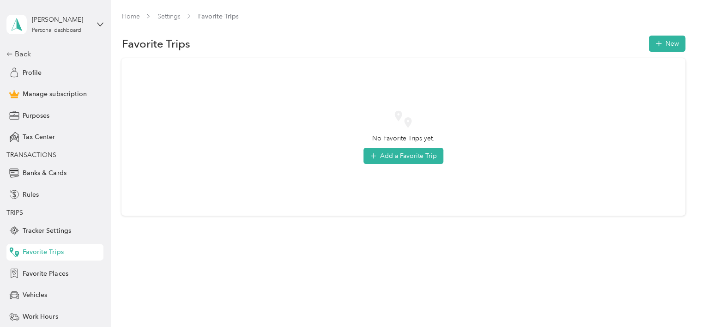
click at [209, 18] on span "Favorite Trips" at bounding box center [218, 17] width 41 height 10
click at [35, 271] on span "Favorite Places" at bounding box center [45, 274] width 45 height 10
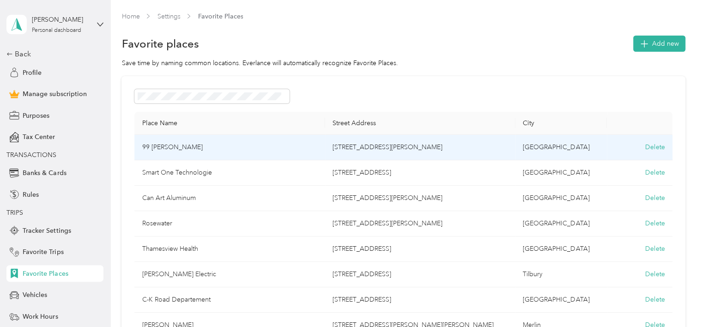
click at [387, 145] on td "[STREET_ADDRESS][PERSON_NAME]" at bounding box center [420, 147] width 190 height 25
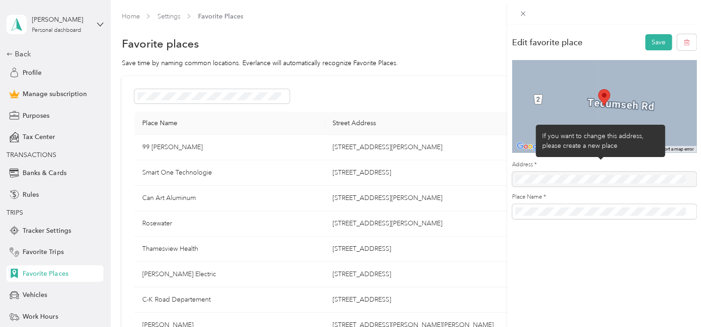
click at [582, 177] on div at bounding box center [604, 179] width 184 height 15
click at [534, 179] on div at bounding box center [604, 179] width 184 height 15
click at [546, 179] on div at bounding box center [604, 179] width 184 height 15
click at [589, 143] on div "If you want to change this address, please create a new place" at bounding box center [600, 140] width 116 height 19
click at [611, 146] on div "If you want to change this address, please create a new place" at bounding box center [600, 140] width 116 height 19
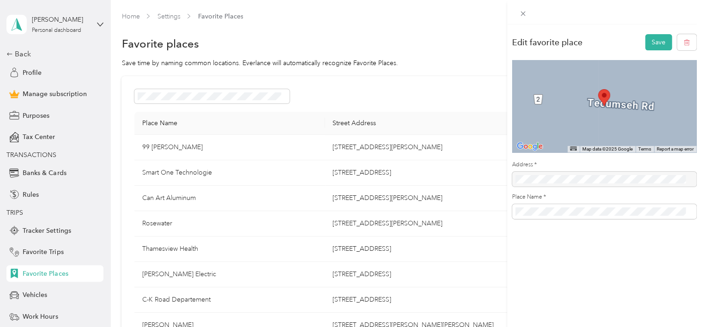
drag, startPoint x: 451, startPoint y: 147, endPoint x: 443, endPoint y: 135, distance: 14.1
click at [392, 150] on div "Edit favorite place Save ← Move left → Move right ↑ Move up ↓ Move down + Zoom …" at bounding box center [350, 163] width 701 height 327
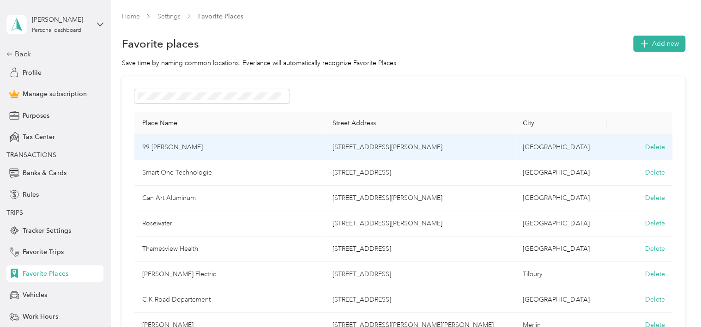
drag, startPoint x: 455, startPoint y: 146, endPoint x: 331, endPoint y: 144, distance: 123.8
click at [331, 144] on td "[STREET_ADDRESS][PERSON_NAME]" at bounding box center [420, 147] width 190 height 25
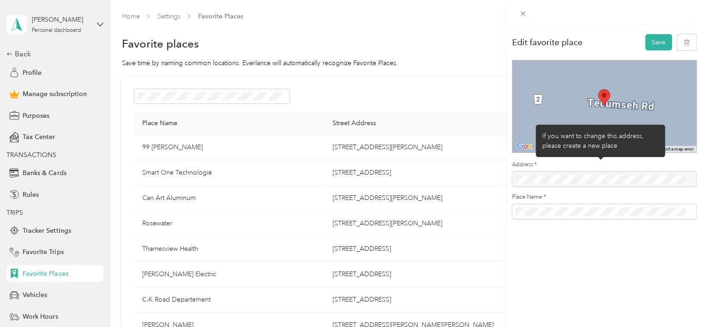
click at [528, 180] on div at bounding box center [604, 179] width 184 height 15
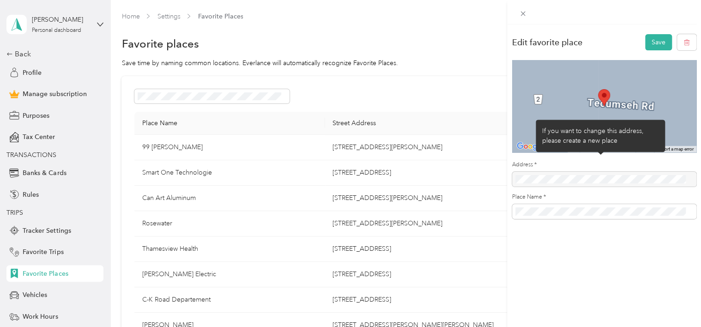
click at [446, 144] on div "Edit favorite place Save ← Move left → Move right ↑ Move up ↓ Move down + Zoom …" at bounding box center [350, 163] width 701 height 327
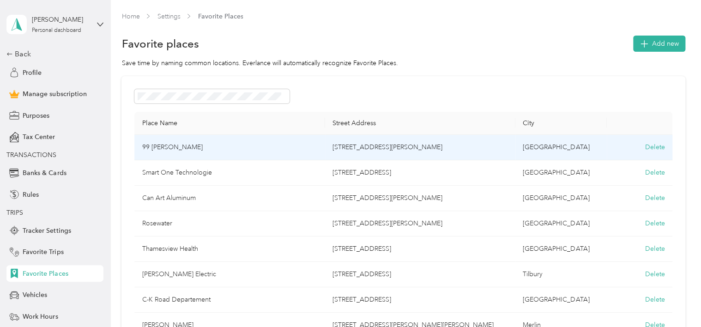
drag, startPoint x: 451, startPoint y: 147, endPoint x: 332, endPoint y: 144, distance: 119.2
click at [332, 144] on td "[STREET_ADDRESS][PERSON_NAME]" at bounding box center [420, 147] width 190 height 25
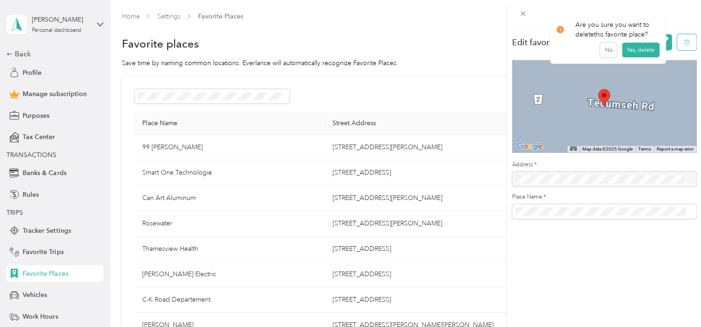
click at [677, 41] on button "button" at bounding box center [686, 42] width 19 height 16
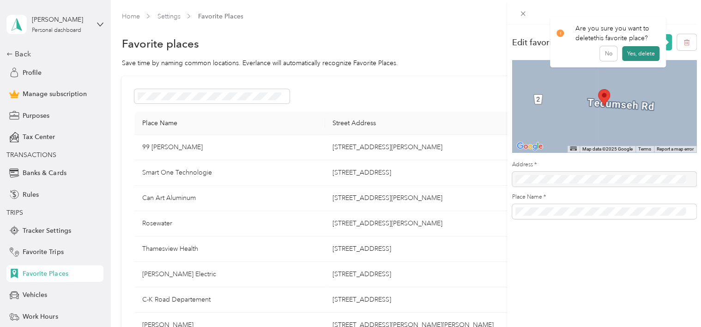
click at [655, 56] on button "Yes, delete" at bounding box center [640, 53] width 37 height 15
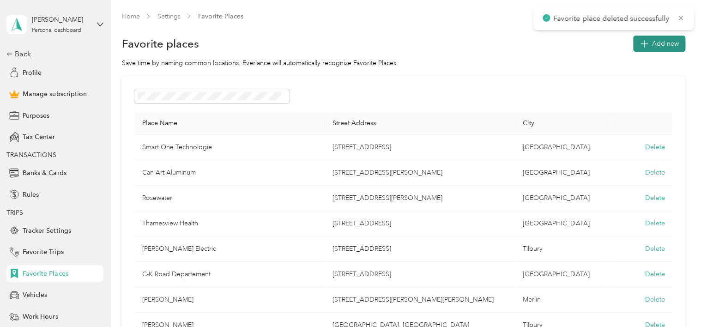
click at [639, 46] on icon "button" at bounding box center [643, 43] width 13 height 13
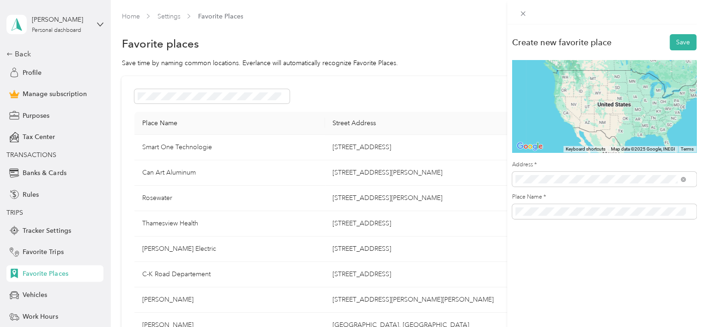
click at [580, 217] on span "[STREET_ADDRESS][PERSON_NAME]" at bounding box center [587, 212] width 110 height 8
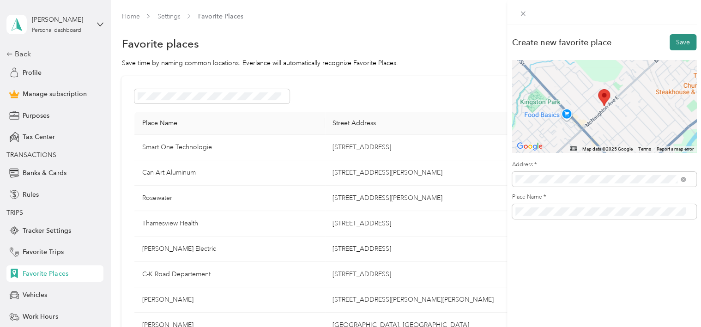
click at [672, 42] on button "Save" at bounding box center [683, 42] width 27 height 16
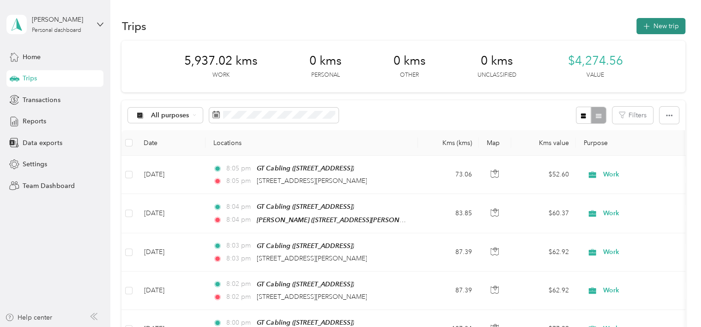
click at [667, 26] on button "New trip" at bounding box center [660, 26] width 49 height 16
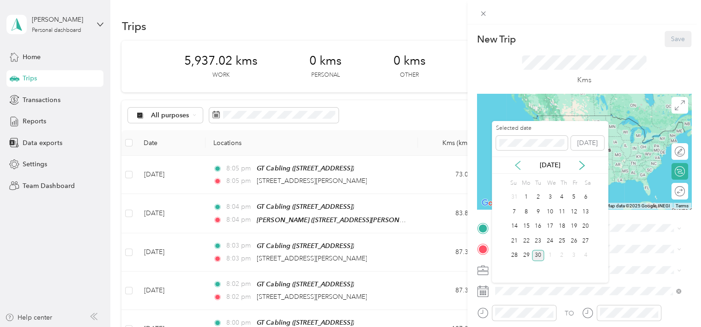
click at [521, 165] on icon at bounding box center [517, 165] width 9 height 9
click at [537, 241] on div "22" at bounding box center [538, 241] width 12 height 12
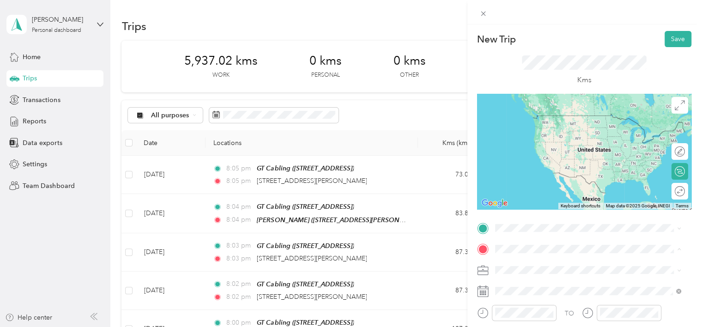
click at [480, 218] on div "New Trip Save This trip cannot be edited because it is either under review, app…" at bounding box center [584, 227] width 214 height 392
click at [526, 136] on div "GT Cabling [STREET_ADDRESS]" at bounding box center [588, 124] width 180 height 23
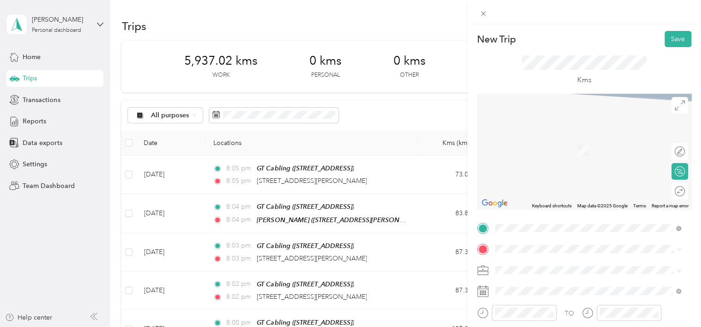
click at [525, 159] on li "Work" at bounding box center [588, 156] width 193 height 16
click at [550, 145] on li "[STREET_ADDRESS]" at bounding box center [588, 135] width 193 height 19
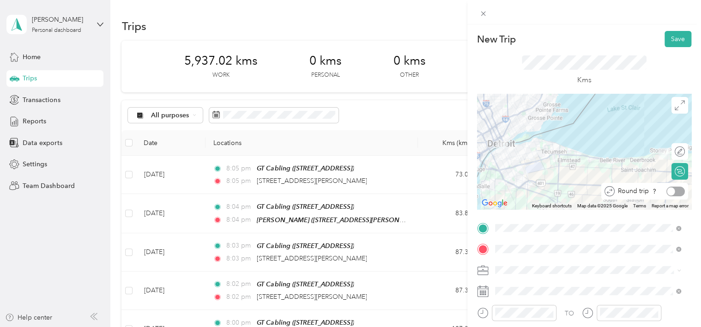
click at [675, 190] on div at bounding box center [675, 192] width 18 height 10
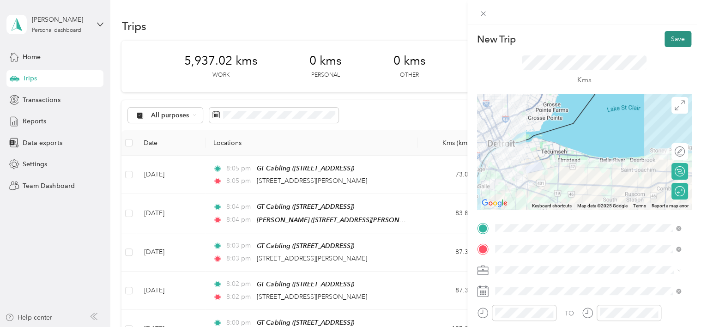
click at [668, 41] on button "Save" at bounding box center [678, 39] width 27 height 16
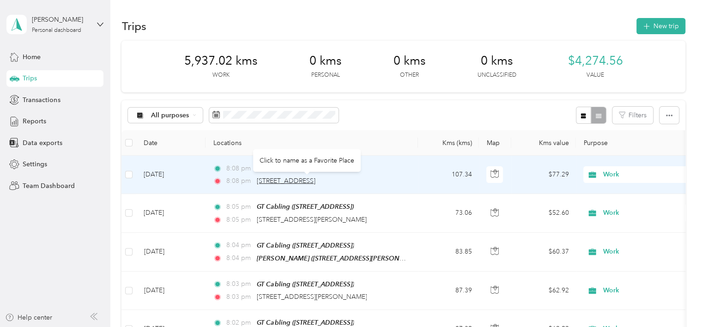
click at [306, 181] on span "[STREET_ADDRESS]" at bounding box center [286, 181] width 59 height 8
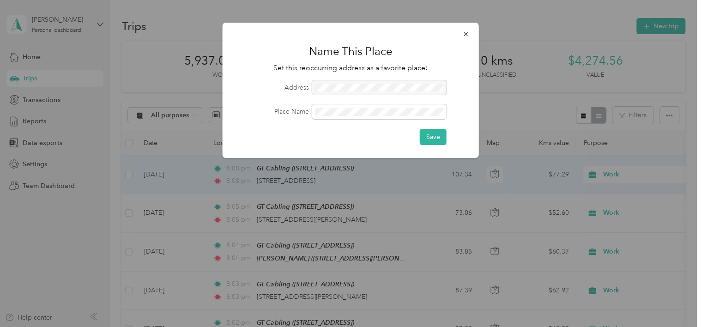
click at [340, 84] on div at bounding box center [379, 87] width 134 height 15
click at [341, 89] on div at bounding box center [379, 87] width 134 height 15
click at [431, 139] on button "Save" at bounding box center [433, 137] width 27 height 16
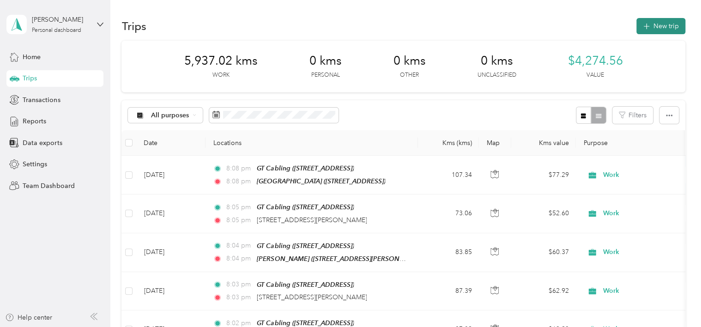
click at [667, 32] on button "New trip" at bounding box center [660, 26] width 49 height 16
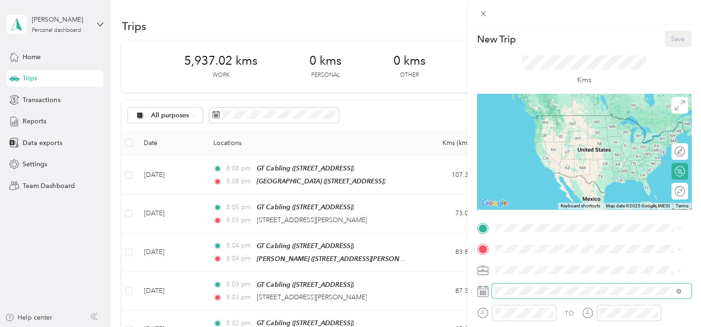
click at [515, 296] on span at bounding box center [592, 291] width 200 height 15
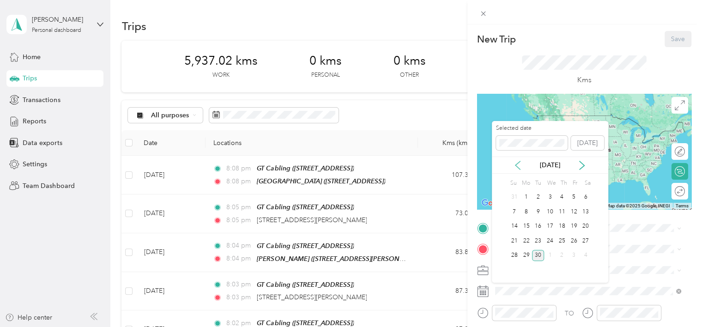
click at [516, 164] on icon at bounding box center [517, 165] width 5 height 8
click at [571, 239] on div "25" at bounding box center [574, 241] width 12 height 12
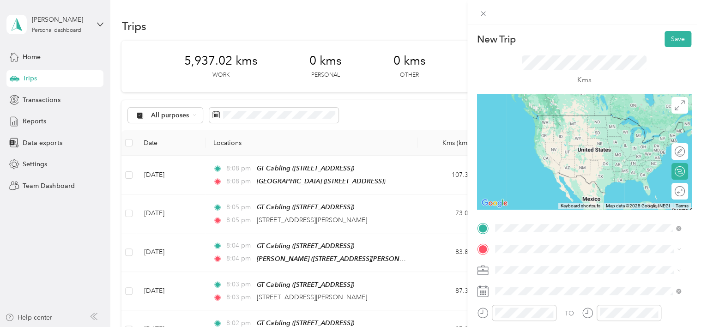
drag, startPoint x: 509, startPoint y: 120, endPoint x: 514, endPoint y: 147, distance: 27.6
click at [509, 120] on div "GT Cabling [STREET_ADDRESS]" at bounding box center [588, 124] width 180 height 23
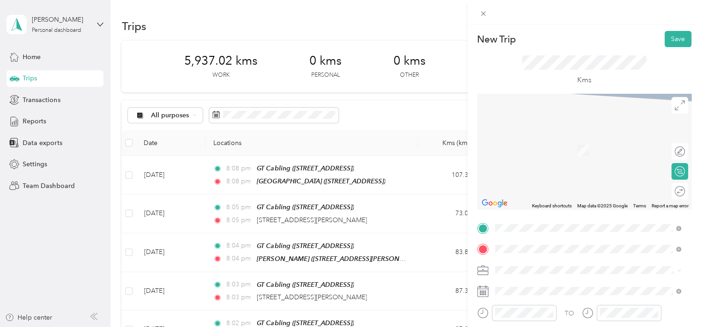
click at [541, 149] on span "99 Mcnaughton Avenue East, N7L 2G3, Chatham, Ontario, Canada" at bounding box center [567, 150] width 110 height 8
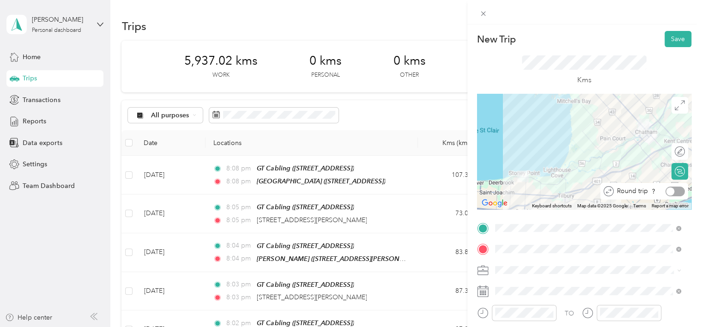
click at [673, 194] on div at bounding box center [674, 192] width 19 height 10
click at [513, 155] on span "Work" at bounding box center [506, 157] width 16 height 8
click at [676, 35] on button "Save" at bounding box center [678, 39] width 27 height 16
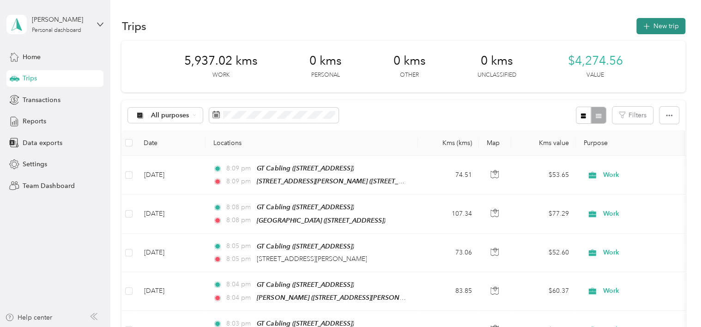
click at [653, 20] on button "New trip" at bounding box center [660, 26] width 49 height 16
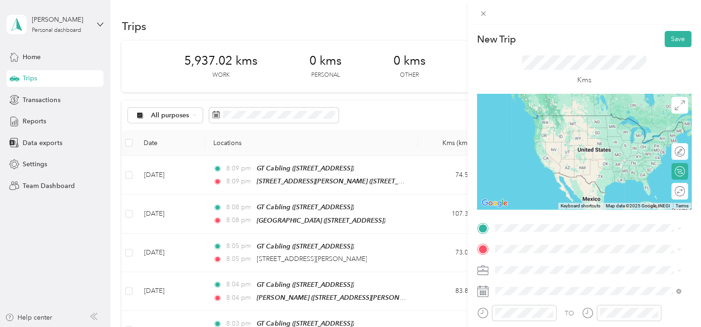
click at [561, 125] on span "[STREET_ADDRESS]" at bounding box center [541, 128] width 59 height 8
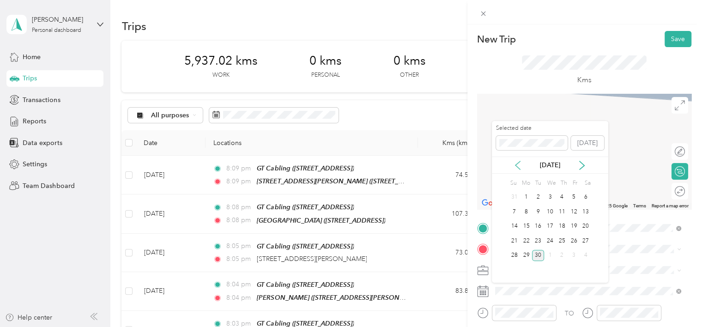
click at [516, 167] on icon at bounding box center [517, 165] width 9 height 9
click at [528, 257] on div "28" at bounding box center [526, 256] width 12 height 12
click at [515, 156] on div "Work" at bounding box center [588, 156] width 180 height 10
click at [541, 147] on div "Sarnia Ontario, Canada" at bounding box center [588, 140] width 180 height 19
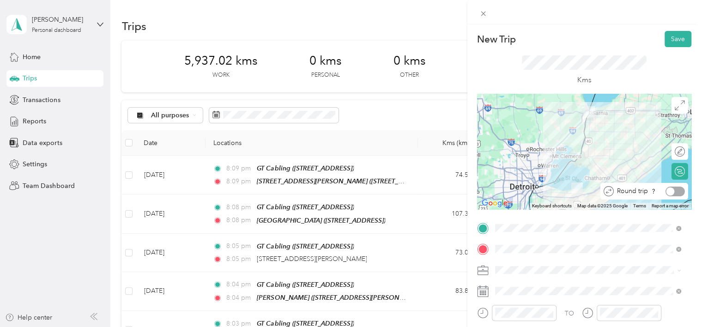
click at [672, 189] on div at bounding box center [674, 192] width 19 height 10
click at [671, 41] on button "Save" at bounding box center [678, 39] width 27 height 16
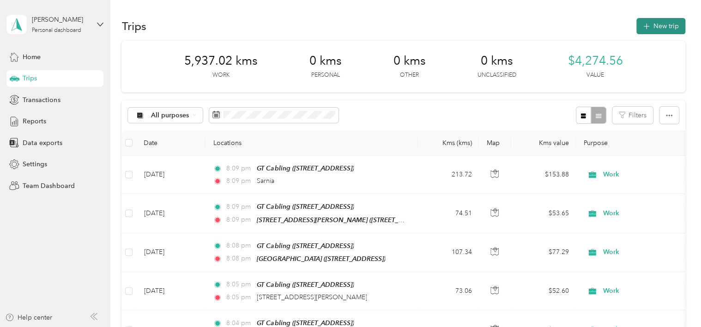
click at [669, 29] on button "New trip" at bounding box center [660, 26] width 49 height 16
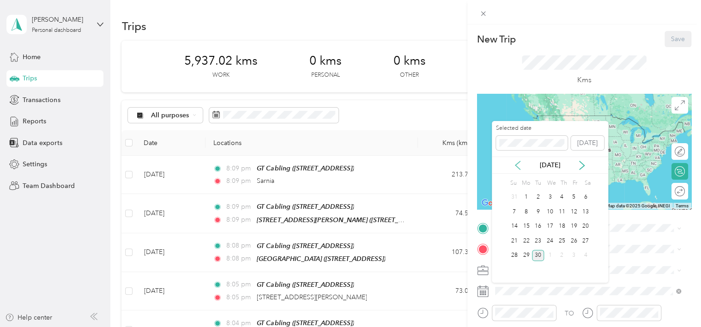
click at [516, 163] on icon at bounding box center [517, 165] width 9 height 9
click at [560, 211] on div "7" at bounding box center [562, 212] width 12 height 12
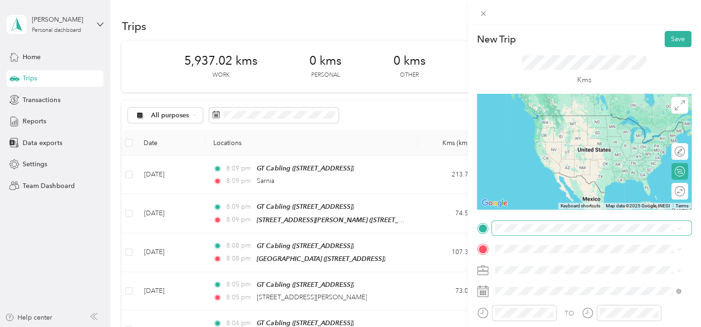
click at [527, 231] on span at bounding box center [592, 228] width 200 height 15
click at [554, 124] on div "GT Cabling [STREET_ADDRESS]" at bounding box center [541, 124] width 59 height 19
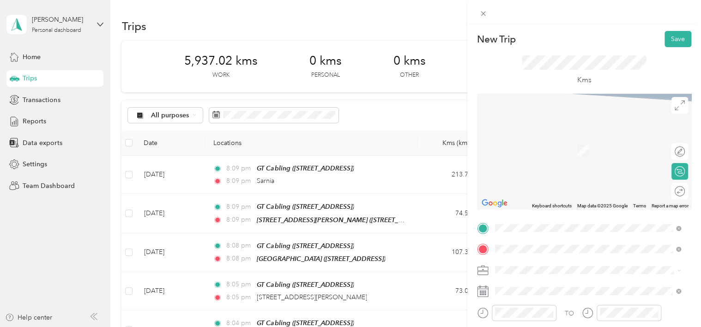
click at [539, 213] on div "Windsor Court 200 Chatham Street East, Windsor, N9A 2W3, Windsor, Ontario, Cana…" at bounding box center [541, 203] width 59 height 19
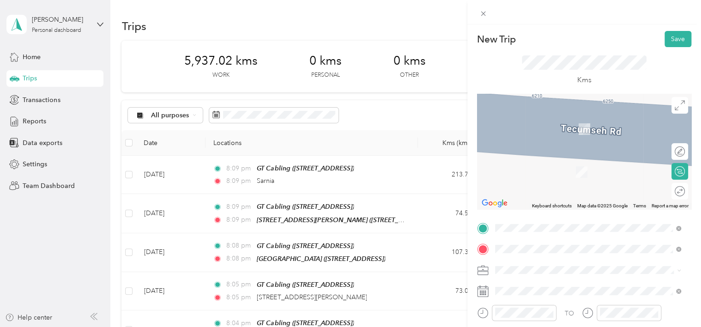
click at [527, 161] on li "Work" at bounding box center [588, 156] width 193 height 16
click at [670, 189] on div at bounding box center [674, 192] width 19 height 10
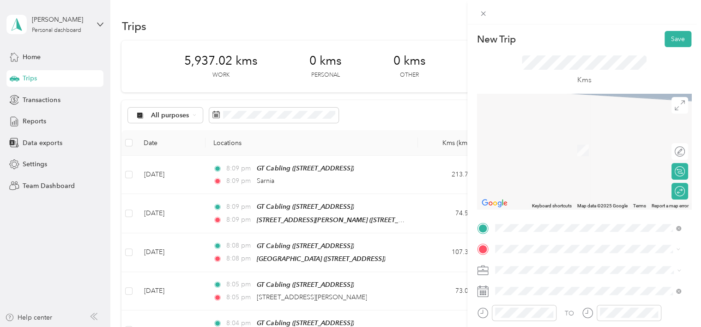
click at [567, 133] on span "[STREET_ADDRESS]" at bounding box center [541, 137] width 59 height 8
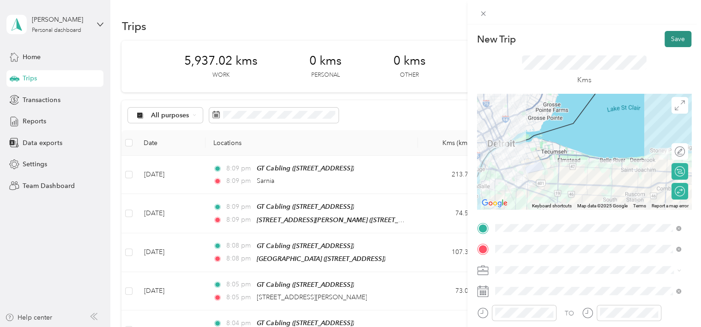
click at [674, 43] on button "Save" at bounding box center [678, 39] width 27 height 16
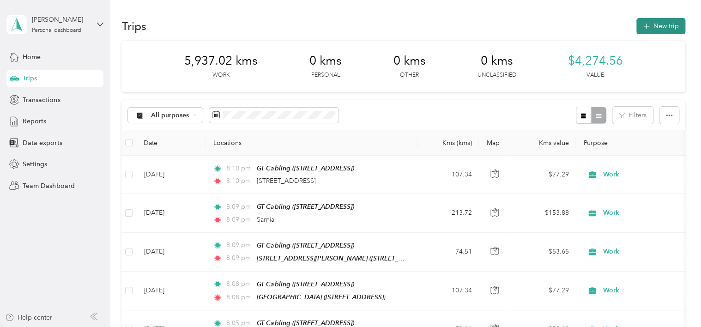
click at [659, 28] on button "New trip" at bounding box center [660, 26] width 49 height 16
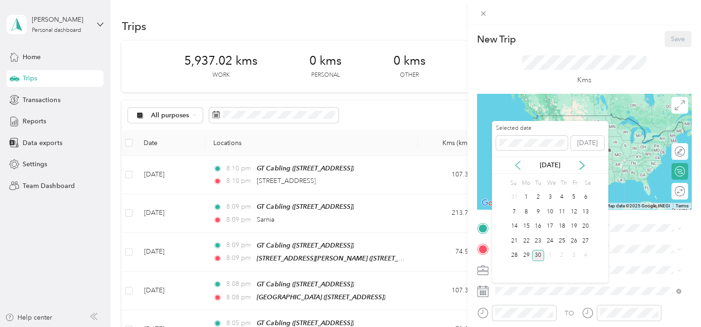
click at [520, 164] on icon at bounding box center [517, 165] width 9 height 9
click at [559, 243] on div "21" at bounding box center [562, 241] width 12 height 12
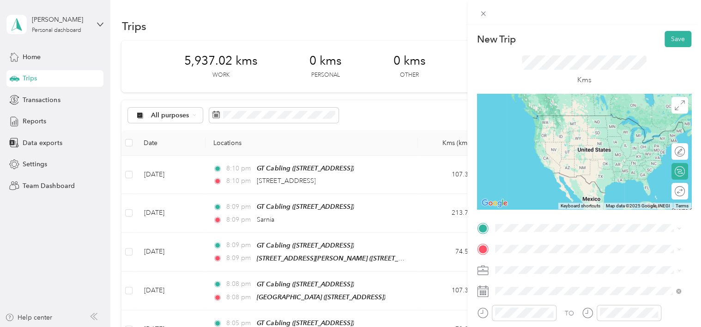
click at [528, 159] on li "Work" at bounding box center [588, 157] width 193 height 16
click at [567, 133] on div "Can Art Aluminum [STREET_ADDRESS][PERSON_NAME]" at bounding box center [567, 123] width 110 height 19
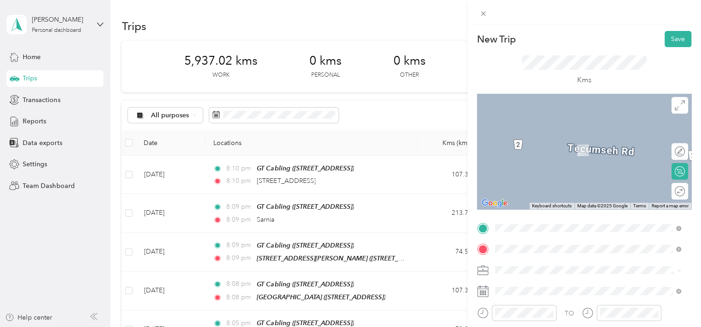
click at [568, 146] on span "[STREET_ADDRESS][PERSON_NAME]" at bounding box center [567, 150] width 110 height 8
click at [635, 263] on span at bounding box center [592, 270] width 200 height 15
click at [439, 264] on div "New Trip Save This trip cannot be edited because it is either under review, app…" at bounding box center [350, 163] width 701 height 327
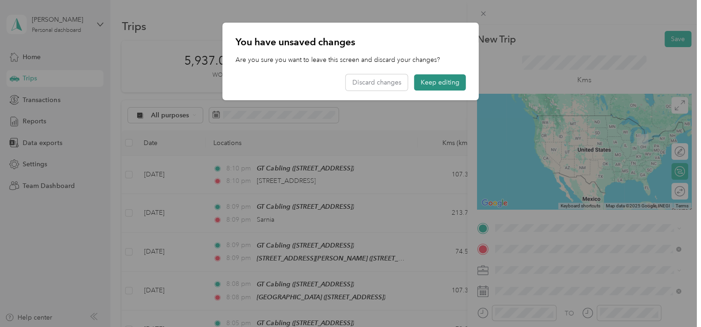
click at [436, 78] on button "Keep editing" at bounding box center [440, 82] width 52 height 16
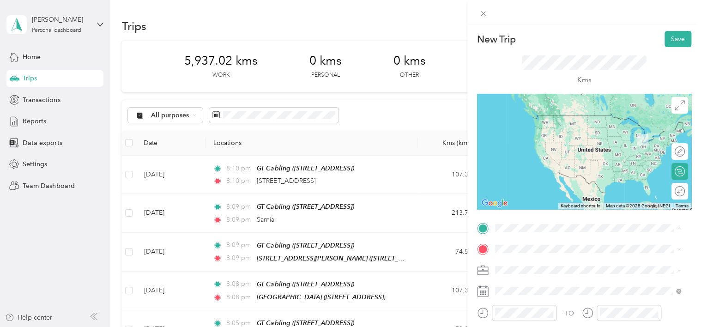
click at [539, 120] on div "GT Cabling [STREET_ADDRESS]" at bounding box center [541, 124] width 59 height 19
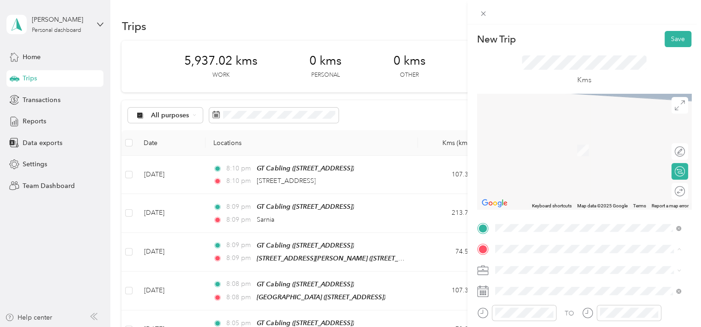
click at [545, 176] on span "[STREET_ADDRESS][PERSON_NAME]" at bounding box center [567, 172] width 110 height 8
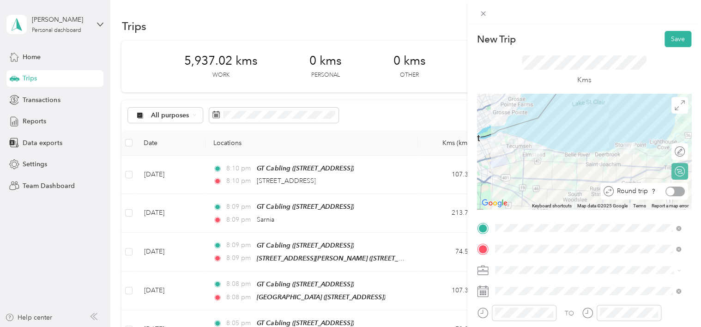
click at [668, 192] on div at bounding box center [674, 192] width 19 height 10
click at [670, 41] on button "Save" at bounding box center [678, 39] width 27 height 16
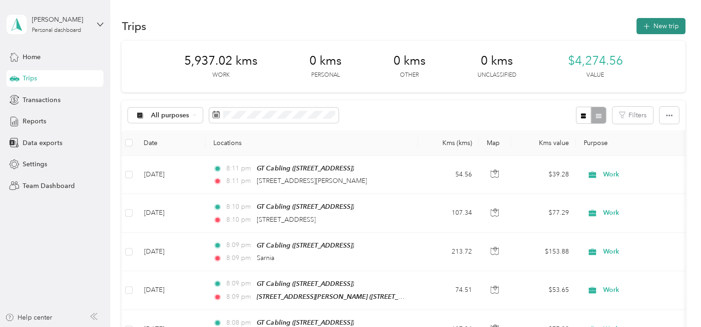
click at [637, 24] on button "New trip" at bounding box center [660, 26] width 49 height 16
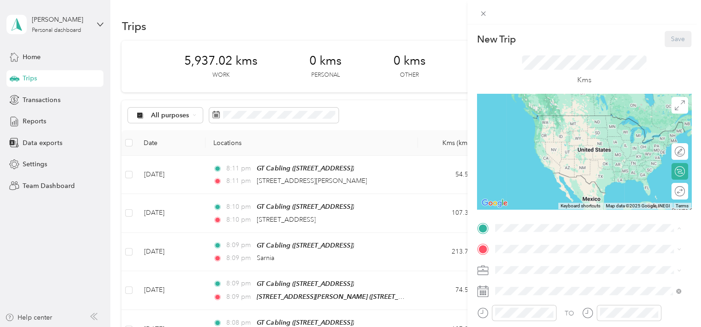
click at [544, 130] on span "[STREET_ADDRESS]" at bounding box center [541, 129] width 59 height 8
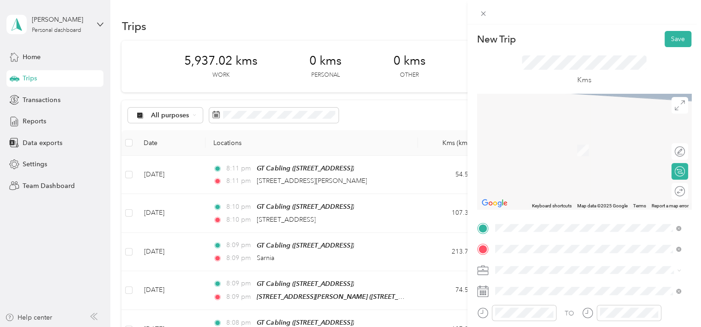
click at [560, 154] on span "[STREET_ADDRESS][PERSON_NAME]" at bounding box center [567, 150] width 110 height 8
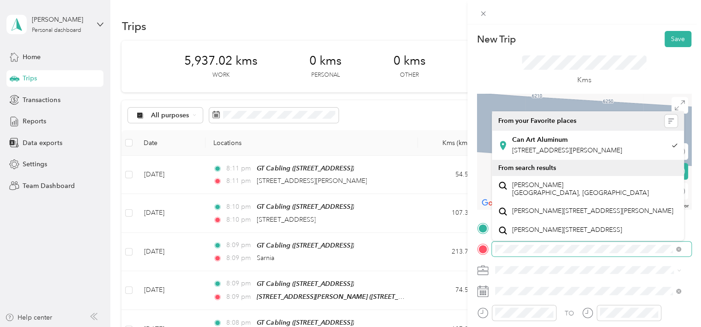
click at [475, 257] on form "New Trip Save This trip cannot be edited because it is either under review, app…" at bounding box center [584, 227] width 234 height 392
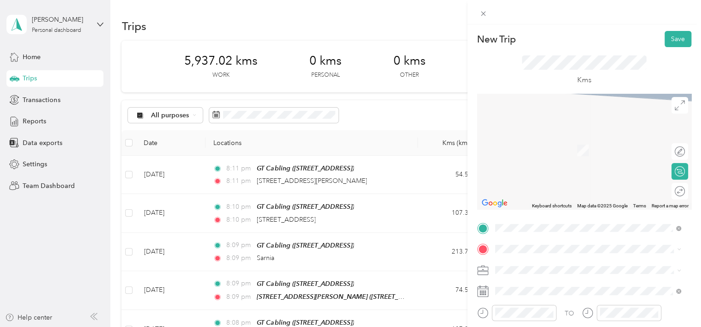
click at [532, 157] on li "Work" at bounding box center [588, 153] width 193 height 16
click at [519, 166] on icon at bounding box center [517, 165] width 9 height 9
click at [582, 166] on icon at bounding box center [581, 165] width 9 height 9
click at [570, 241] on div "22" at bounding box center [574, 241] width 12 height 12
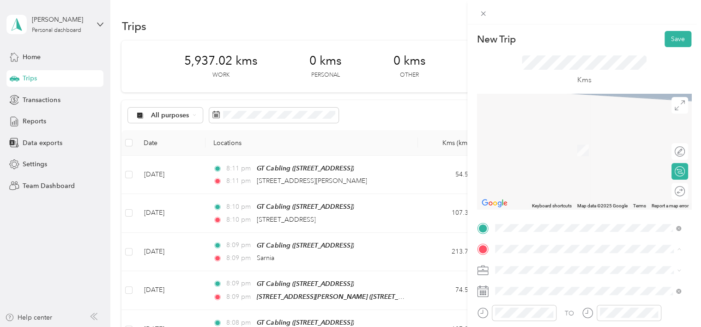
click at [546, 176] on span "[STREET_ADDRESS][PERSON_NAME]" at bounding box center [567, 172] width 110 height 8
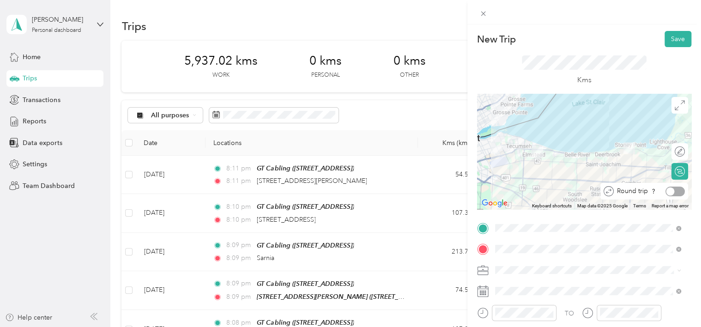
click at [671, 190] on div at bounding box center [674, 192] width 19 height 10
click at [678, 40] on button "Save" at bounding box center [678, 39] width 27 height 16
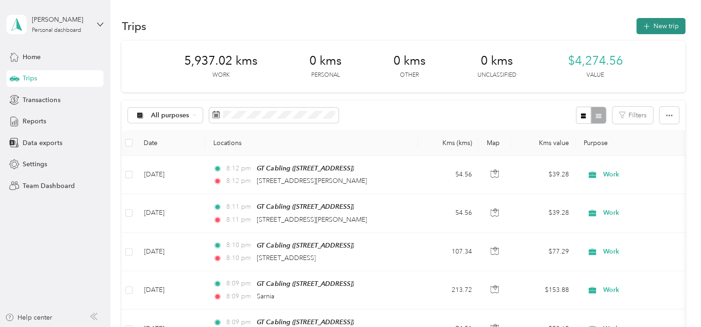
click at [668, 24] on button "New trip" at bounding box center [660, 26] width 49 height 16
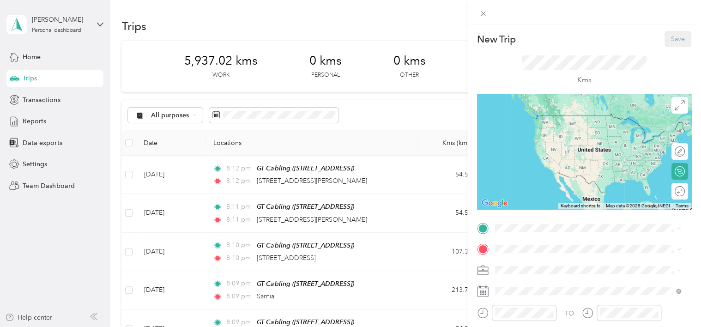
click at [530, 133] on span "[STREET_ADDRESS]" at bounding box center [541, 129] width 59 height 8
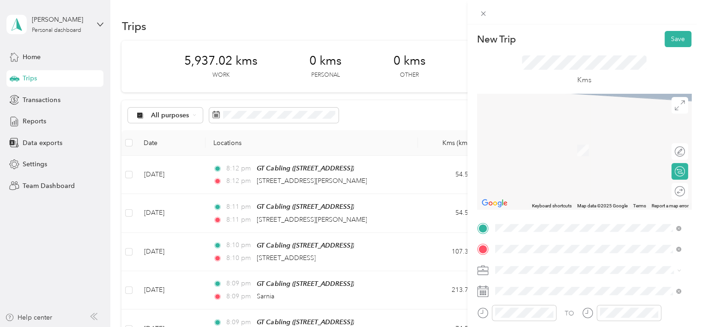
click at [546, 213] on div "Windsor Court 200 Chatham Street East, Windsor, N9A 2W3, Windsor, Ontario, Cana…" at bounding box center [541, 203] width 59 height 19
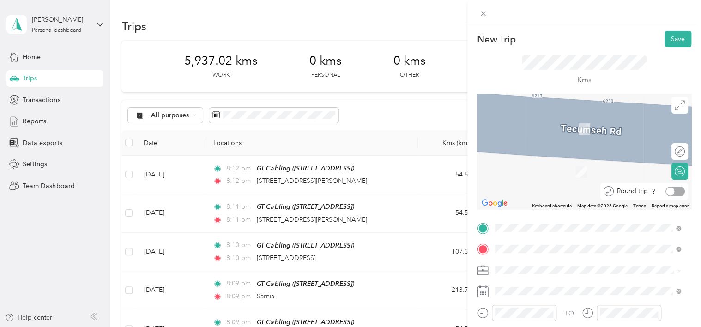
click at [672, 192] on div at bounding box center [674, 192] width 19 height 10
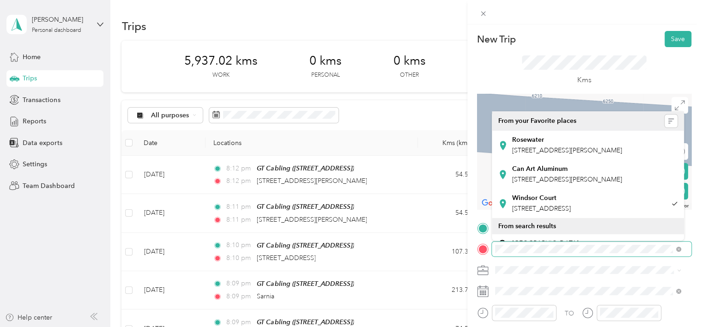
click at [467, 248] on form "New Trip Save This trip cannot be edited because it is either under review, app…" at bounding box center [584, 227] width 234 height 392
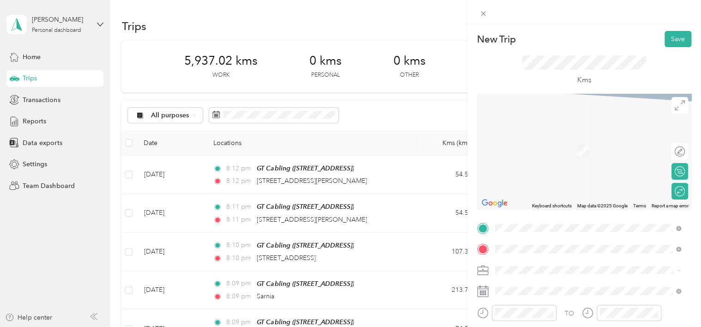
click at [558, 141] on span "[STREET_ADDRESS]" at bounding box center [541, 137] width 59 height 8
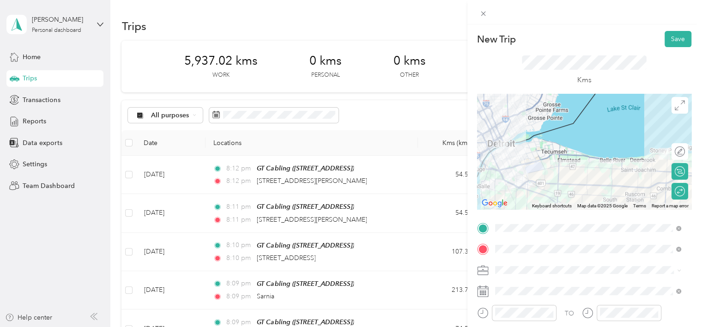
click at [533, 155] on div "Work" at bounding box center [588, 156] width 180 height 10
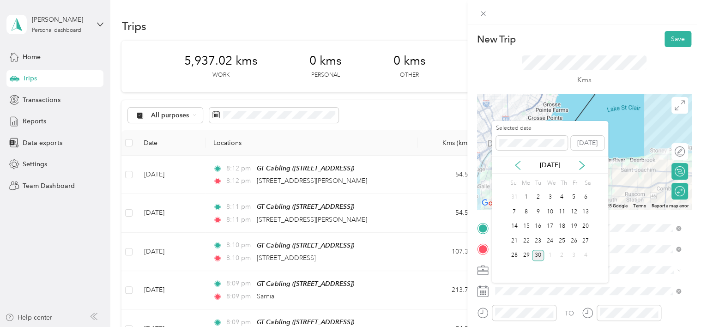
click at [522, 166] on icon at bounding box center [517, 165] width 9 height 9
click at [525, 258] on div "25" at bounding box center [526, 256] width 12 height 12
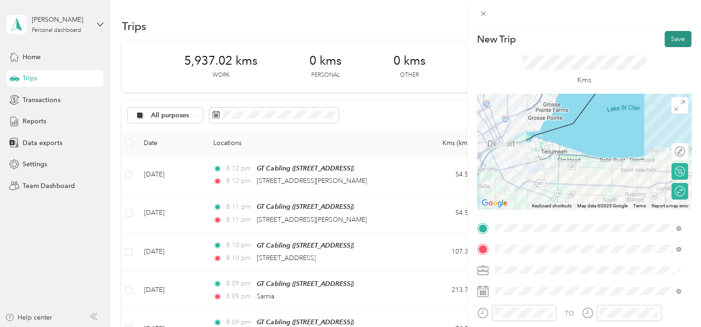
click at [665, 39] on button "Save" at bounding box center [678, 39] width 27 height 16
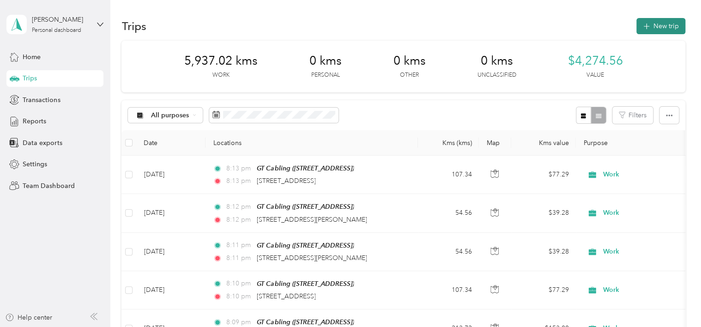
click at [662, 30] on button "New trip" at bounding box center [660, 26] width 49 height 16
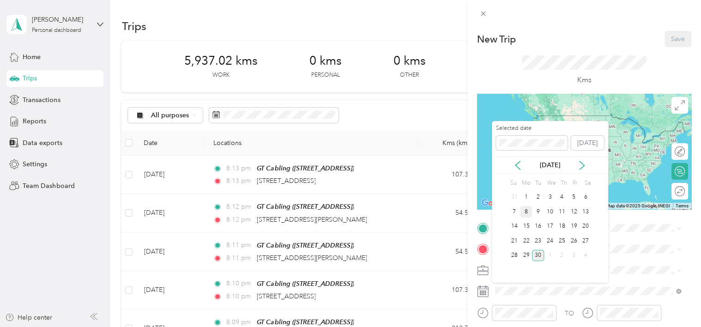
click at [526, 213] on div "8" at bounding box center [526, 212] width 12 height 12
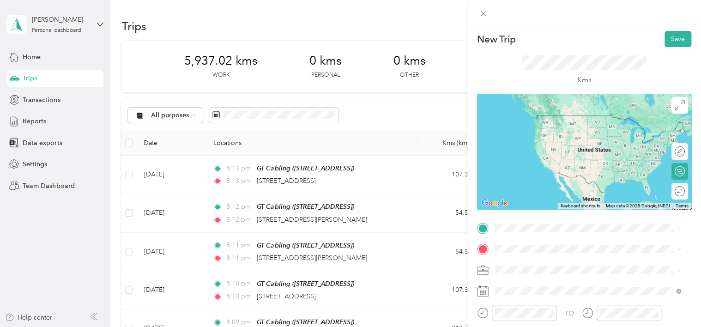
drag, startPoint x: 524, startPoint y: 134, endPoint x: 521, endPoint y: 170, distance: 35.7
click at [524, 133] on span "[STREET_ADDRESS]" at bounding box center [541, 129] width 59 height 8
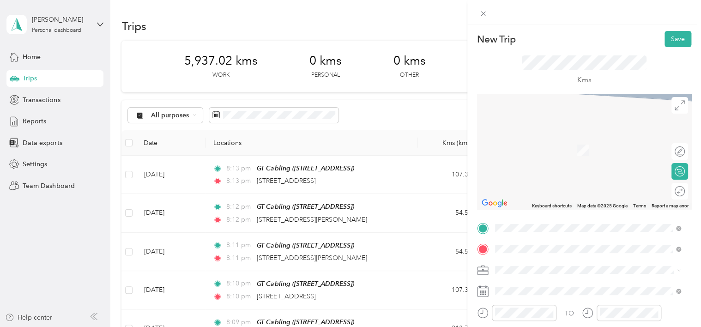
click at [525, 213] on div "Windsor Court 200 Chatham Street East, Windsor, N9A 2W3, Windsor, Ontario, Cana…" at bounding box center [541, 203] width 59 height 19
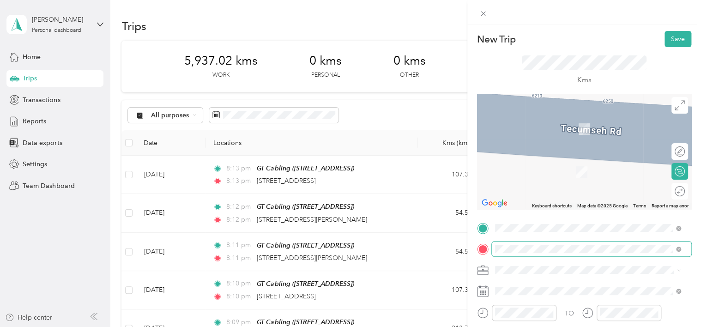
click at [490, 248] on div at bounding box center [584, 249] width 214 height 15
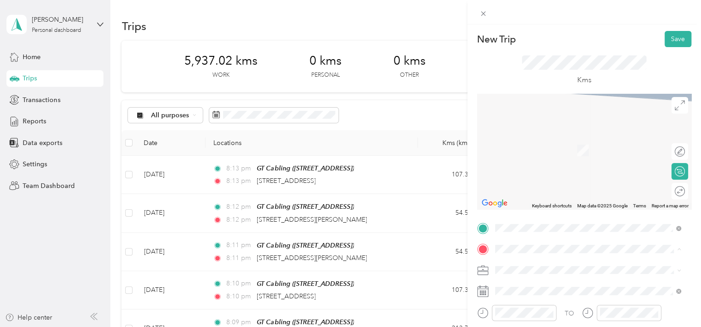
click at [551, 138] on span "[STREET_ADDRESS]" at bounding box center [541, 137] width 59 height 8
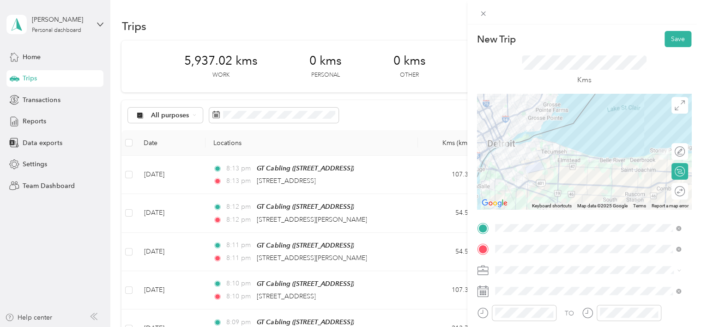
click at [526, 159] on li "Work" at bounding box center [588, 157] width 193 height 16
click at [670, 193] on div at bounding box center [674, 192] width 19 height 10
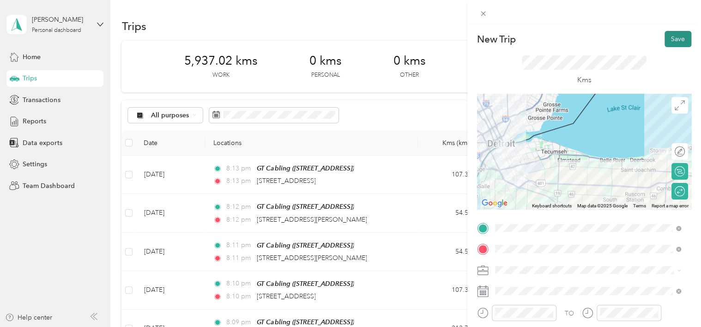
click at [665, 40] on button "Save" at bounding box center [678, 39] width 27 height 16
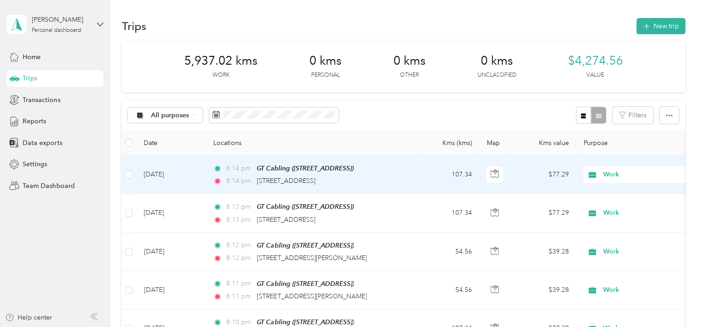
click at [181, 163] on td "Sep 8, 2025" at bounding box center [170, 175] width 69 height 38
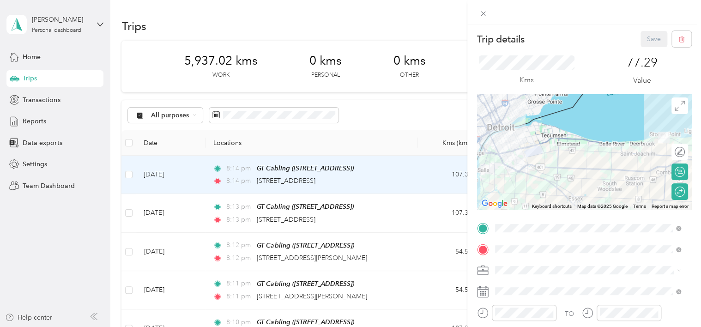
click at [448, 36] on div "Trip details Save This trip cannot be edited because it is either under review,…" at bounding box center [350, 163] width 701 height 327
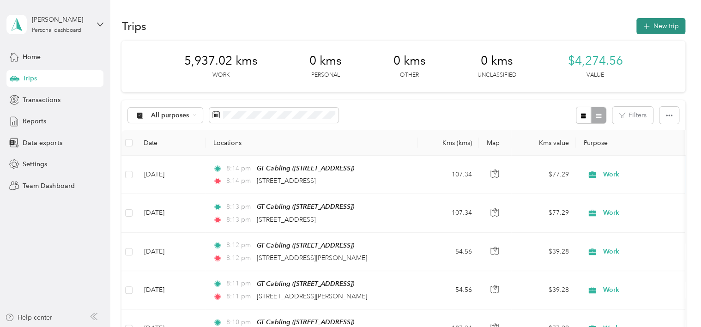
click at [668, 18] on button "New trip" at bounding box center [660, 26] width 49 height 16
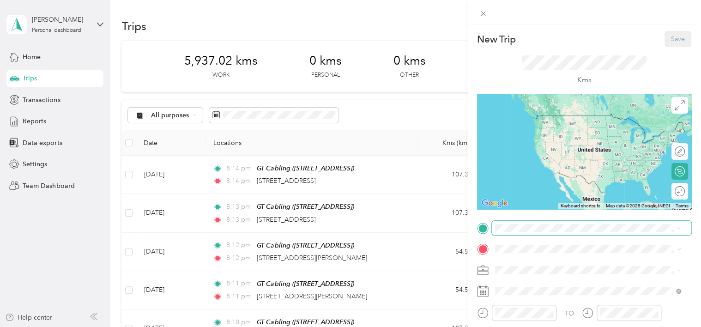
click at [522, 232] on span at bounding box center [592, 228] width 200 height 15
click at [543, 127] on span "[STREET_ADDRESS]" at bounding box center [541, 129] width 59 height 8
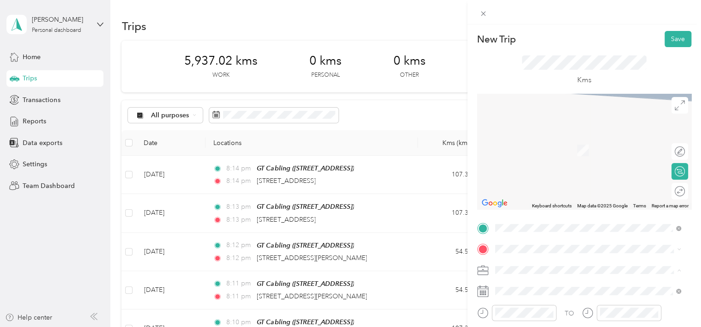
click at [526, 158] on div "Work" at bounding box center [588, 157] width 180 height 10
click at [536, 209] on div "9" at bounding box center [538, 212] width 12 height 12
click at [558, 212] on span "200 Chatham Street East, Windsor, N9A 2W3, Windsor, Ontario, Canada" at bounding box center [541, 209] width 59 height 8
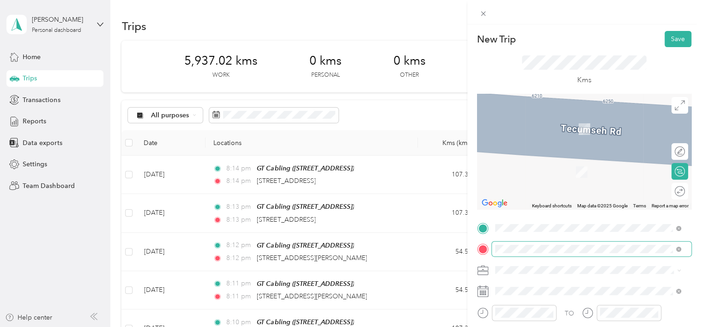
click at [477, 249] on div at bounding box center [584, 249] width 214 height 15
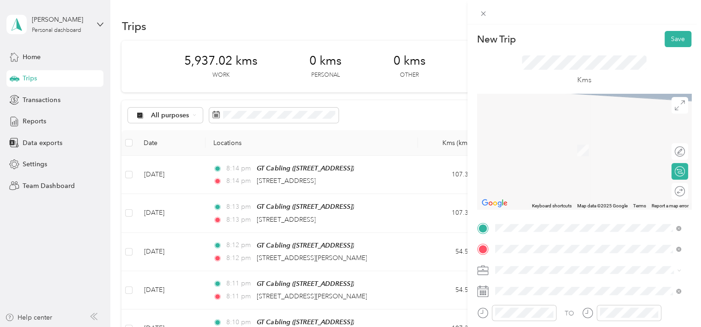
click at [554, 141] on span "[STREET_ADDRESS]" at bounding box center [541, 137] width 59 height 8
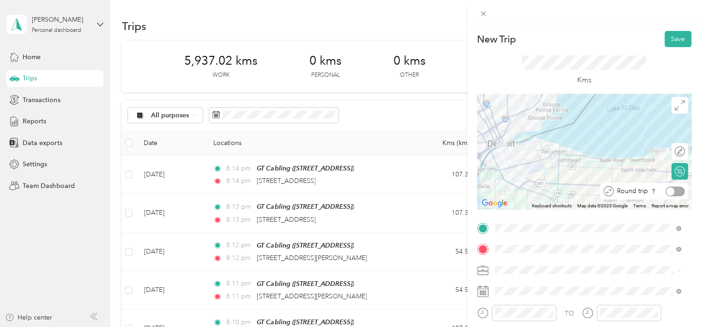
click at [677, 191] on div at bounding box center [674, 192] width 19 height 10
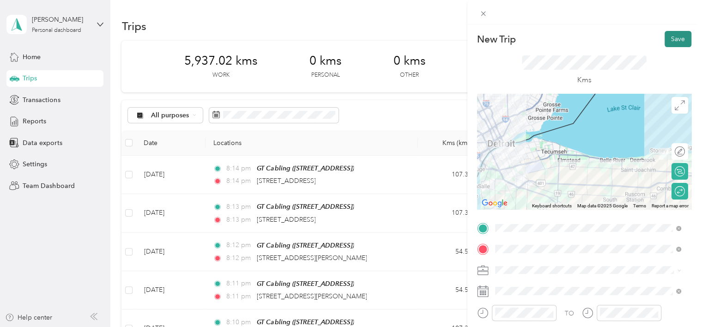
click at [668, 44] on button "Save" at bounding box center [678, 39] width 27 height 16
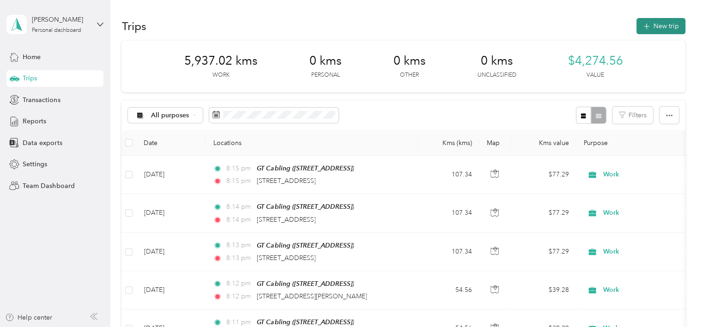
click at [649, 33] on button "New trip" at bounding box center [660, 26] width 49 height 16
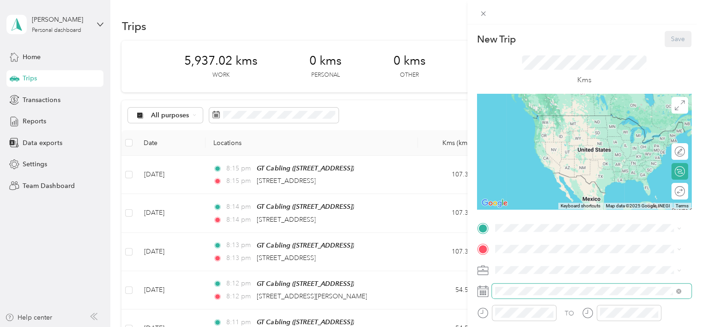
click at [498, 296] on span at bounding box center [592, 291] width 200 height 15
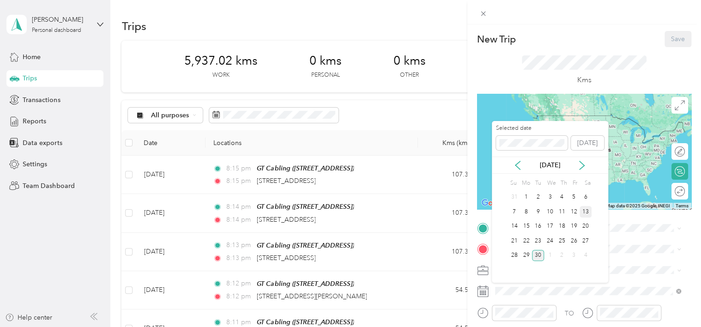
click at [582, 212] on div "13" at bounding box center [586, 212] width 12 height 12
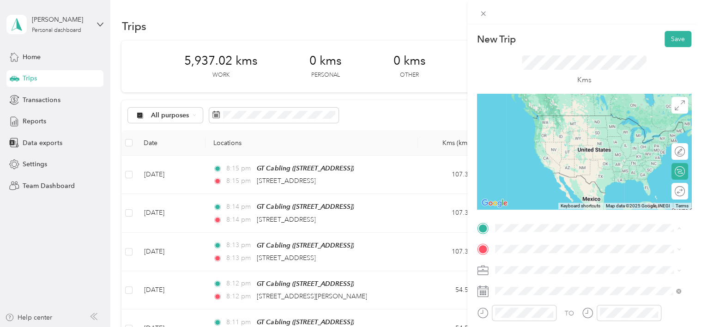
click at [532, 120] on strong "GT Cabling" at bounding box center [529, 119] width 34 height 8
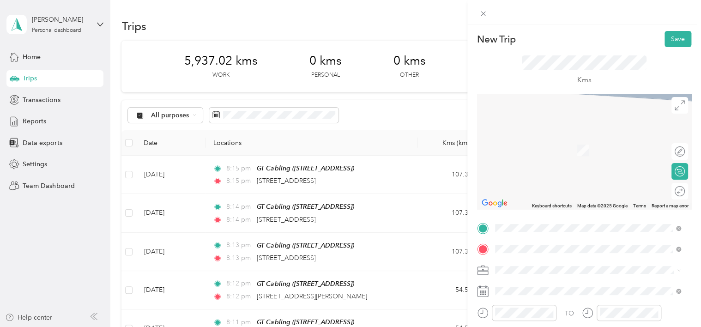
click at [554, 164] on span "[STREET_ADDRESS]" at bounding box center [541, 162] width 59 height 8
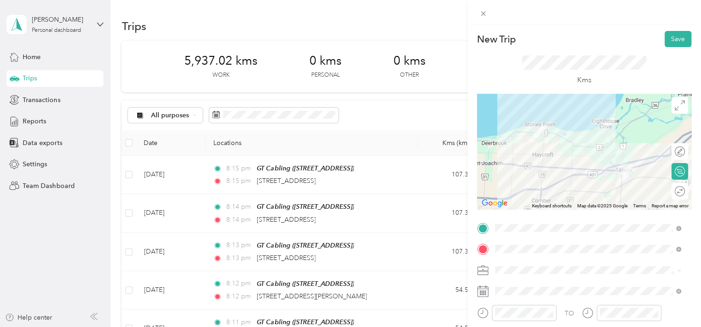
click at [532, 274] on span at bounding box center [592, 270] width 200 height 15
click at [517, 159] on li "Work" at bounding box center [588, 157] width 193 height 16
click at [672, 192] on div at bounding box center [674, 192] width 19 height 10
click at [676, 34] on button "Save" at bounding box center [678, 39] width 27 height 16
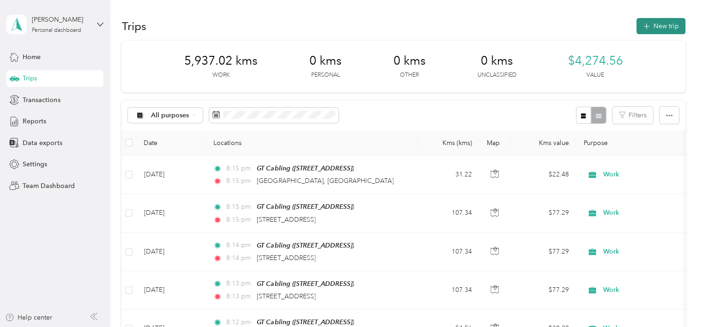
click at [671, 28] on button "New trip" at bounding box center [660, 26] width 49 height 16
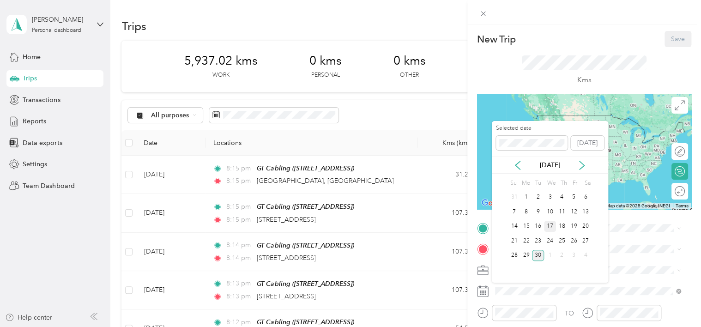
click at [549, 224] on div "17" at bounding box center [550, 227] width 12 height 12
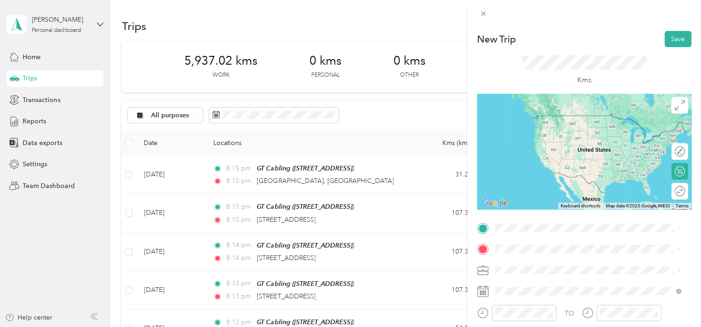
click at [538, 133] on span "[STREET_ADDRESS]" at bounding box center [541, 129] width 59 height 8
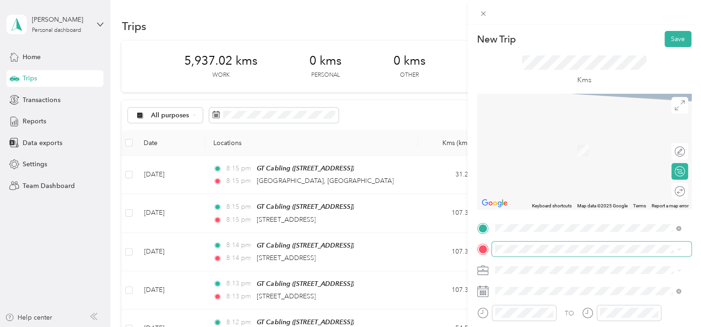
click at [514, 244] on span at bounding box center [592, 249] width 200 height 15
click at [548, 154] on div "Can Art Aluminum [STREET_ADDRESS][PERSON_NAME]" at bounding box center [567, 145] width 110 height 19
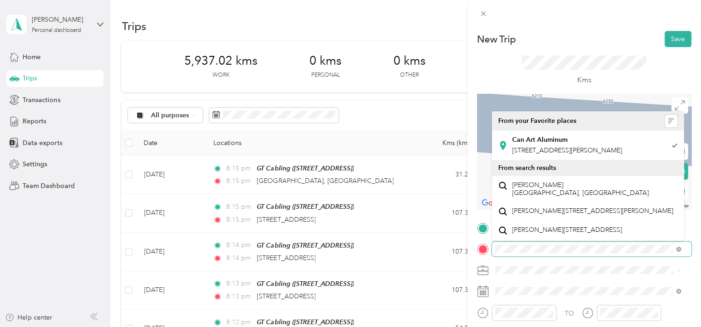
click at [440, 251] on div "New Trip Save This trip cannot be edited because it is either under review, app…" at bounding box center [350, 163] width 701 height 327
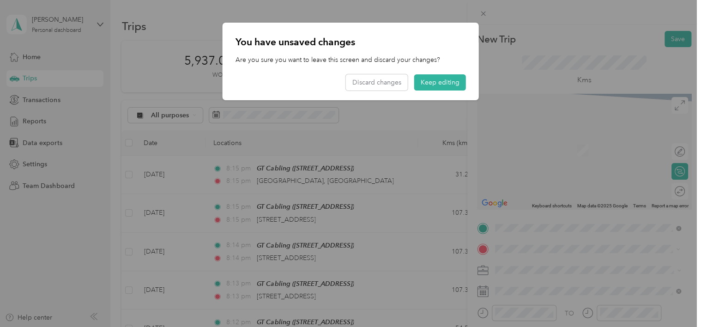
click at [535, 176] on span "[STREET_ADDRESS][PERSON_NAME]" at bounding box center [567, 172] width 110 height 8
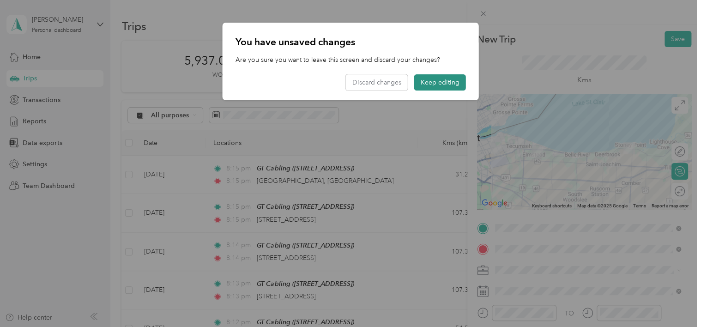
click at [429, 85] on button "Keep editing" at bounding box center [440, 82] width 52 height 16
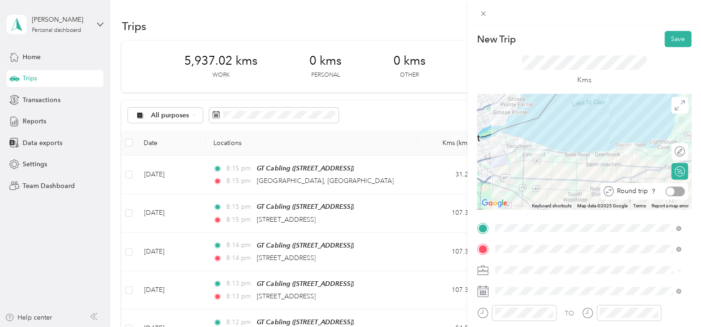
click at [669, 194] on div at bounding box center [674, 192] width 19 height 10
click at [526, 159] on li "Work" at bounding box center [588, 157] width 193 height 16
click at [669, 42] on button "Save" at bounding box center [678, 39] width 27 height 16
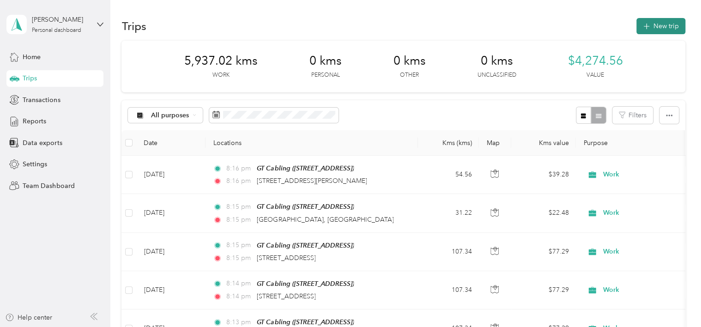
click at [653, 31] on button "New trip" at bounding box center [660, 26] width 49 height 16
click at [653, 327] on div at bounding box center [348, 327] width 696 height 0
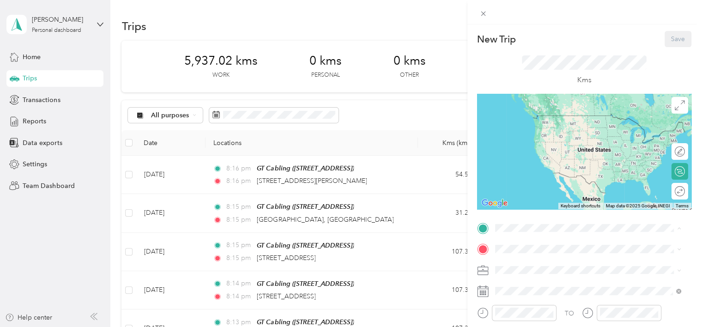
click at [532, 133] on span "[STREET_ADDRESS]" at bounding box center [541, 129] width 59 height 8
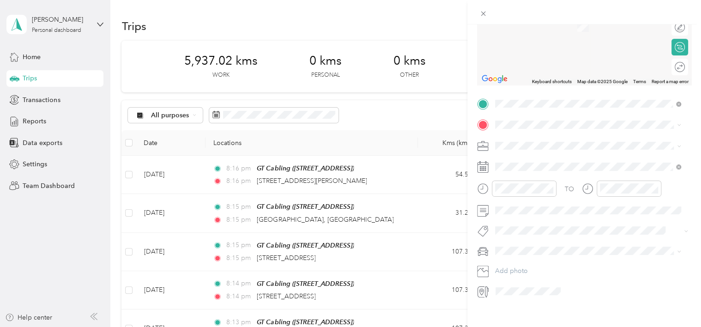
click at [522, 241] on div "TO Add photo" at bounding box center [584, 198] width 214 height 202
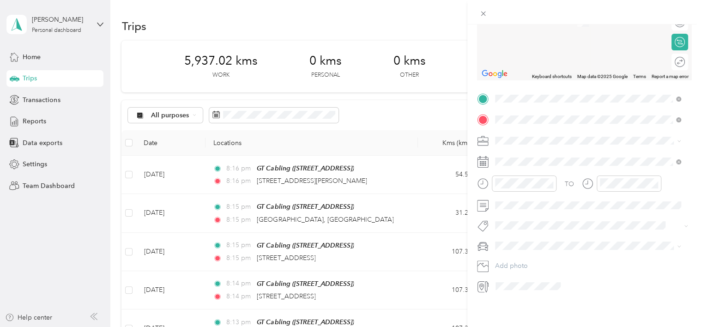
click at [528, 167] on div "[STREET_ADDRESS]" at bounding box center [588, 172] width 180 height 12
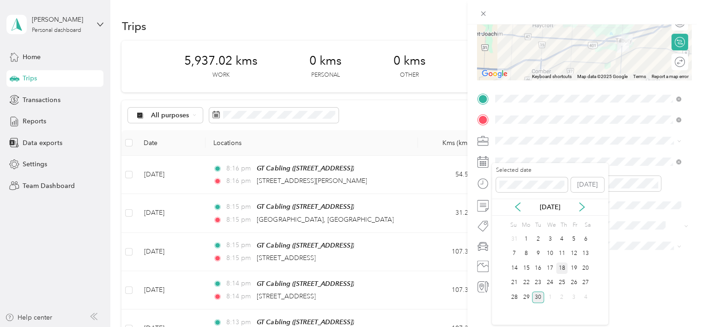
click at [559, 267] on div "18" at bounding box center [562, 268] width 12 height 12
click at [532, 152] on li "Work" at bounding box center [588, 150] width 193 height 16
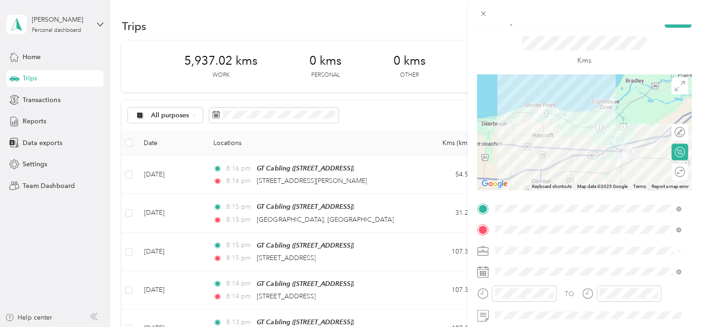
scroll to position [0, 0]
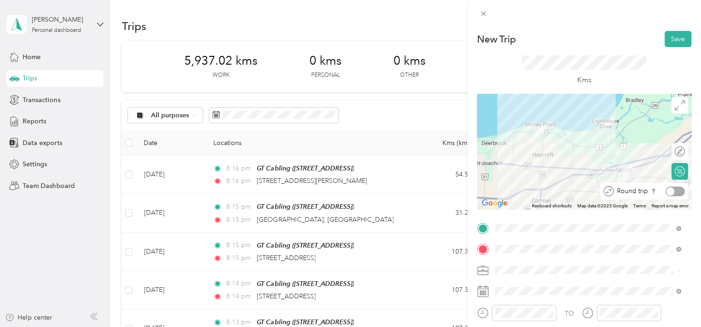
click at [671, 188] on div at bounding box center [674, 192] width 19 height 10
click at [666, 34] on button "Save" at bounding box center [678, 39] width 27 height 16
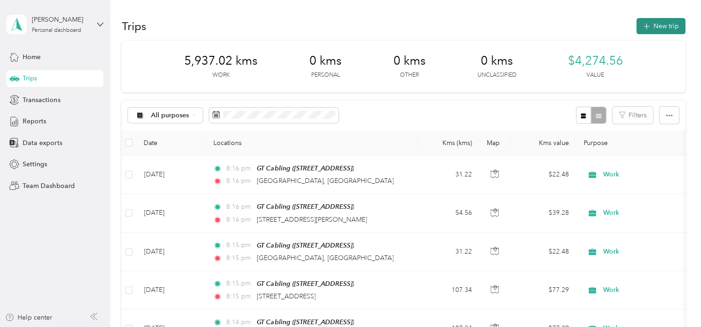
click at [658, 30] on button "New trip" at bounding box center [660, 26] width 49 height 16
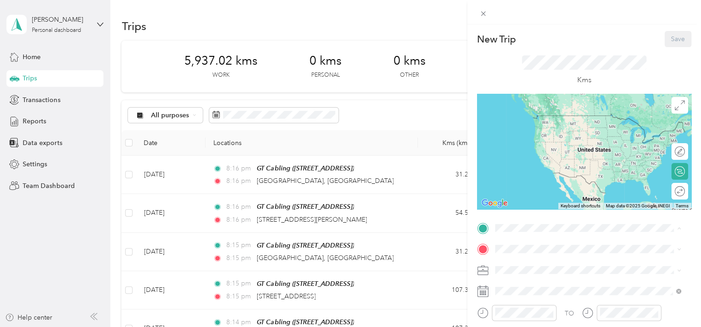
click at [519, 119] on strong "GT Cabling" at bounding box center [529, 119] width 34 height 8
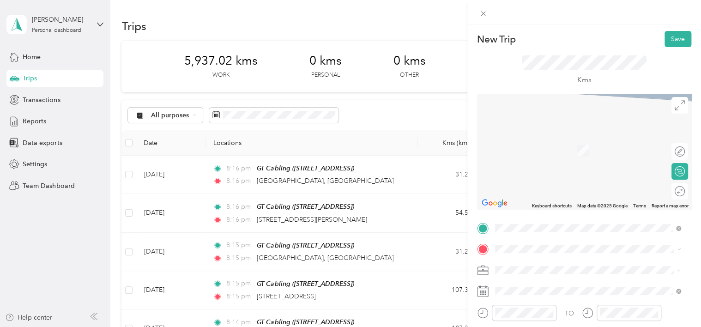
click at [517, 160] on li "Work" at bounding box center [588, 156] width 193 height 16
click at [572, 222] on div "19" at bounding box center [574, 227] width 12 height 12
click at [525, 253] on span at bounding box center [592, 249] width 200 height 15
click at [556, 179] on div "698 Grand Avenue East Chatham, Ontario N7L 1X6, Canada" at bounding box center [588, 172] width 180 height 12
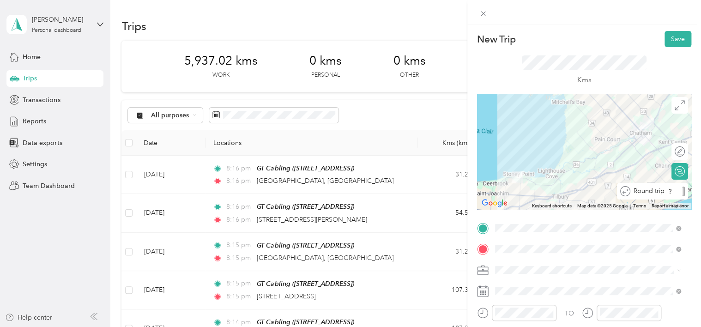
click at [682, 191] on div at bounding box center [683, 192] width 3 height 10
click at [667, 34] on button "Save" at bounding box center [678, 39] width 27 height 16
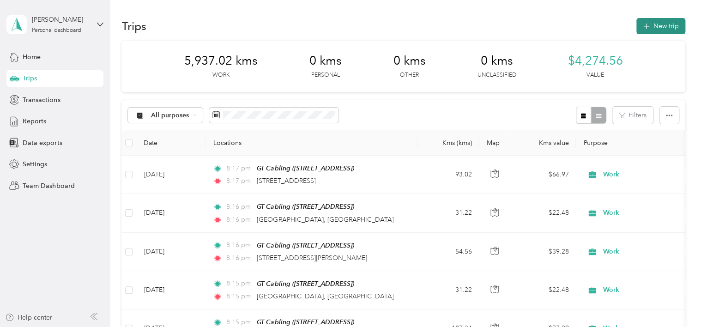
click at [666, 24] on button "New trip" at bounding box center [660, 26] width 49 height 16
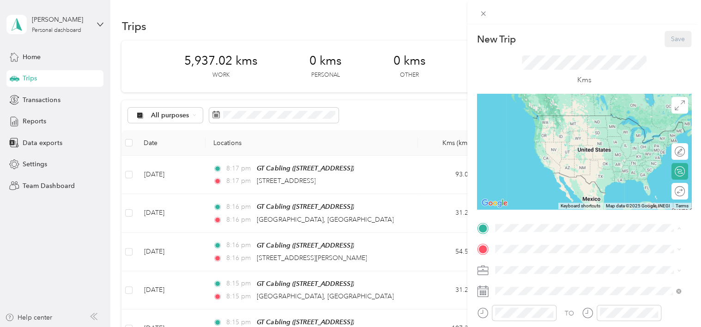
click at [531, 128] on span "[STREET_ADDRESS]" at bounding box center [541, 129] width 59 height 8
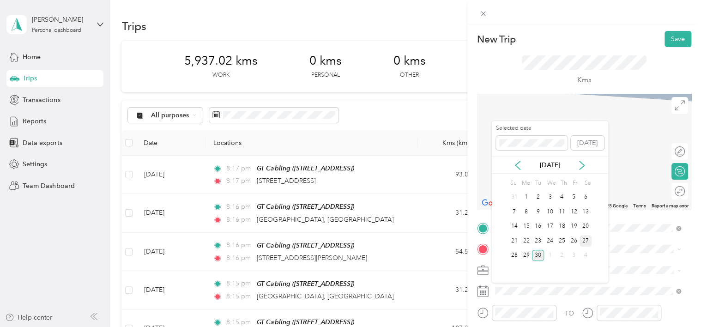
click at [588, 240] on div "27" at bounding box center [586, 241] width 12 height 12
click at [534, 167] on div "5340 Brendan Lane Oldcastle, Ontario N0R 1L0, Canada" at bounding box center [588, 172] width 180 height 12
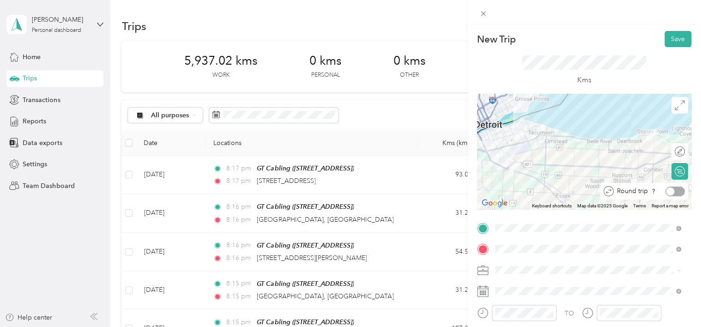
click at [671, 190] on div at bounding box center [674, 192] width 19 height 10
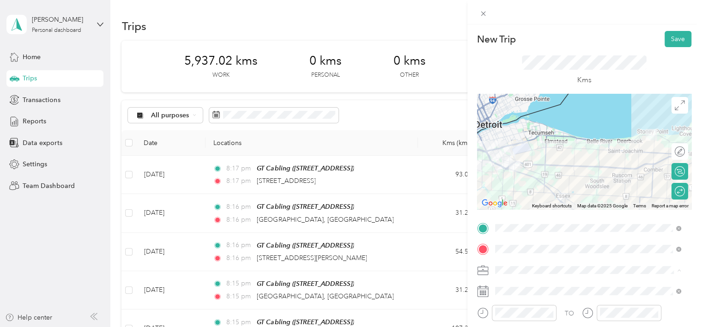
click at [532, 155] on div "Work" at bounding box center [588, 157] width 180 height 10
click at [669, 37] on button "Save" at bounding box center [678, 39] width 27 height 16
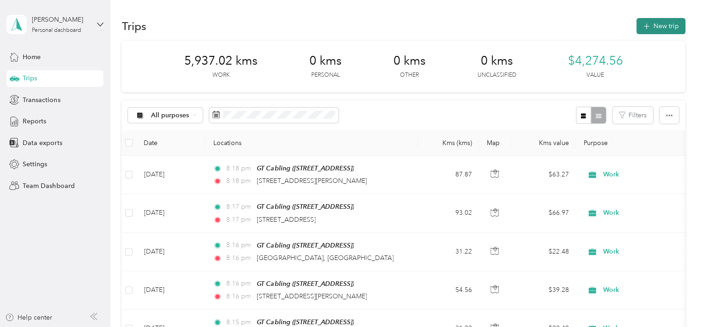
click at [649, 31] on button "New trip" at bounding box center [660, 26] width 49 height 16
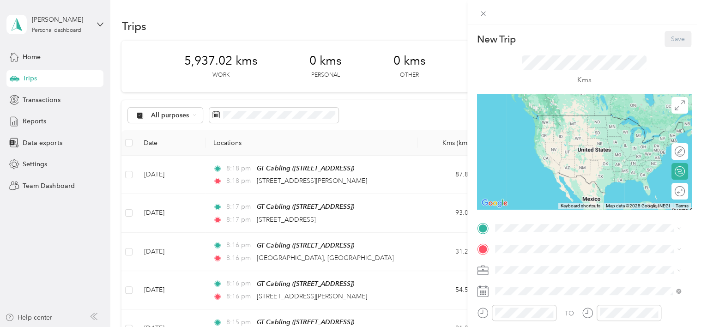
click at [538, 132] on span "[STREET_ADDRESS]" at bounding box center [541, 128] width 59 height 8
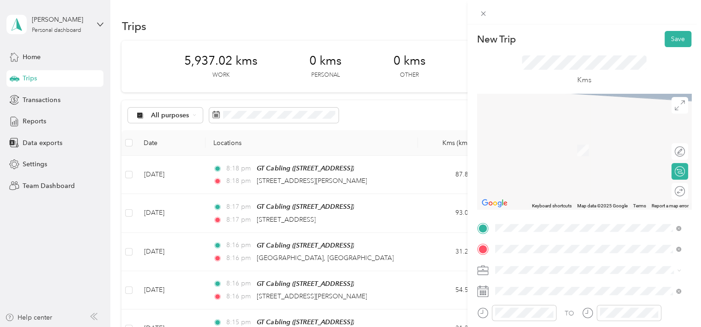
click at [549, 175] on span "5340 Brendan Lane Oldcastle, Ontario N0R 1L0, Canada" at bounding box center [567, 172] width 110 height 8
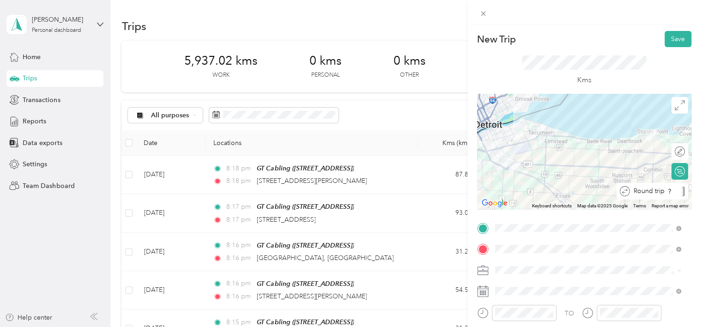
click at [670, 190] on div "Round trip" at bounding box center [657, 192] width 55 height 10
click at [670, 190] on div at bounding box center [674, 192] width 19 height 10
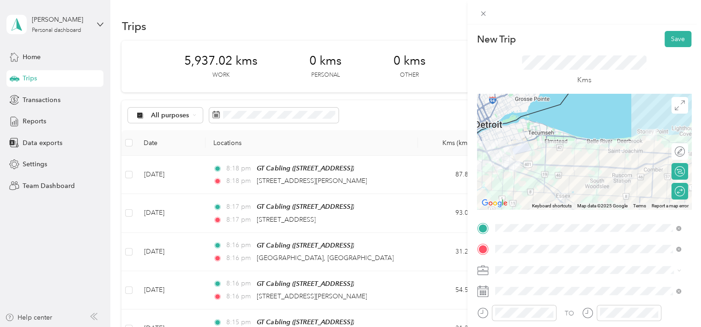
click at [520, 274] on span at bounding box center [592, 270] width 200 height 15
click at [523, 157] on div "Work" at bounding box center [588, 155] width 180 height 10
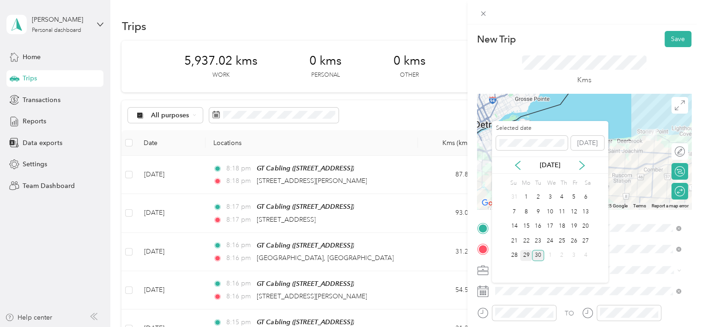
click at [524, 253] on div "29" at bounding box center [526, 256] width 12 height 12
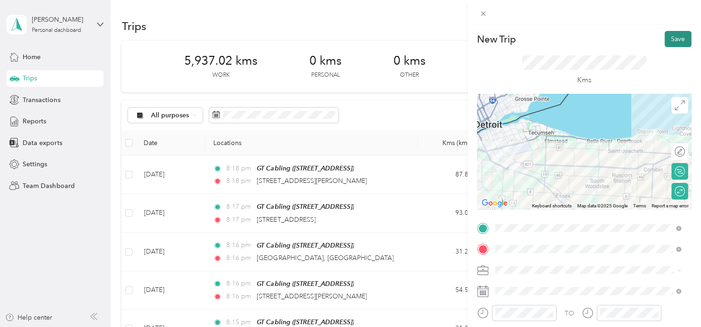
click at [669, 31] on button "Save" at bounding box center [678, 39] width 27 height 16
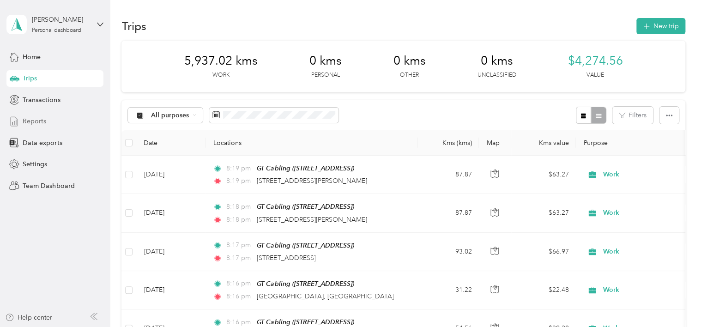
click at [42, 120] on span "Reports" at bounding box center [35, 121] width 24 height 10
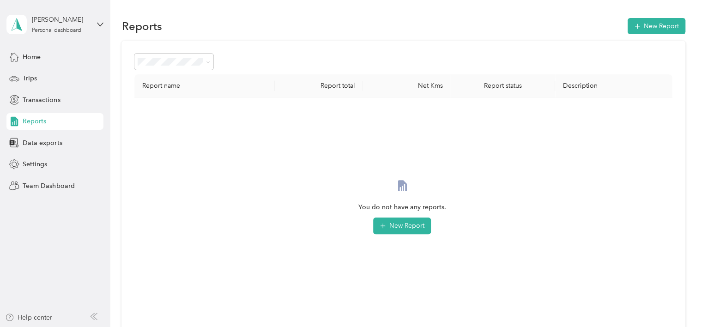
click at [200, 52] on div "Report name Report total Net Kms Report status Description You do not have any …" at bounding box center [402, 193] width 563 height 305
click at [206, 62] on span at bounding box center [206, 62] width 7 height 10
click at [209, 63] on icon at bounding box center [208, 62] width 4 height 4
click at [274, 36] on section "Reports New Report Report name Report total Net Kms Report status Description Y…" at bounding box center [402, 180] width 563 height 329
click at [33, 79] on span "Trips" at bounding box center [30, 78] width 14 height 10
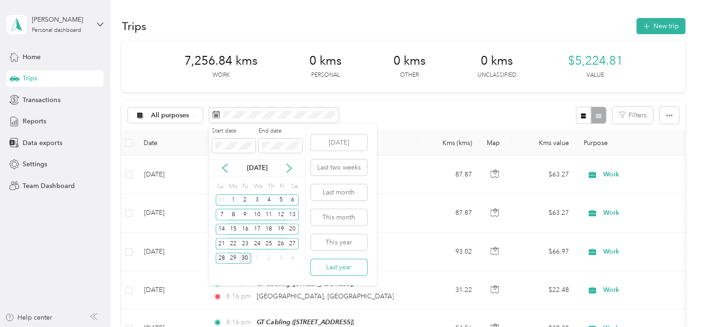
click at [328, 266] on button "Last year" at bounding box center [339, 267] width 56 height 16
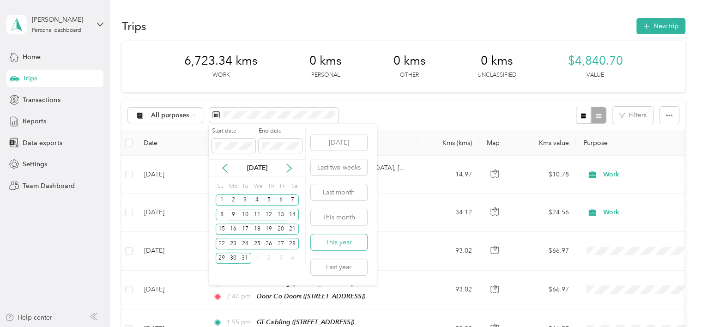
click at [349, 243] on button "This year" at bounding box center [339, 242] width 56 height 16
